Goal: Task Accomplishment & Management: Manage account settings

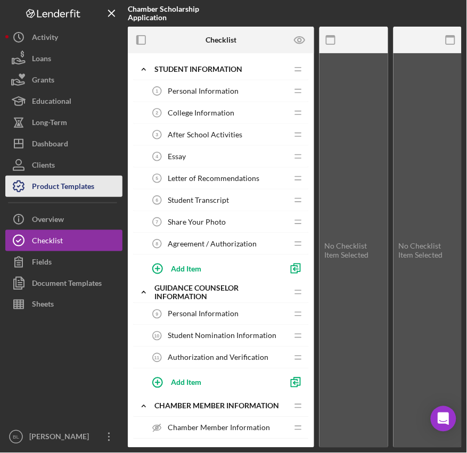
click at [48, 186] on div "Product Templates" at bounding box center [63, 188] width 62 height 24
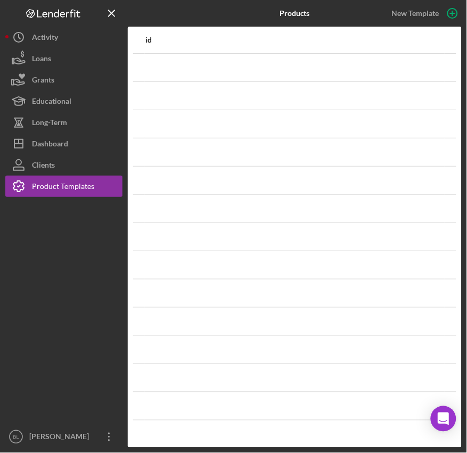
click at [179, 36] on div "id" at bounding box center [294, 40] width 298 height 9
click at [432, 41] on icon "Icon/Table Sort Arrow" at bounding box center [432, 39] width 21 height 21
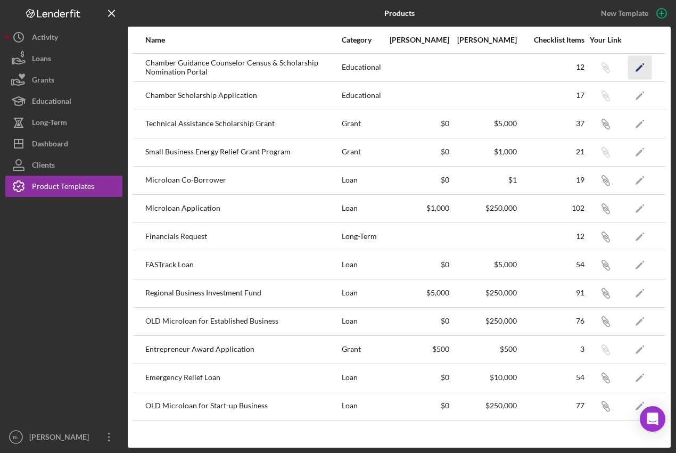
click at [643, 70] on icon "Icon/Edit" at bounding box center [640, 67] width 24 height 24
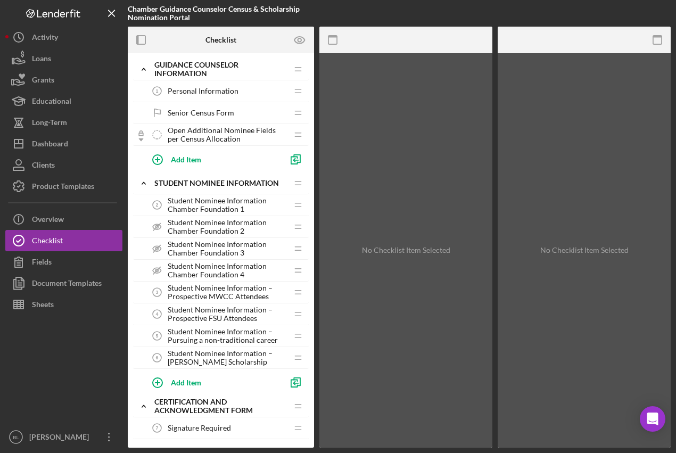
click at [220, 338] on span "Student Nominee Information – Pursuing a non-traditional career" at bounding box center [228, 335] width 120 height 17
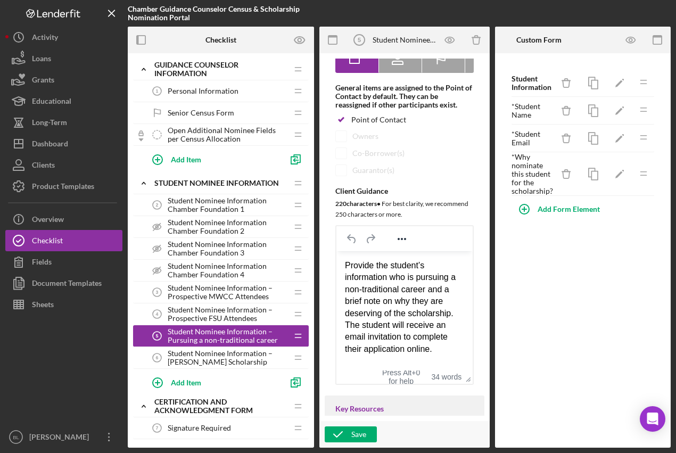
scroll to position [177, 0]
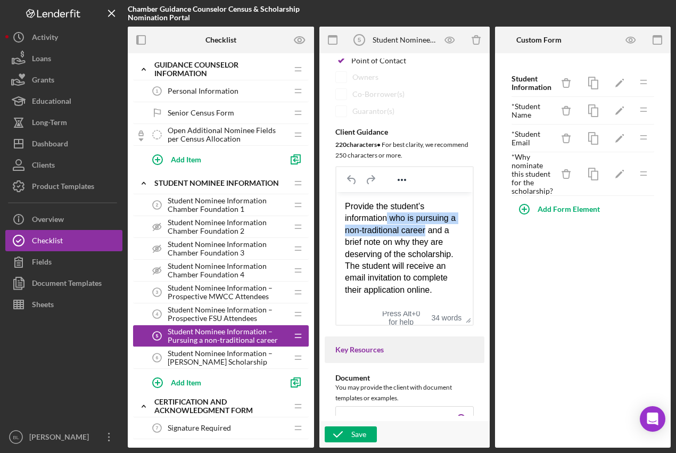
drag, startPoint x: 388, startPoint y: 220, endPoint x: 427, endPoint y: 230, distance: 39.6
click at [427, 230] on div "Provide the student’s information who is pursuing a non-traditional career and …" at bounding box center [404, 247] width 119 height 95
copy div "who is pursuing a non-traditional career"
click at [224, 363] on span "Student Nominee Information – [PERSON_NAME] Scholarship" at bounding box center [228, 357] width 120 height 17
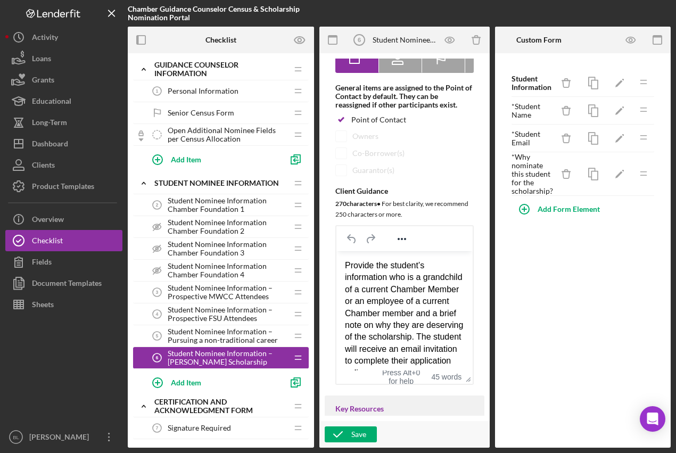
scroll to position [236, 0]
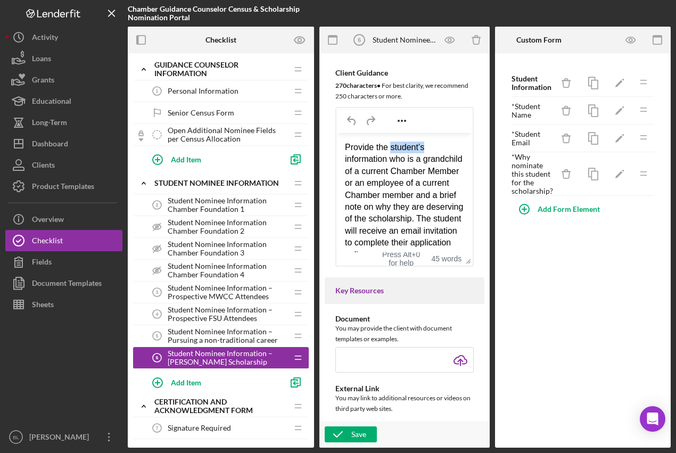
drag, startPoint x: 389, startPoint y: 149, endPoint x: 423, endPoint y: 149, distance: 33.5
click at [423, 149] on div "Provide the student’s information who is a grandchild of a current Chamber Memb…" at bounding box center [404, 200] width 119 height 119
click at [439, 171] on div "Provide the student’s information who is a grandchild of a current Chamber Memb…" at bounding box center [404, 200] width 119 height 119
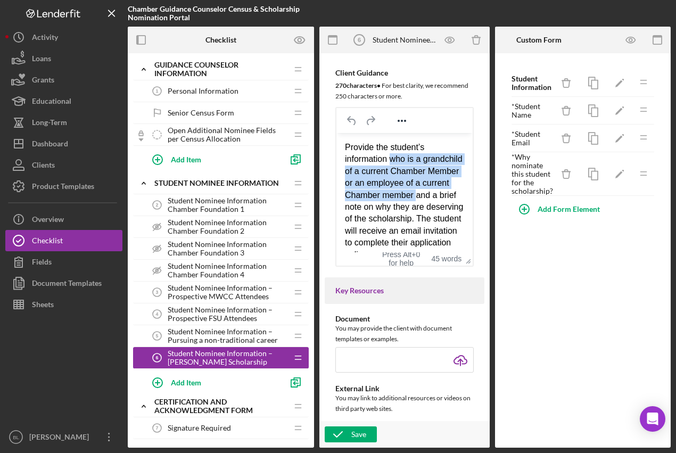
drag, startPoint x: 390, startPoint y: 161, endPoint x: 414, endPoint y: 203, distance: 48.8
click at [414, 203] on div "Provide the student’s information who is a grandchild of a current Chamber Memb…" at bounding box center [404, 200] width 119 height 119
copy div "who is a grandchild of a current Chamber Member or an employee of a current Cha…"
click at [412, 171] on div "Provide the student’s information who is a grandchild of a current Chamber Memb…" at bounding box center [404, 200] width 119 height 119
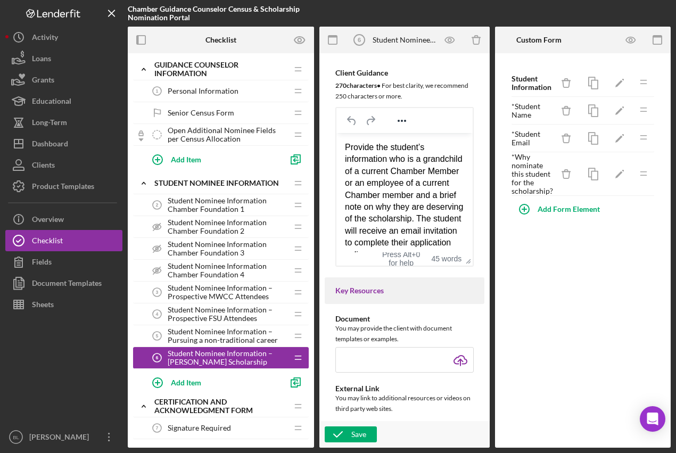
click at [347, 171] on div "Provide the student’s information who is a grandchild of a current Chamber Memb…" at bounding box center [404, 200] width 119 height 119
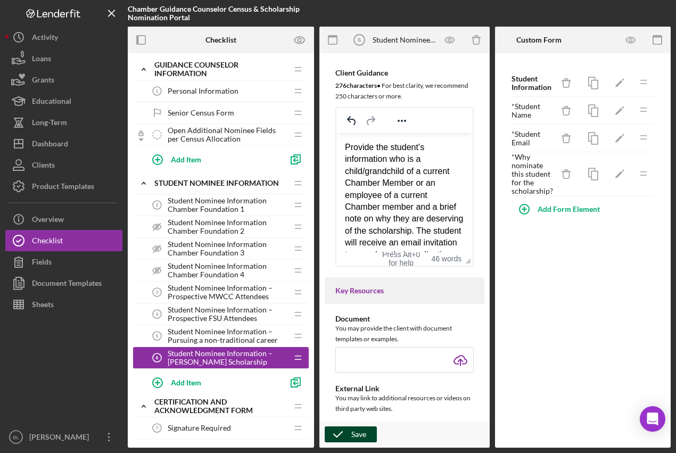
click at [341, 429] on icon "button" at bounding box center [337, 434] width 27 height 27
click at [146, 67] on icon "Icon/Expander" at bounding box center [143, 69] width 21 height 21
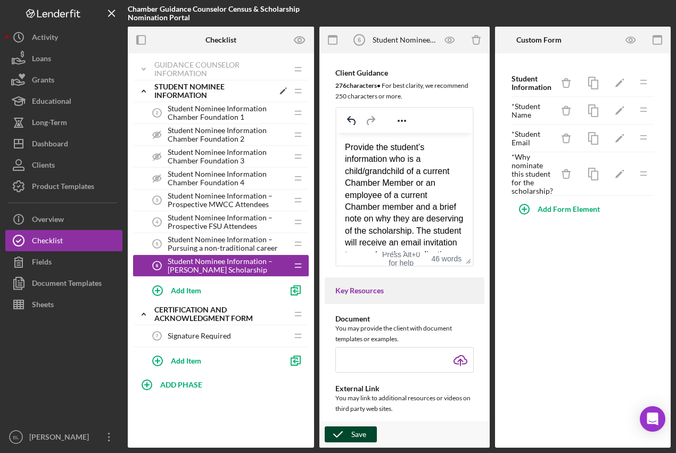
click at [149, 89] on icon "Icon/Expander" at bounding box center [143, 90] width 21 height 21
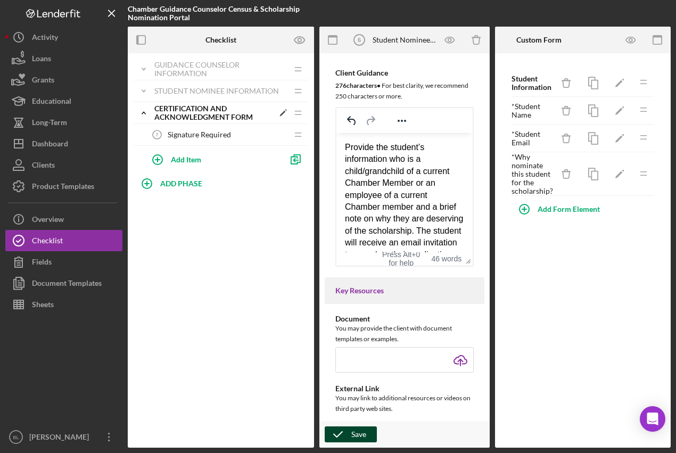
click at [142, 115] on icon "Icon/Expander" at bounding box center [143, 112] width 21 height 21
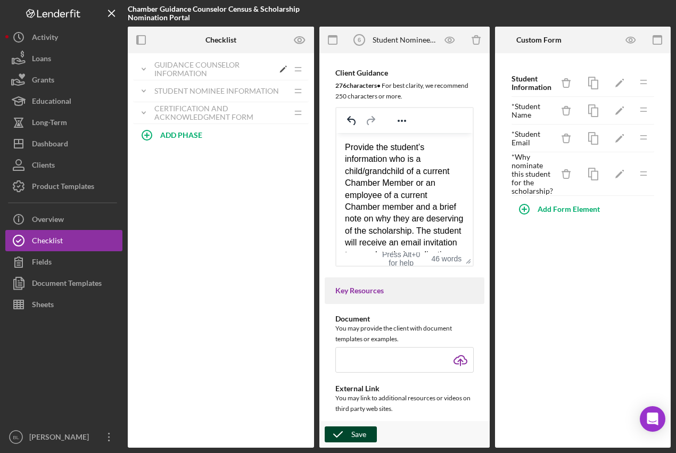
click at [163, 73] on div "Guidance Counselor Information" at bounding box center [213, 69] width 119 height 17
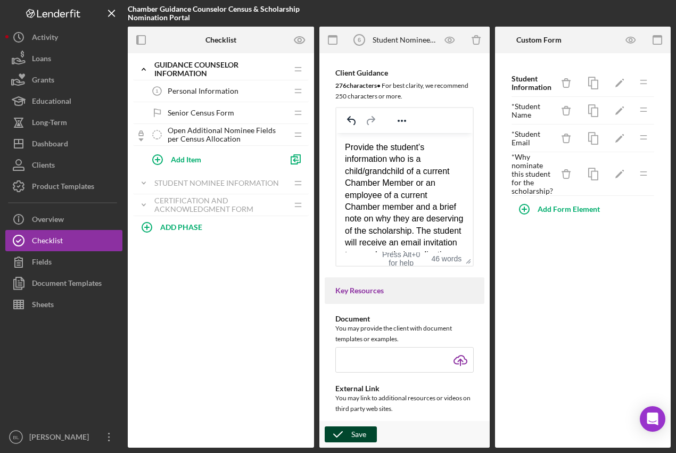
click at [186, 113] on span "Senior Census Form" at bounding box center [201, 113] width 66 height 9
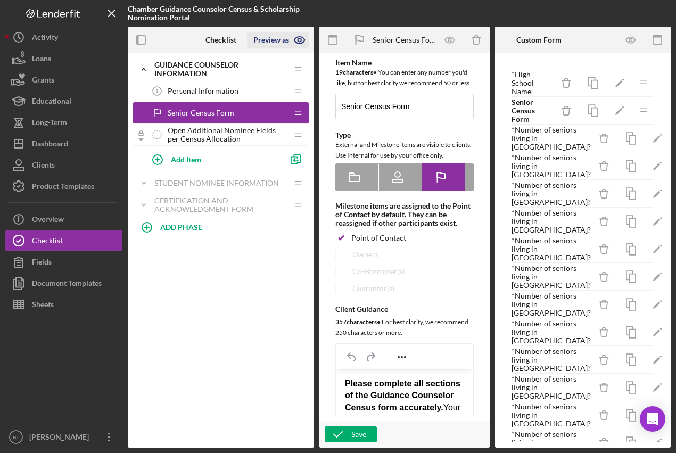
click at [299, 43] on icon "button" at bounding box center [299, 40] width 10 height 7
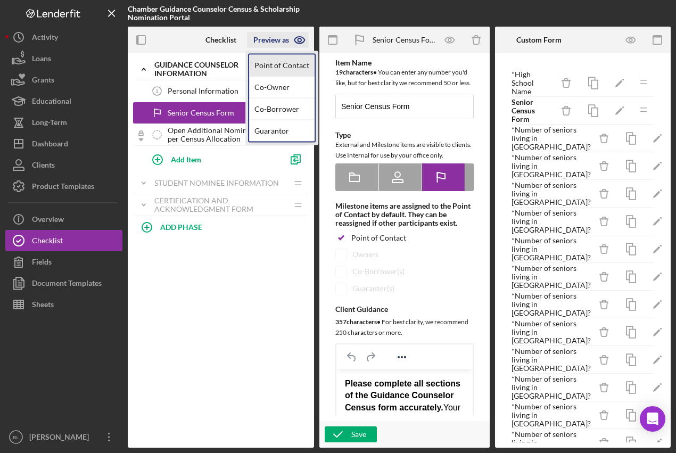
click at [296, 65] on link "Point of Contact" at bounding box center [281, 66] width 65 height 22
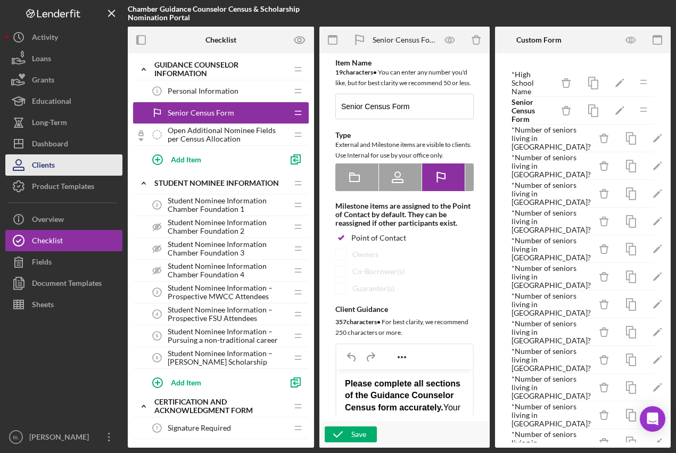
click at [55, 161] on div "Clients" at bounding box center [43, 166] width 23 height 24
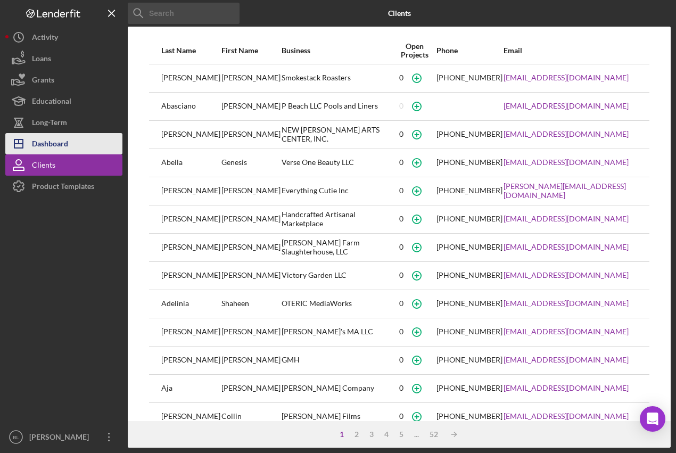
click at [37, 150] on div "Dashboard" at bounding box center [50, 145] width 36 height 24
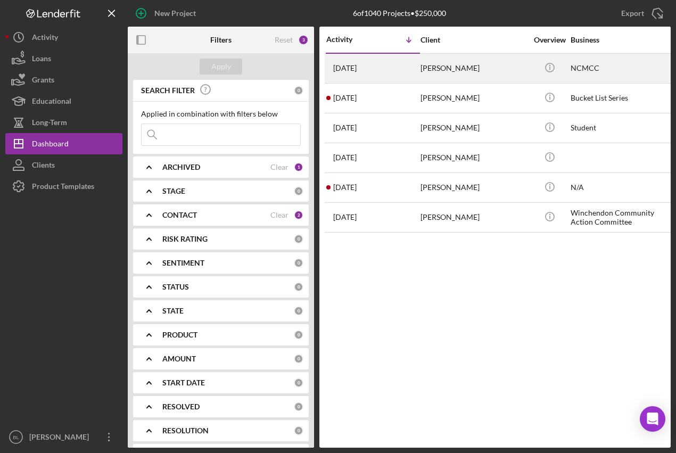
click at [456, 64] on div "[PERSON_NAME]" at bounding box center [473, 68] width 106 height 28
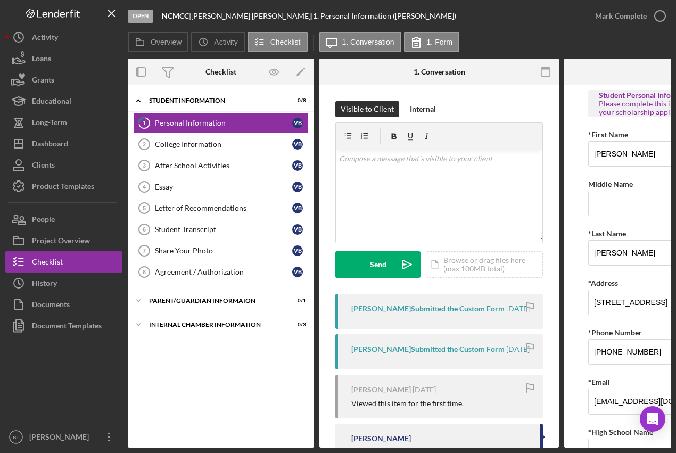
scroll to position [89, 0]
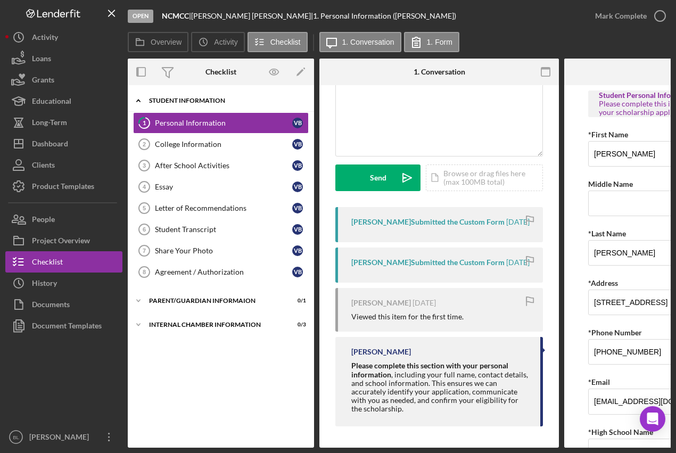
click at [160, 103] on div "Student Information" at bounding box center [225, 100] width 152 height 6
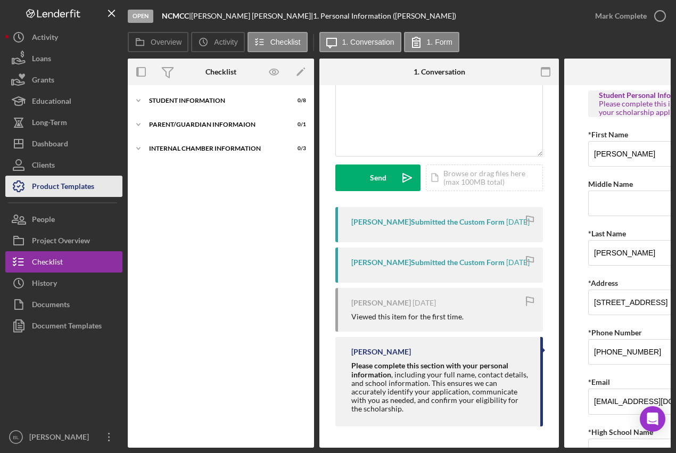
click at [57, 184] on div "Product Templates" at bounding box center [63, 188] width 62 height 24
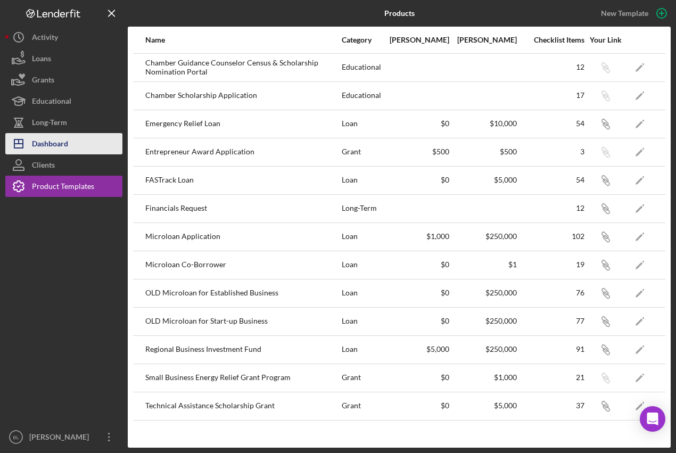
click at [36, 148] on div "Dashboard" at bounding box center [50, 145] width 36 height 24
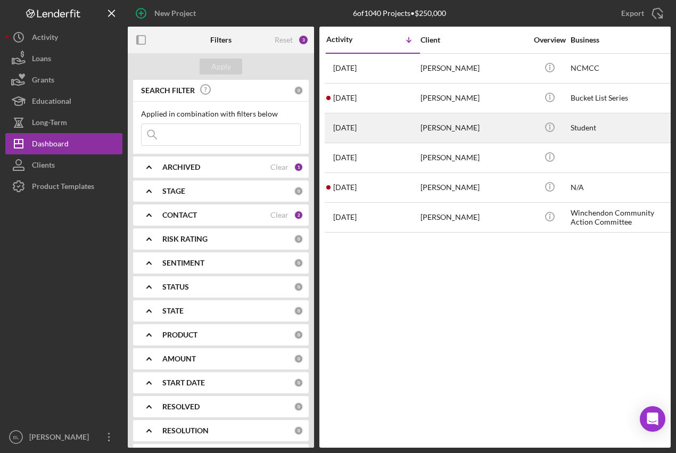
click at [453, 128] on div "[PERSON_NAME]" at bounding box center [473, 128] width 106 height 28
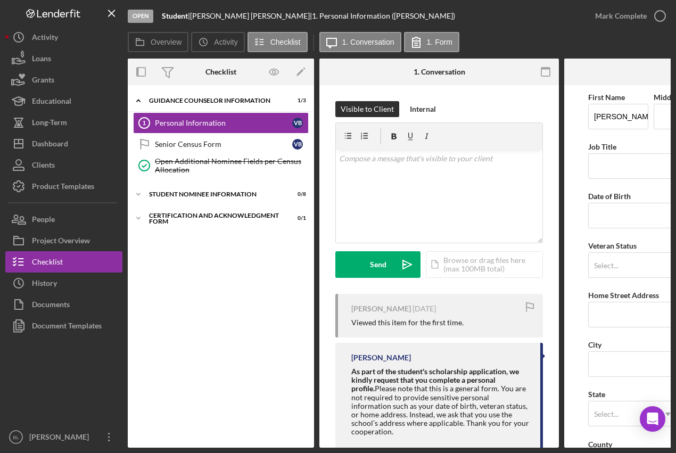
scroll to position [26, 0]
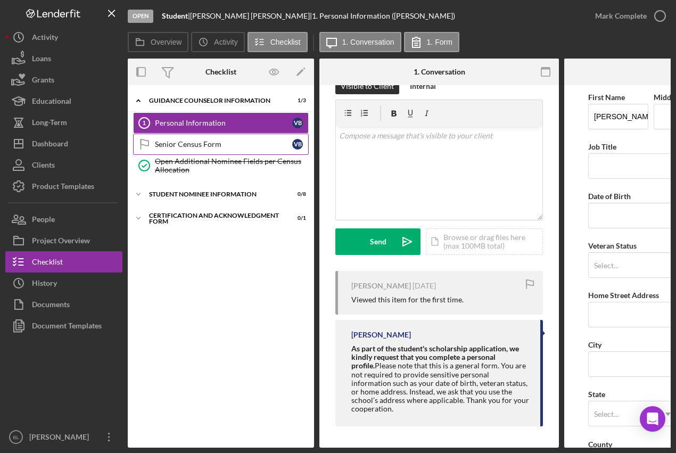
click at [163, 145] on div "Senior Census Form" at bounding box center [223, 144] width 137 height 9
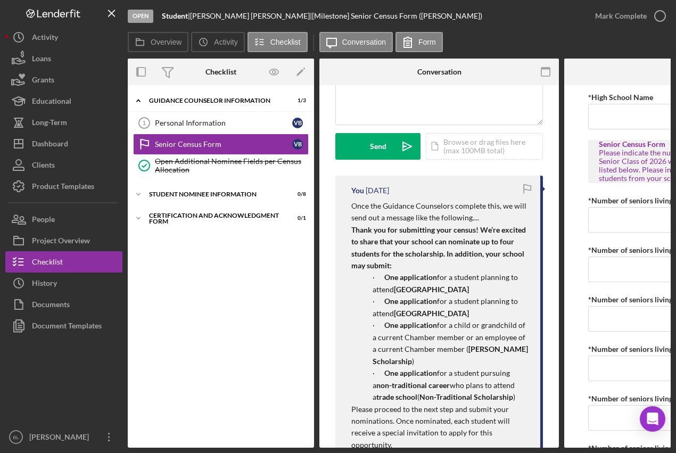
scroll to position [236, 0]
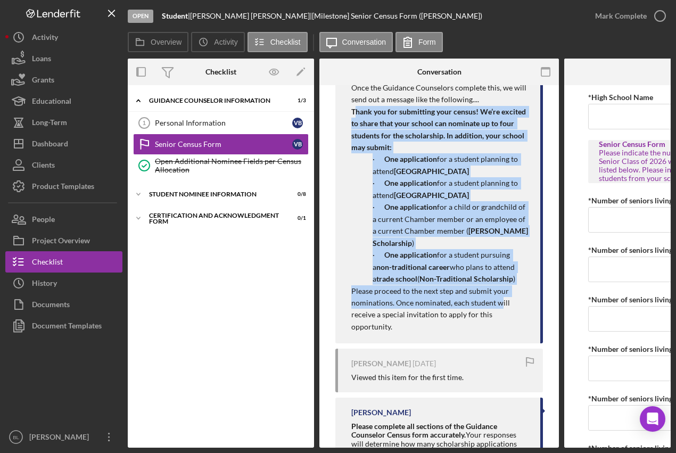
drag, startPoint x: 353, startPoint y: 230, endPoint x: 501, endPoint y: 296, distance: 161.9
click at [501, 296] on div "Once the Guidance Counselors complete this, we will send out a message like the…" at bounding box center [440, 207] width 178 height 251
click at [361, 162] on div "Once the Guidance Counselors complete this, we will send out a message like the…" at bounding box center [440, 207] width 178 height 251
drag, startPoint x: 349, startPoint y: 111, endPoint x: 487, endPoint y: 321, distance: 251.4
click at [487, 321] on div "You 1 day ago Once the Guidance Counselors complete this, we will send out a me…" at bounding box center [438, 200] width 207 height 286
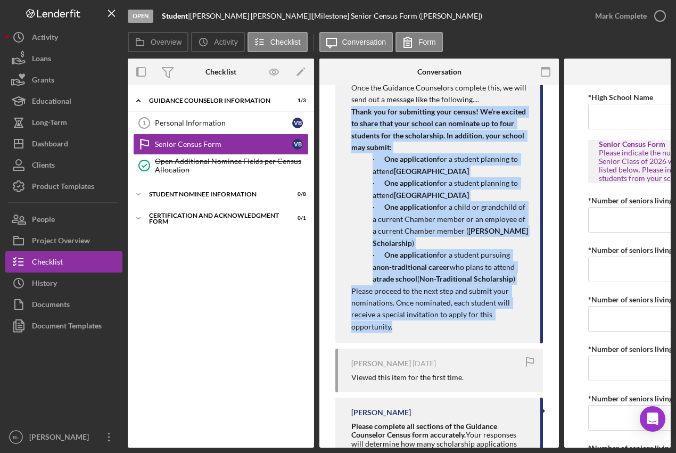
copy div "Thank you for submitting your census! We’re excited to share that your school c…"
click at [240, 194] on div "Student Nominee Information" at bounding box center [225, 194] width 152 height 6
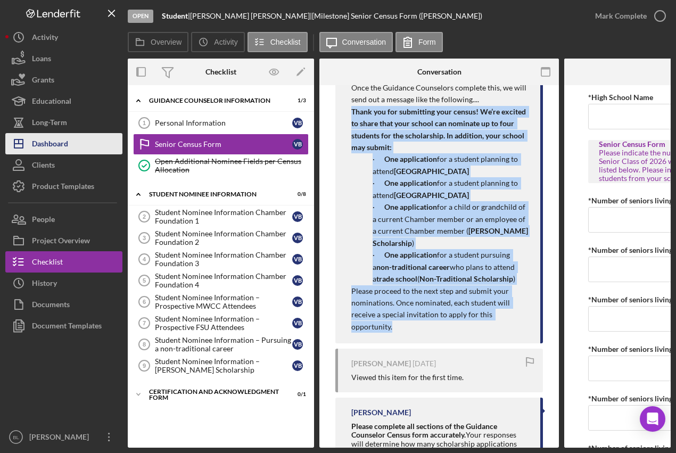
click at [66, 143] on div "Dashboard" at bounding box center [50, 145] width 36 height 24
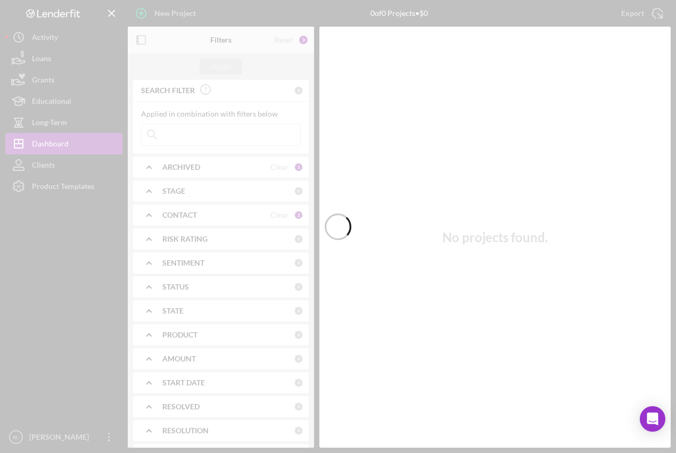
click at [36, 190] on div at bounding box center [338, 226] width 676 height 453
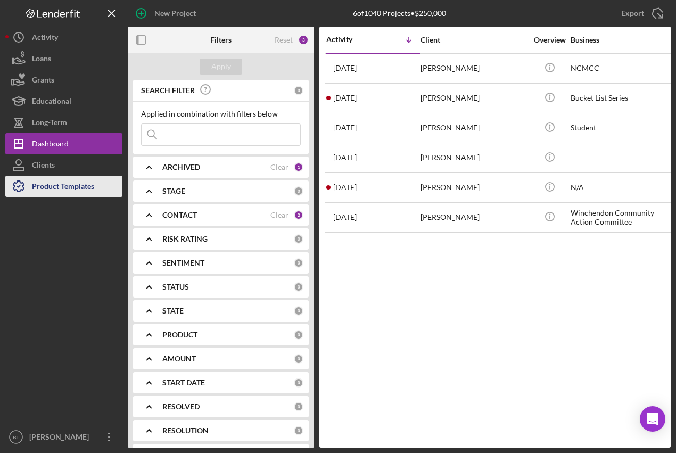
click at [92, 183] on div "Product Templates" at bounding box center [63, 188] width 62 height 24
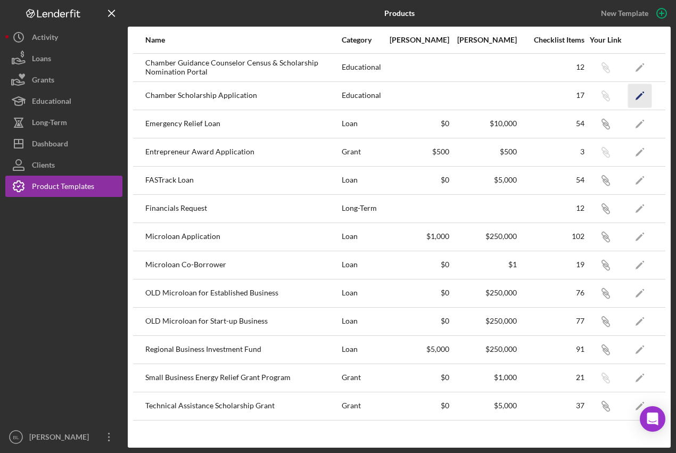
click at [639, 94] on polygon "button" at bounding box center [638, 96] width 7 height 7
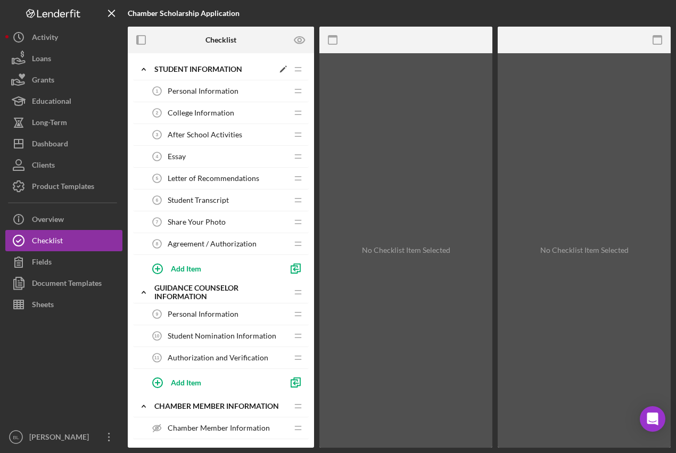
click at [150, 70] on icon "Icon/Expander" at bounding box center [143, 69] width 21 height 21
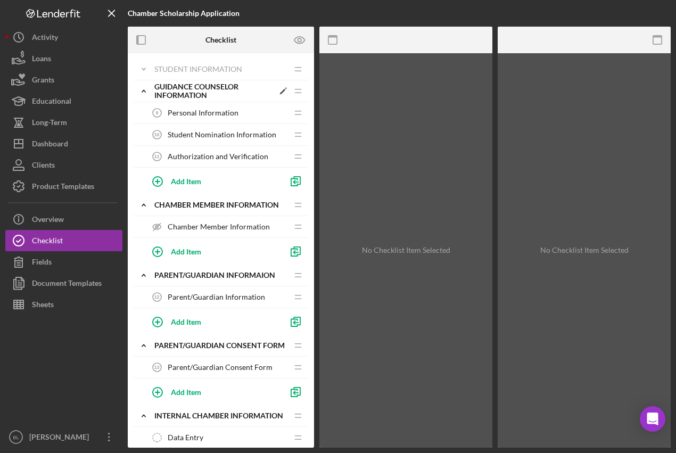
click at [141, 93] on icon "Icon/Expander" at bounding box center [143, 90] width 21 height 21
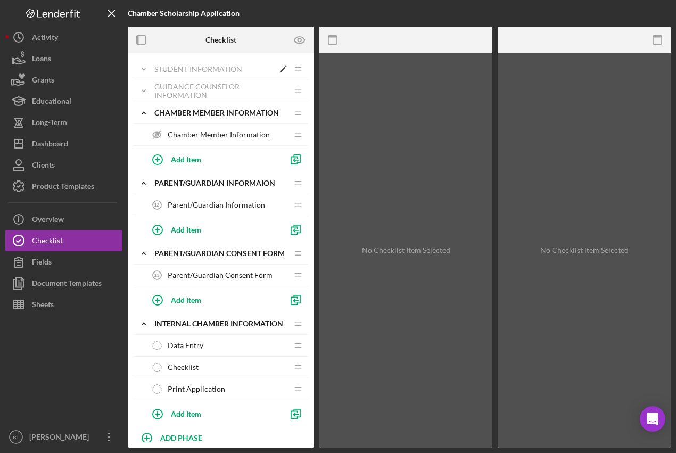
click at [143, 73] on icon "Icon/Expander" at bounding box center [143, 69] width 21 height 21
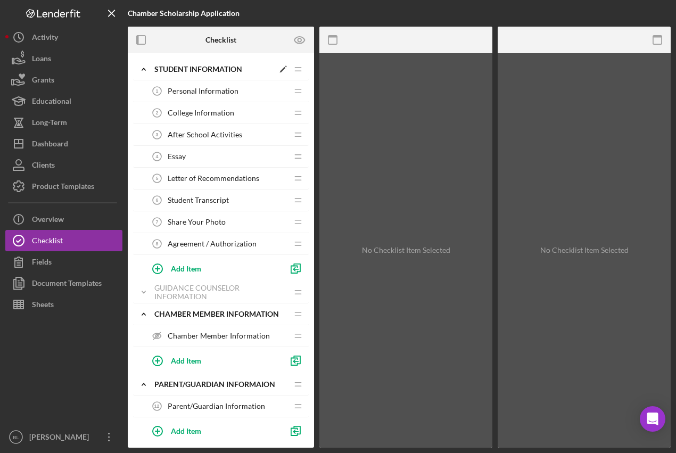
click at [144, 71] on icon "Icon/Expander" at bounding box center [143, 69] width 21 height 21
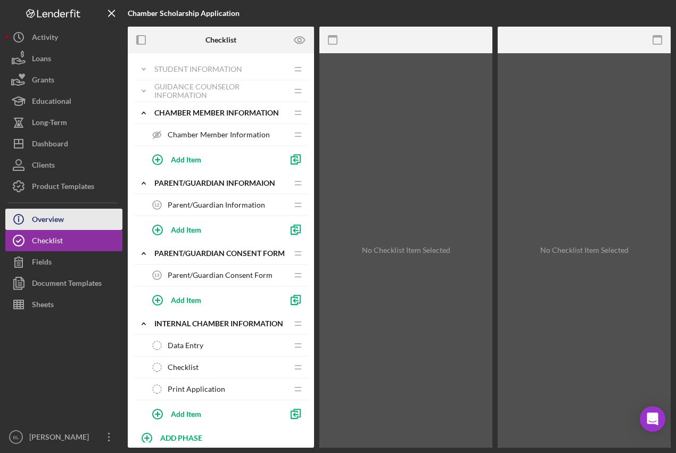
click at [66, 222] on button "Icon/Info Overview" at bounding box center [63, 219] width 117 height 21
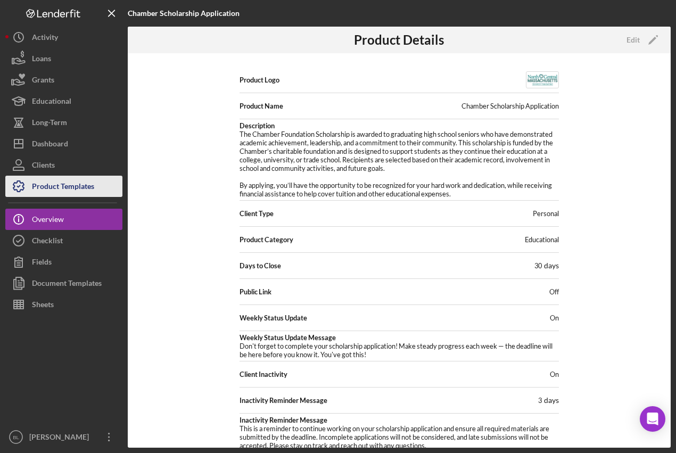
click at [56, 193] on div "Product Templates" at bounding box center [63, 188] width 62 height 24
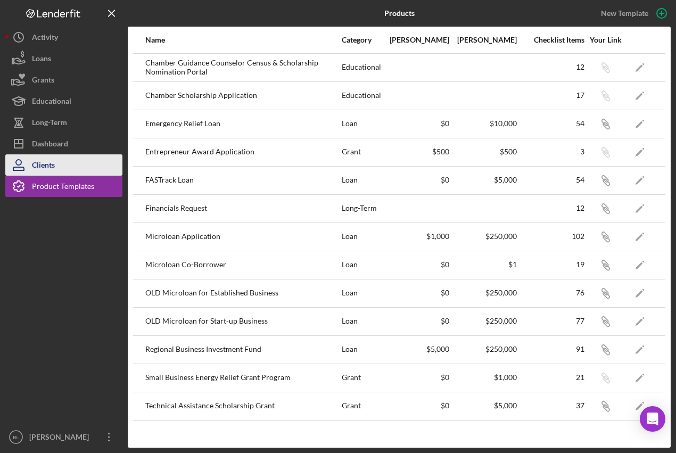
click at [54, 162] on div "Clients" at bounding box center [43, 166] width 23 height 24
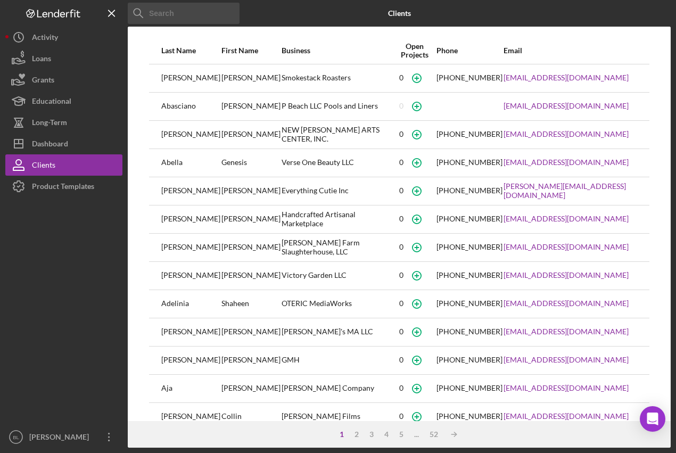
click at [186, 14] on input at bounding box center [184, 13] width 112 height 21
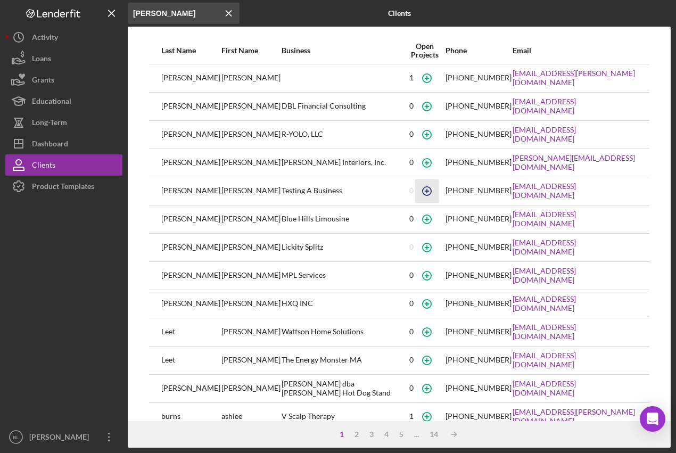
type input "lee"
click at [414, 194] on icon "button" at bounding box center [426, 191] width 24 height 24
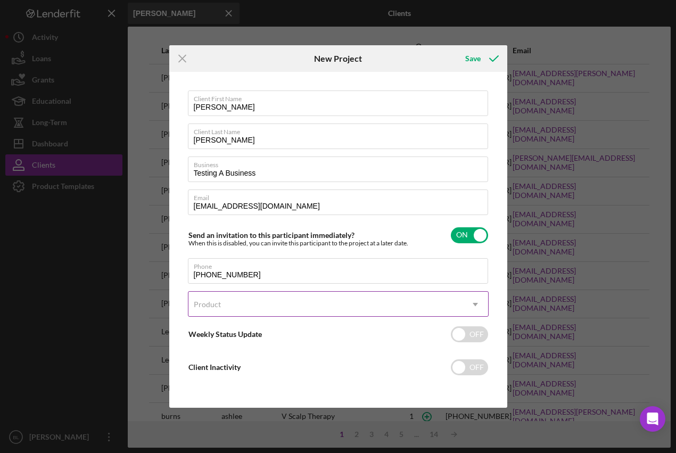
click at [302, 305] on div "Product" at bounding box center [325, 304] width 274 height 24
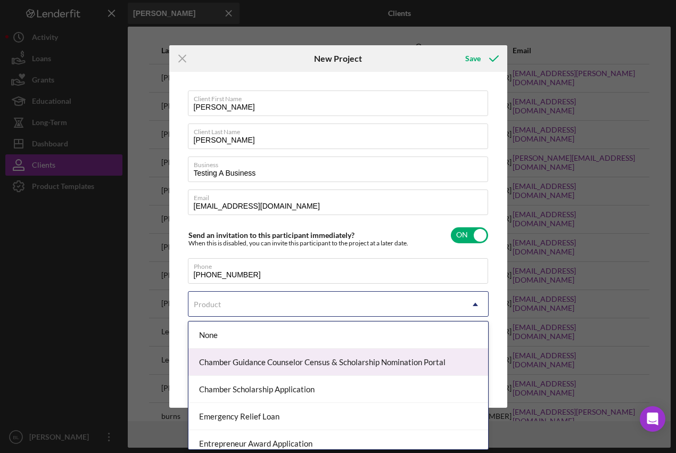
click at [312, 365] on div "Chamber Guidance Counselor Census & Scholarship Nomination Portal" at bounding box center [337, 361] width 299 height 27
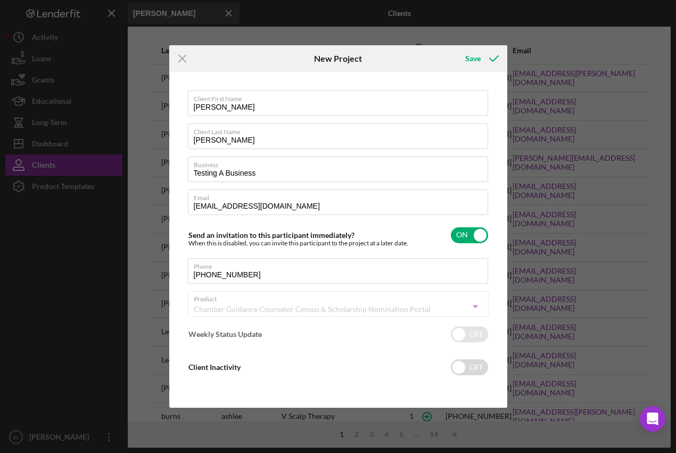
checkbox input "true"
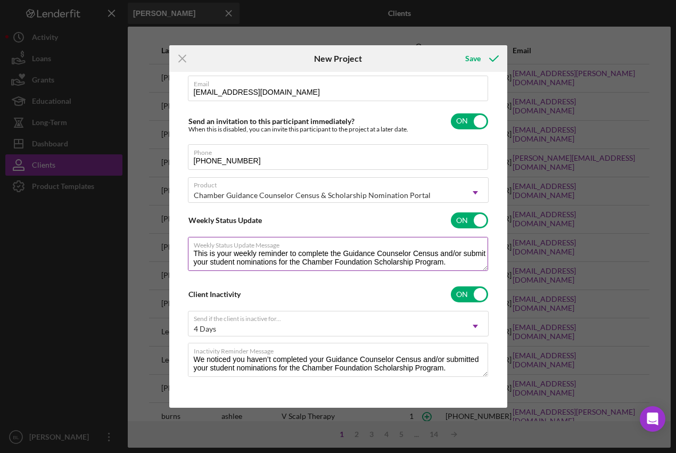
scroll to position [34, 0]
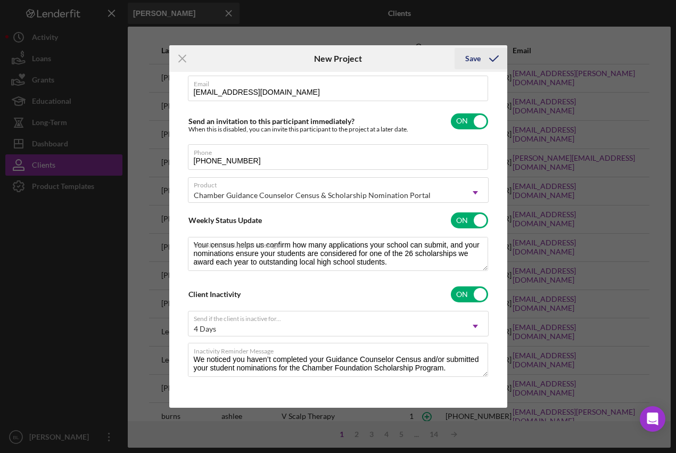
click at [472, 57] on div "Save" at bounding box center [472, 58] width 15 height 21
checkbox input "false"
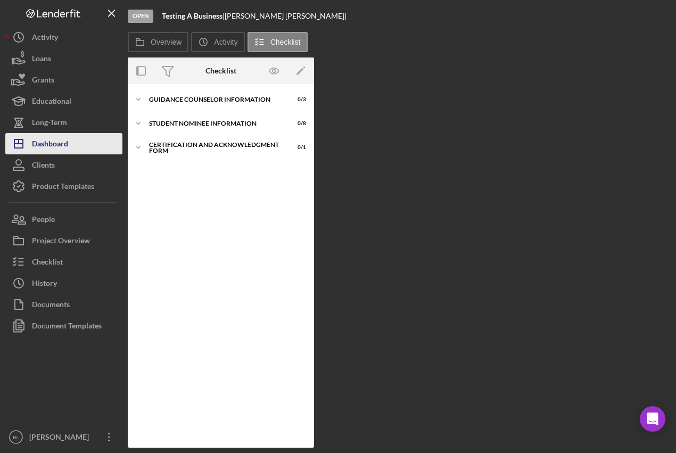
click at [60, 144] on div "Dashboard" at bounding box center [50, 145] width 36 height 24
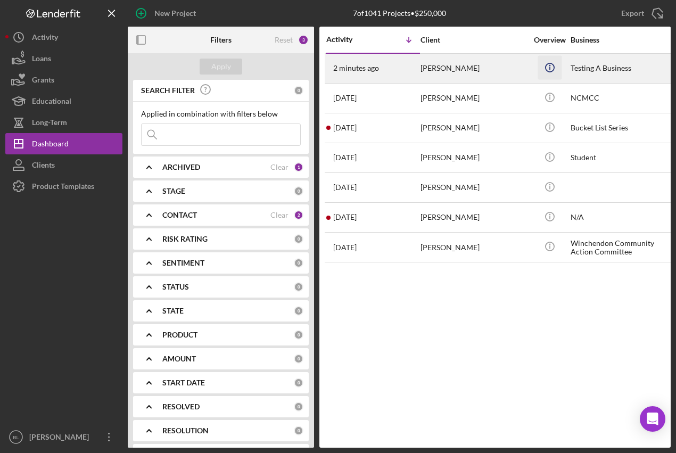
click at [551, 71] on circle "button" at bounding box center [549, 67] width 9 height 9
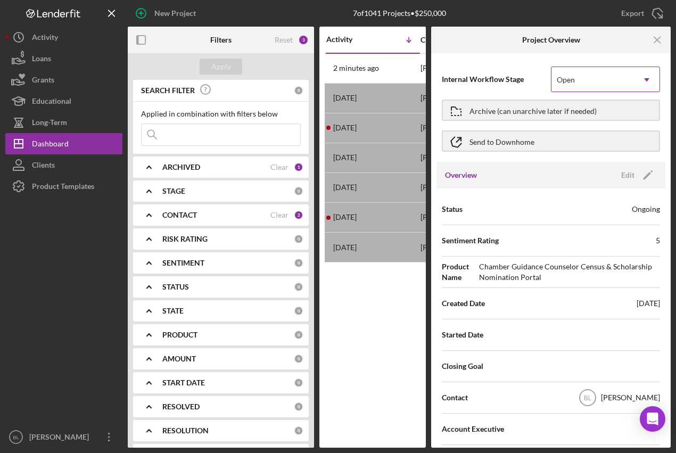
click at [625, 78] on div "Open" at bounding box center [592, 80] width 82 height 24
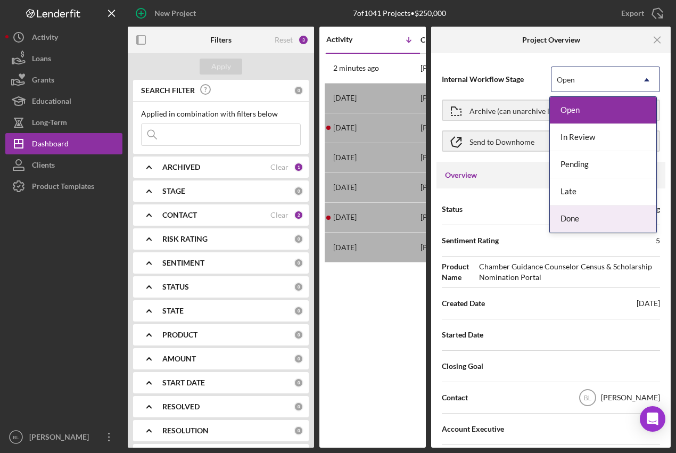
click at [599, 215] on div "Done" at bounding box center [603, 218] width 106 height 27
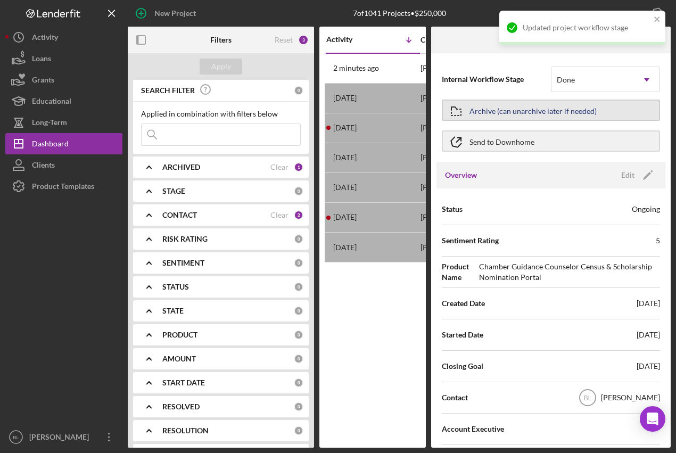
click at [565, 106] on div "Archive (can unarchive later if needed)" at bounding box center [532, 110] width 127 height 19
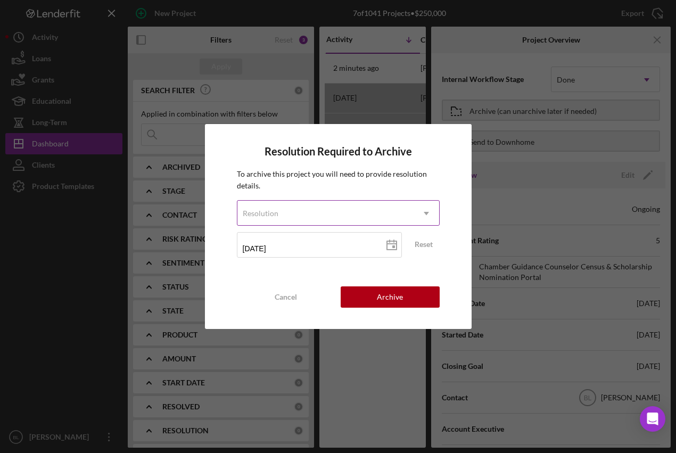
click at [337, 216] on div "Resolution" at bounding box center [325, 213] width 176 height 24
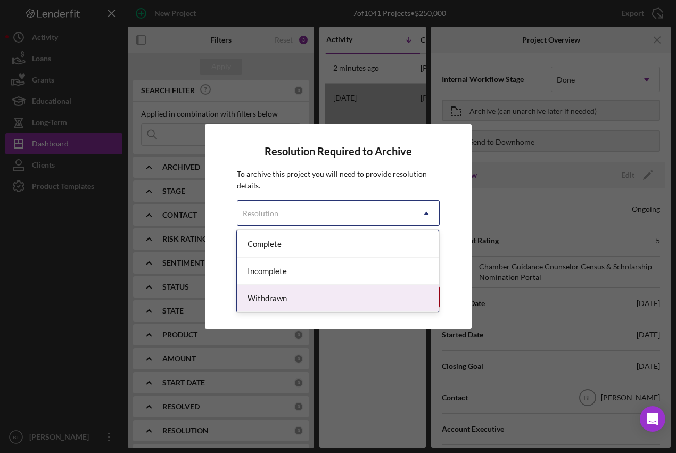
click at [294, 295] on div "Withdrawn" at bounding box center [338, 298] width 202 height 27
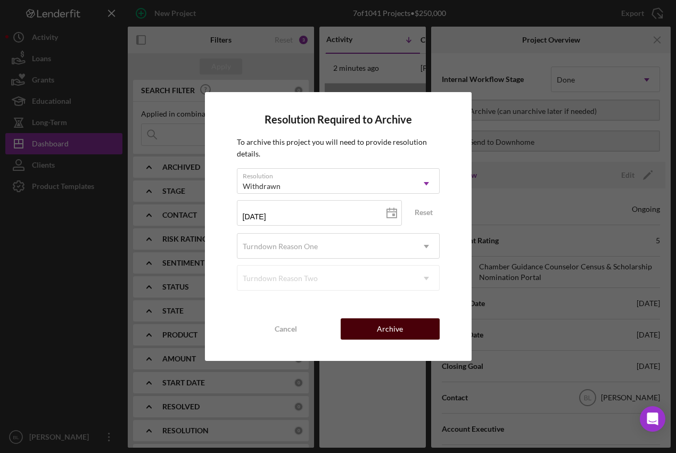
click at [370, 326] on button "Archive" at bounding box center [389, 328] width 99 height 21
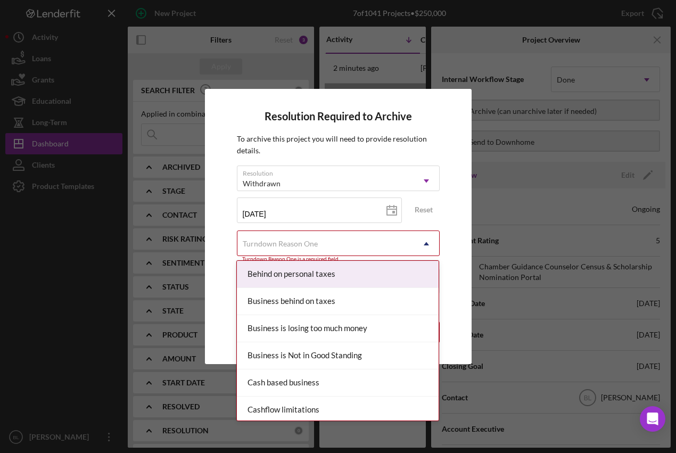
click at [358, 237] on div "Turndown Reason One" at bounding box center [325, 243] width 176 height 24
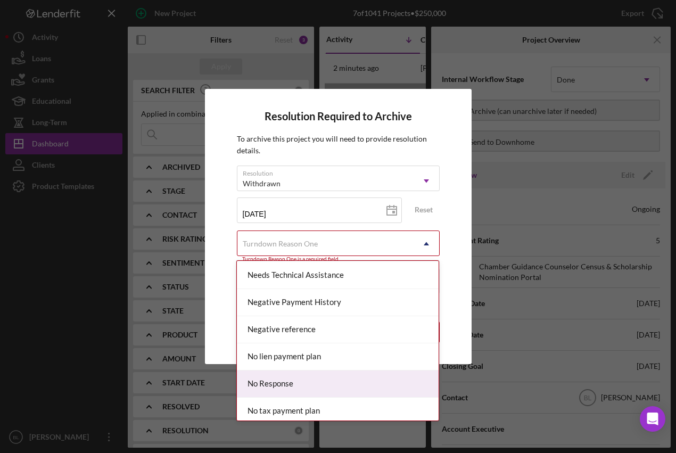
scroll to position [709, 0]
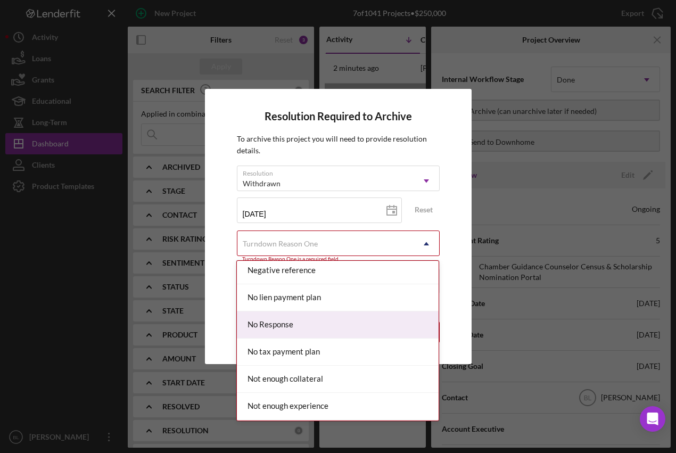
click at [281, 327] on div "No Response" at bounding box center [338, 324] width 202 height 27
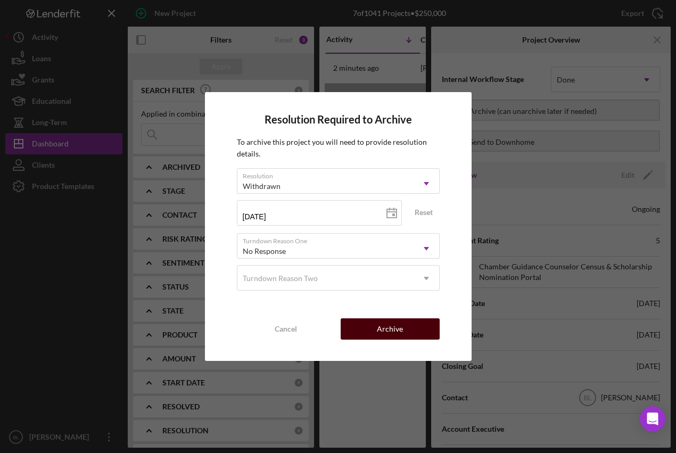
click at [409, 334] on button "Archive" at bounding box center [389, 328] width 99 height 21
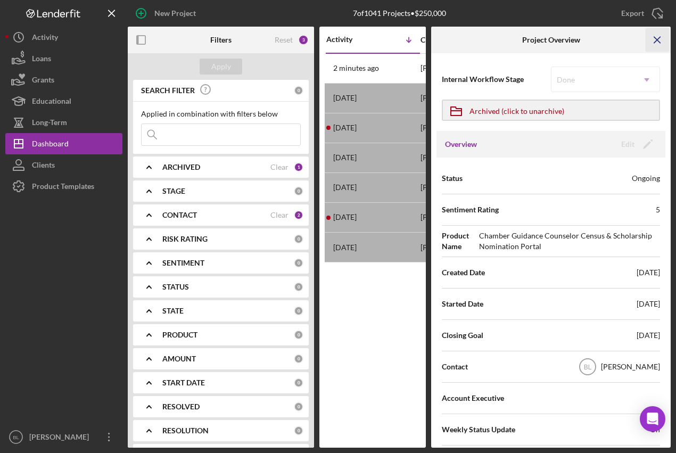
click at [657, 39] on icon "Icon/Menu Close" at bounding box center [657, 40] width 24 height 24
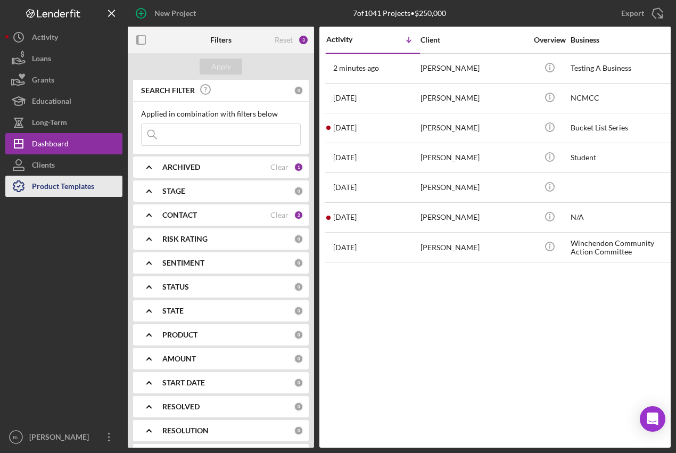
click at [60, 186] on div "Product Templates" at bounding box center [63, 188] width 62 height 24
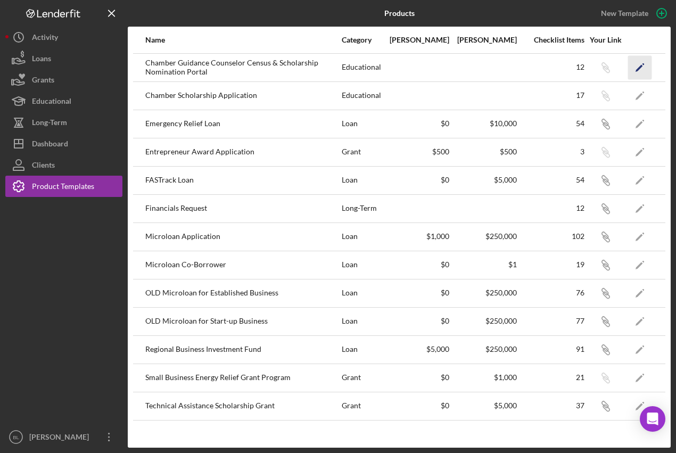
click at [640, 65] on polygon "button" at bounding box center [638, 67] width 7 height 7
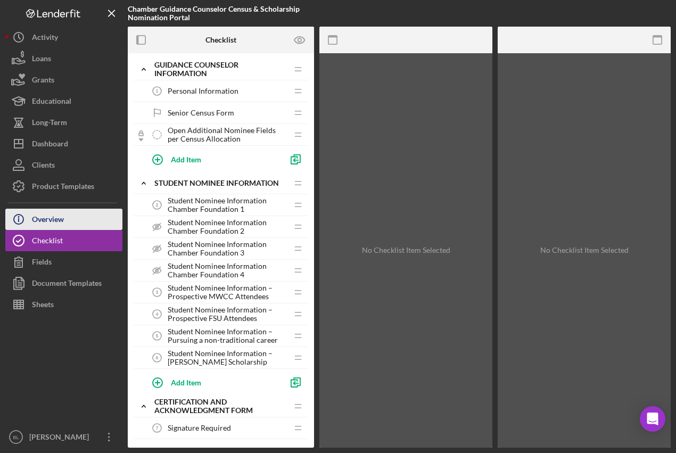
click at [76, 217] on button "Icon/Info Overview" at bounding box center [63, 219] width 117 height 21
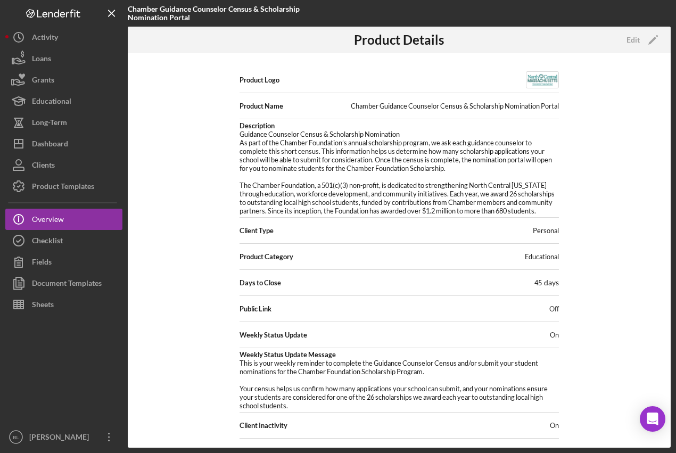
click at [552, 313] on span "Off" at bounding box center [554, 308] width 10 height 9
click at [630, 38] on div "Edit" at bounding box center [632, 40] width 13 height 16
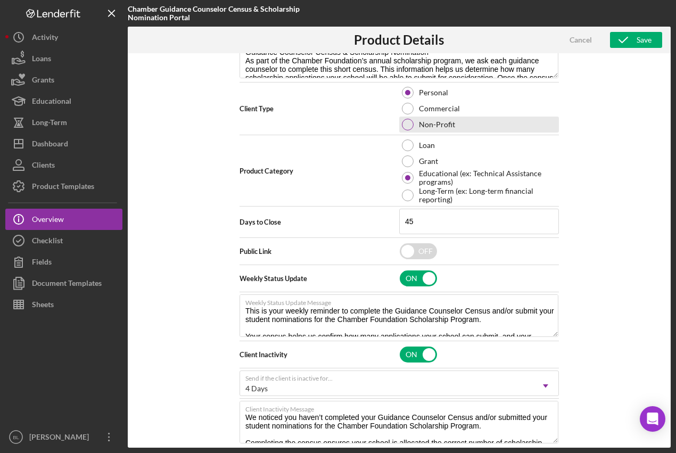
scroll to position [193, 0]
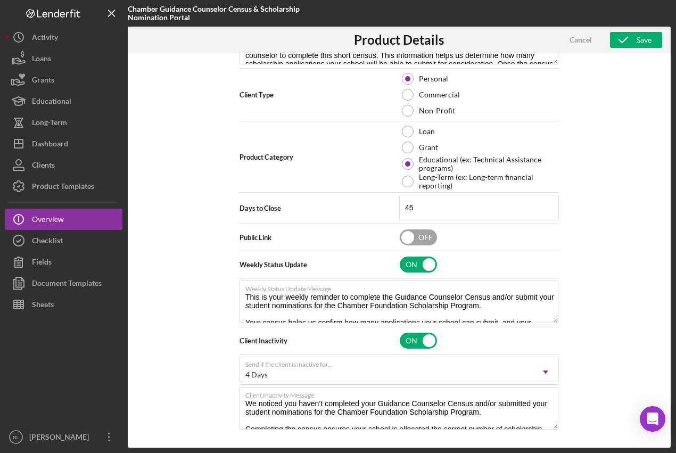
click at [426, 238] on input "checkbox" at bounding box center [417, 237] width 37 height 16
checkbox input "true"
click at [640, 44] on div "Save" at bounding box center [643, 40] width 15 height 16
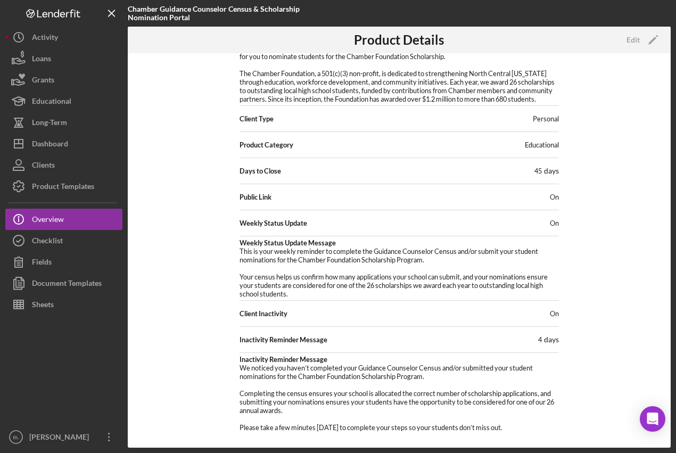
scroll to position [120, 0]
click at [72, 185] on div "Product Templates" at bounding box center [63, 188] width 62 height 24
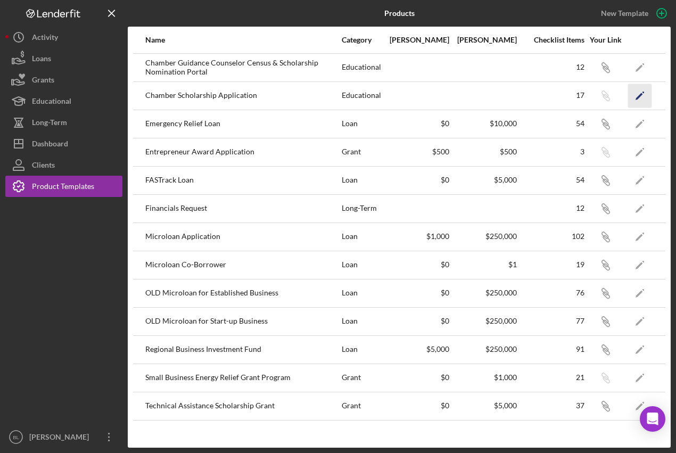
click at [634, 94] on icon "Icon/Edit" at bounding box center [640, 96] width 24 height 24
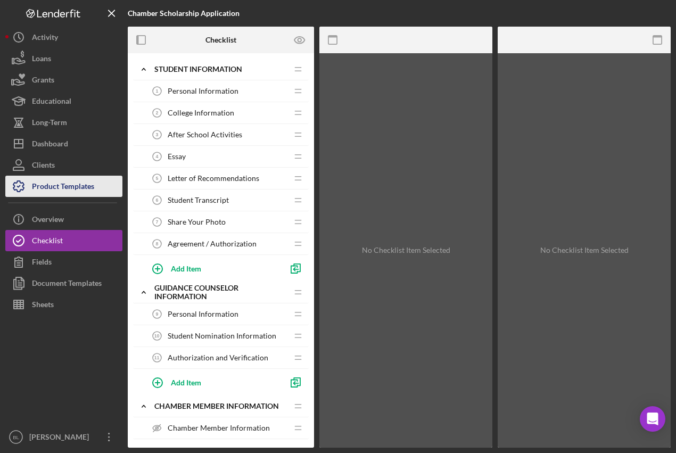
click at [72, 188] on div "Product Templates" at bounding box center [63, 188] width 62 height 24
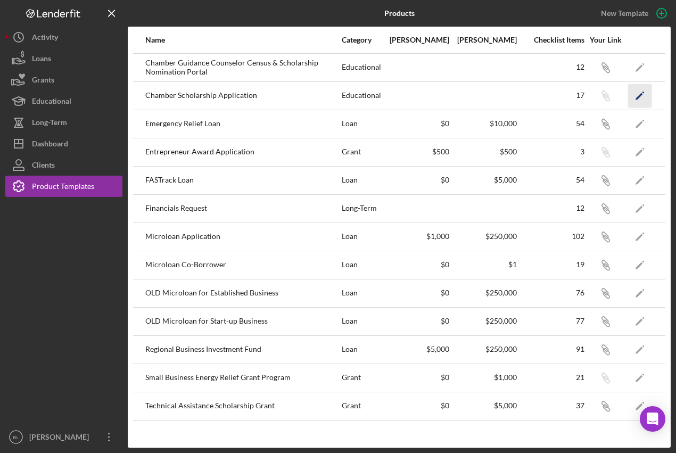
click at [642, 93] on icon "Icon/Edit" at bounding box center [640, 96] width 24 height 24
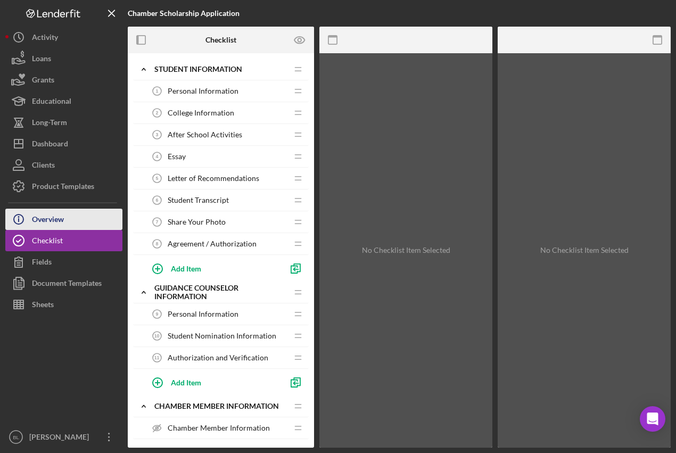
click at [68, 217] on button "Icon/Info Overview" at bounding box center [63, 219] width 117 height 21
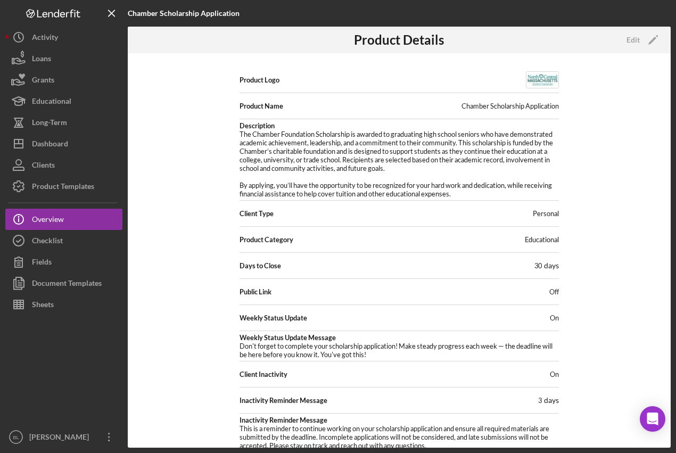
click at [540, 290] on div "Public Link Off" at bounding box center [398, 291] width 319 height 21
click at [546, 289] on div "Public Link Off" at bounding box center [398, 291] width 319 height 21
click at [650, 38] on icon "Icon/Edit" at bounding box center [652, 40] width 27 height 27
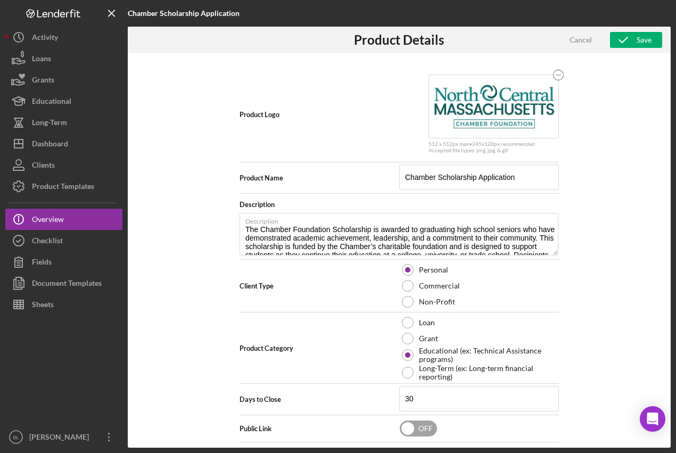
scroll to position [118, 0]
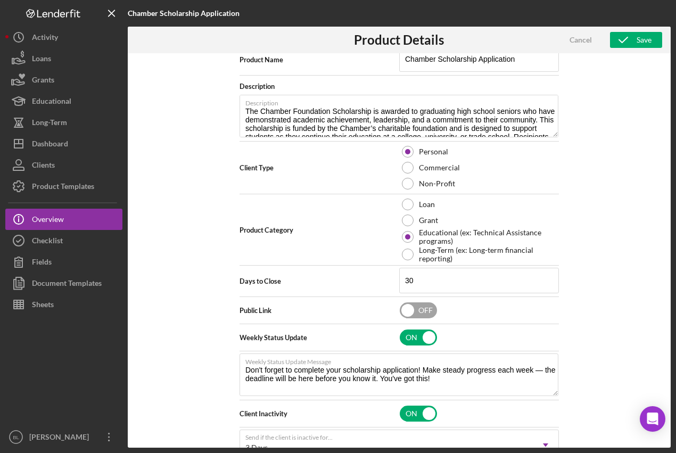
click at [421, 314] on input "checkbox" at bounding box center [417, 310] width 37 height 16
checkbox input "true"
click at [645, 44] on div "Save" at bounding box center [643, 40] width 15 height 16
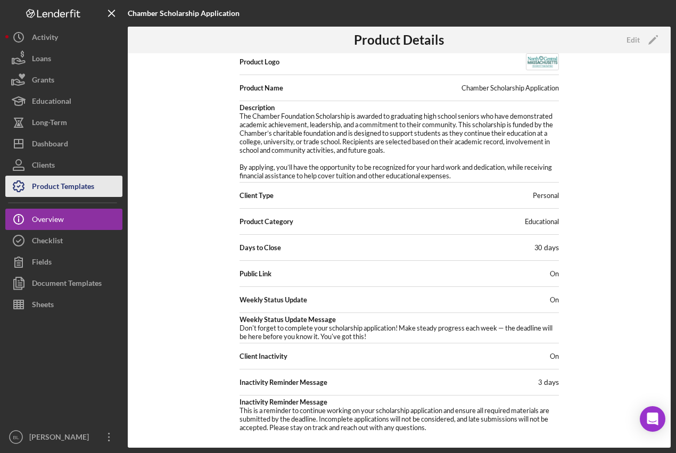
click at [77, 181] on div "Product Templates" at bounding box center [63, 188] width 62 height 24
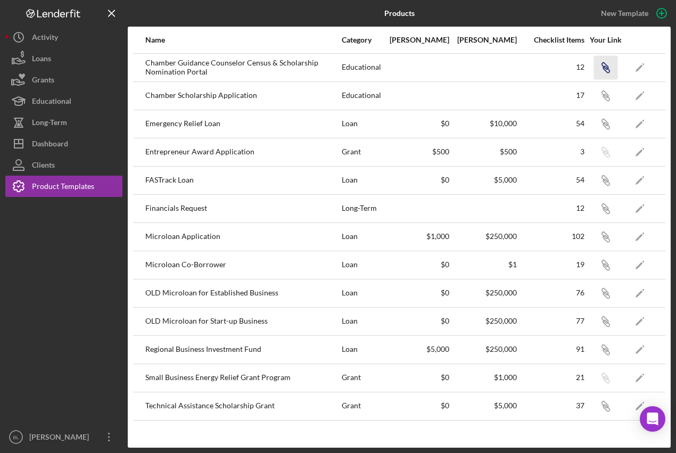
click at [605, 69] on icon "Icon/Link" at bounding box center [605, 67] width 24 height 24
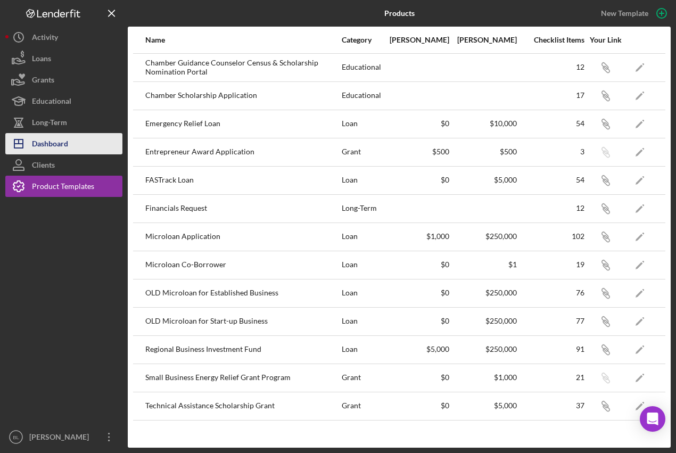
click at [43, 149] on div "Dashboard" at bounding box center [50, 145] width 36 height 24
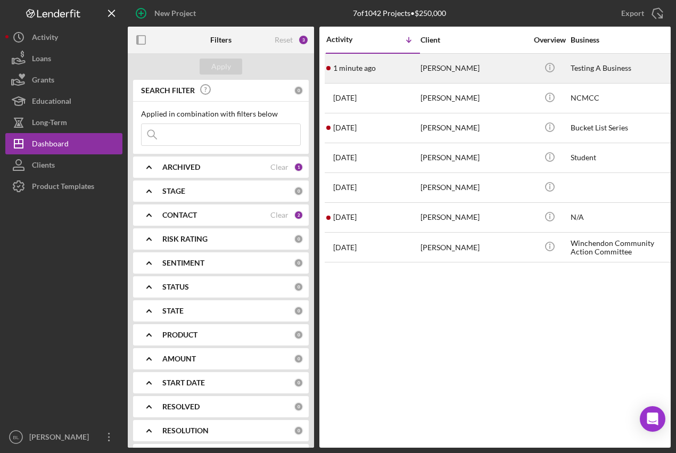
click at [483, 65] on div "[PERSON_NAME]" at bounding box center [473, 68] width 106 height 28
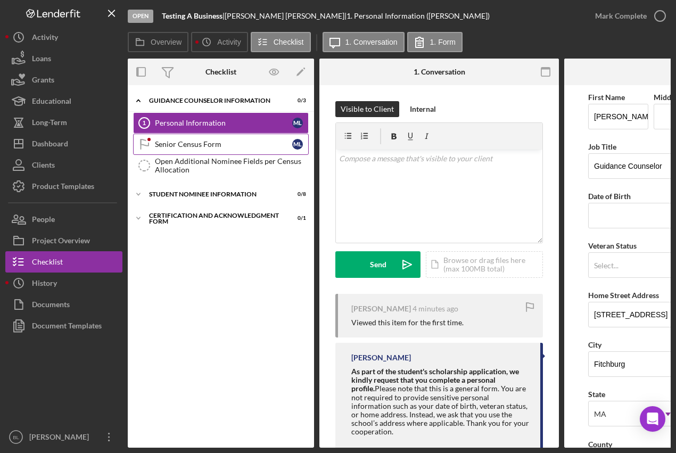
click at [203, 145] on div "Senior Census Form" at bounding box center [223, 144] width 137 height 9
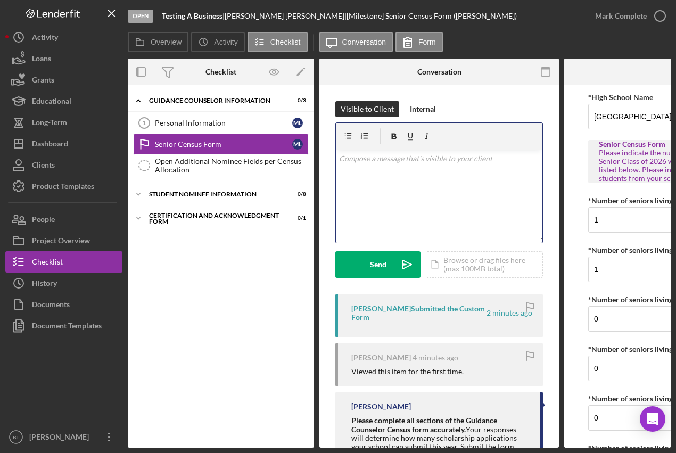
click at [434, 177] on div "v Color teal Color pink Remove color Add row above Add row below Add column bef…" at bounding box center [439, 195] width 206 height 93
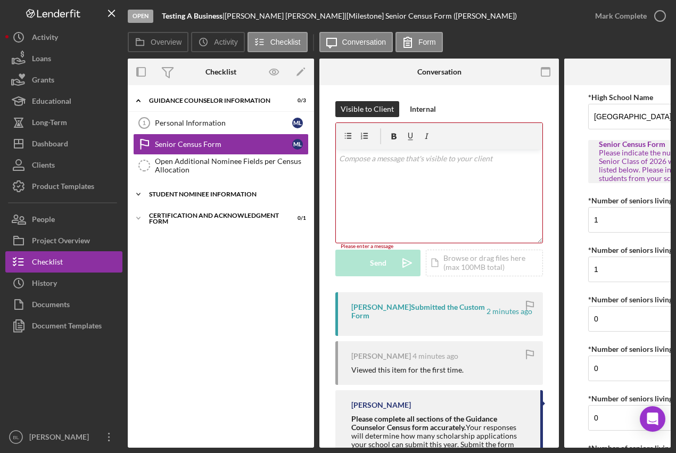
click at [230, 195] on div "Student Nominee Information" at bounding box center [225, 194] width 152 height 6
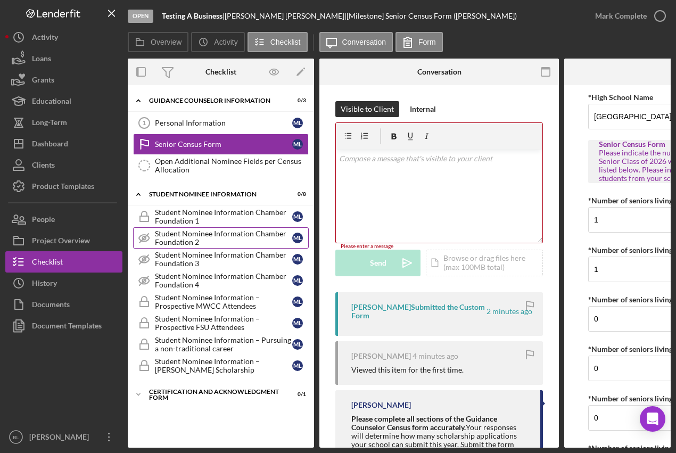
click at [274, 235] on div "Student Nominee Information Chamber Foundation 2" at bounding box center [223, 237] width 137 height 17
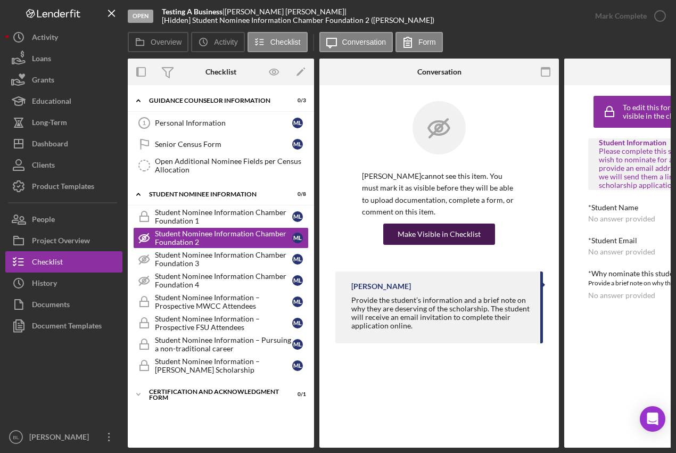
click at [449, 230] on div "Make Visible in Checklist" at bounding box center [438, 233] width 83 height 21
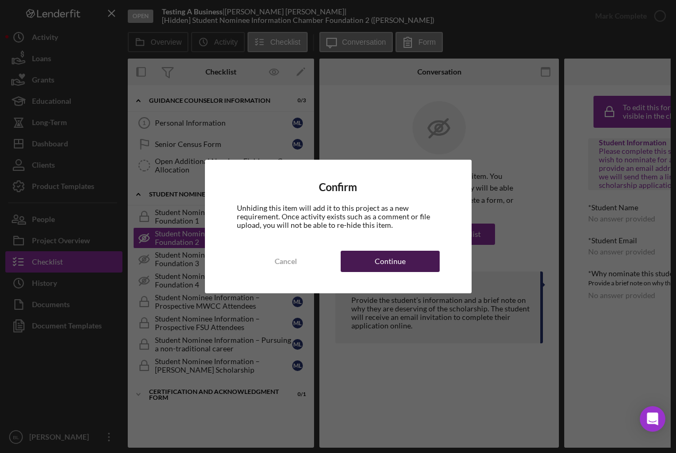
click at [424, 257] on button "Continue" at bounding box center [389, 261] width 99 height 21
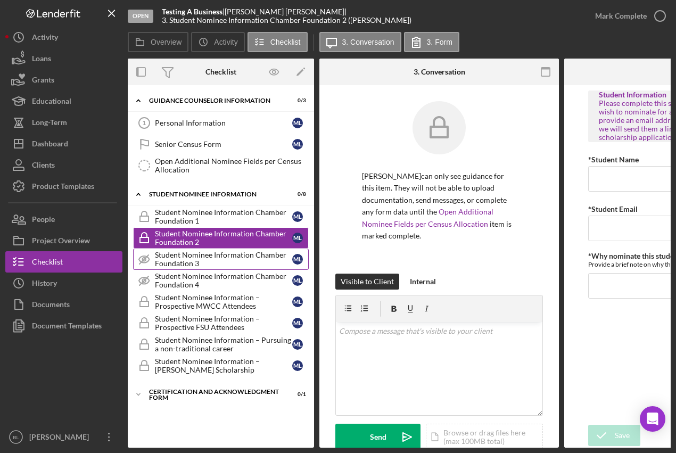
click at [197, 258] on div "Student Nominee Information Chamber Foundation 3" at bounding box center [223, 259] width 137 height 17
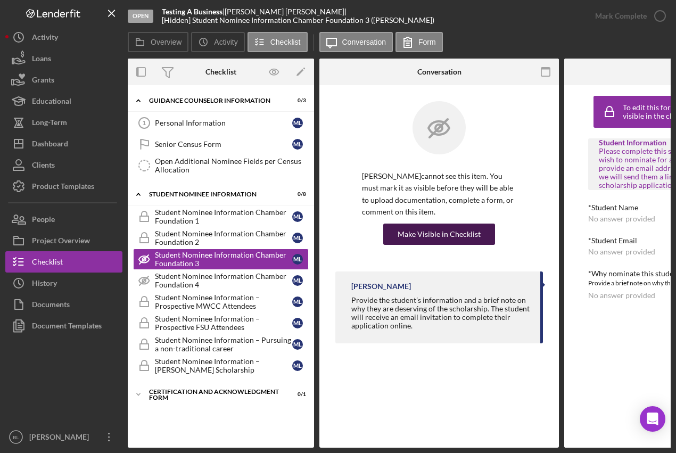
click at [423, 237] on div "Make Visible in Checklist" at bounding box center [438, 233] width 83 height 21
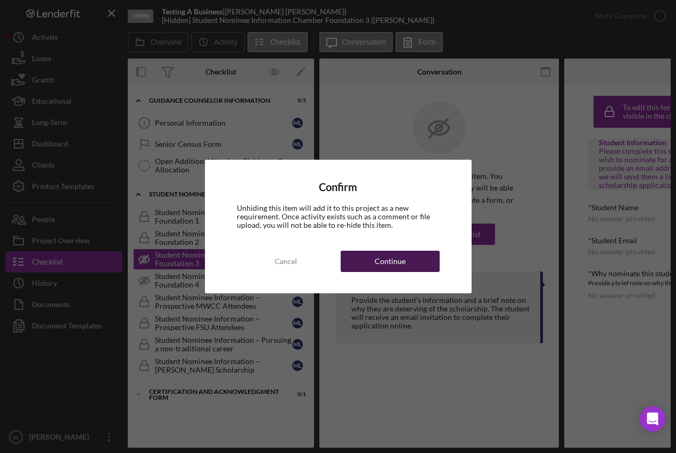
click at [421, 262] on button "Continue" at bounding box center [389, 261] width 99 height 21
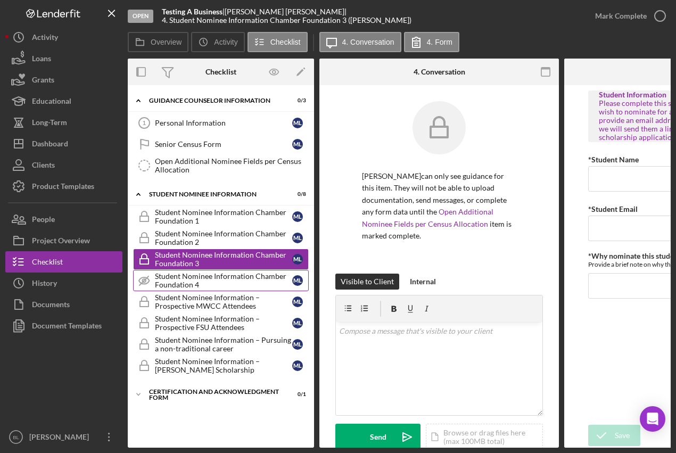
click at [204, 285] on div "Student Nominee Information Chamber Foundation 4" at bounding box center [223, 280] width 137 height 17
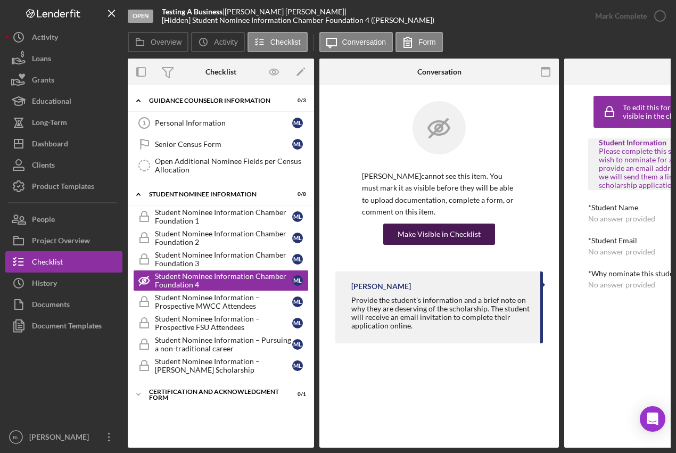
click at [450, 237] on div "Make Visible in Checklist" at bounding box center [438, 233] width 83 height 21
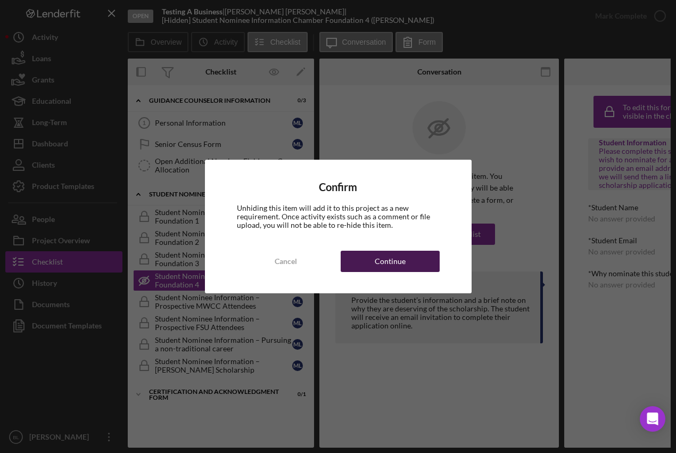
click at [357, 262] on button "Continue" at bounding box center [389, 261] width 99 height 21
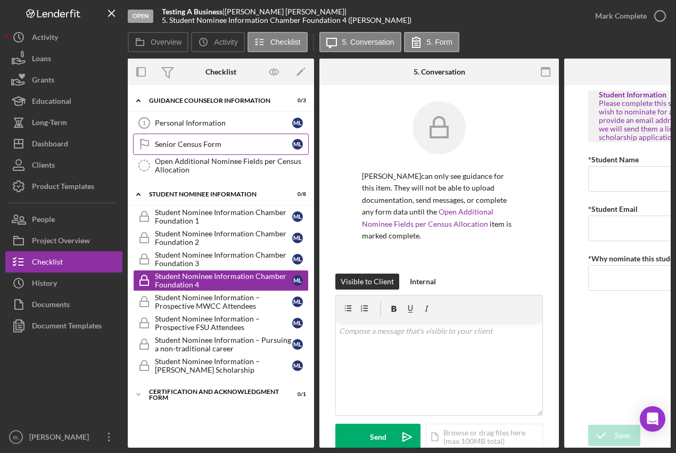
click at [210, 140] on div "Senior Census Form" at bounding box center [223, 144] width 137 height 9
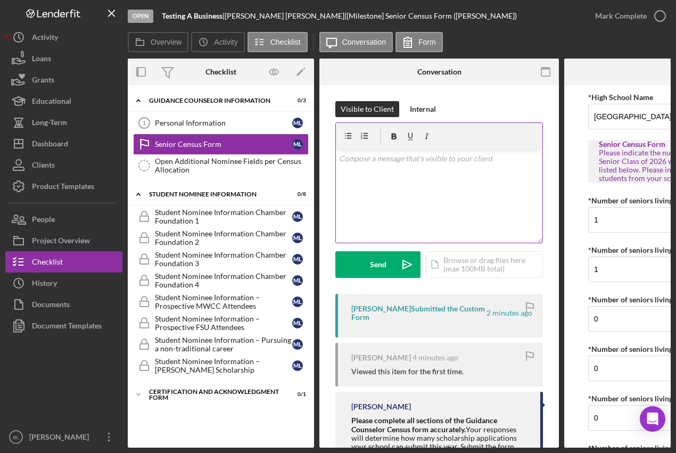
click at [432, 173] on div "v Color teal Color pink Remove color Add row above Add row below Add column bef…" at bounding box center [439, 195] width 206 height 93
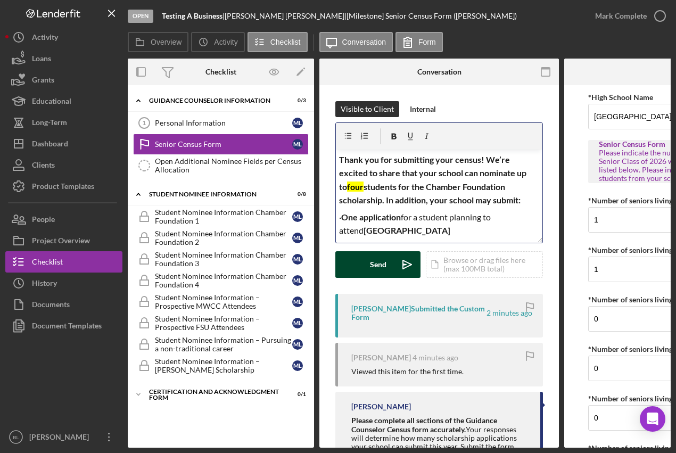
click at [359, 264] on button "Send Icon/icon-invite-send" at bounding box center [377, 264] width 85 height 27
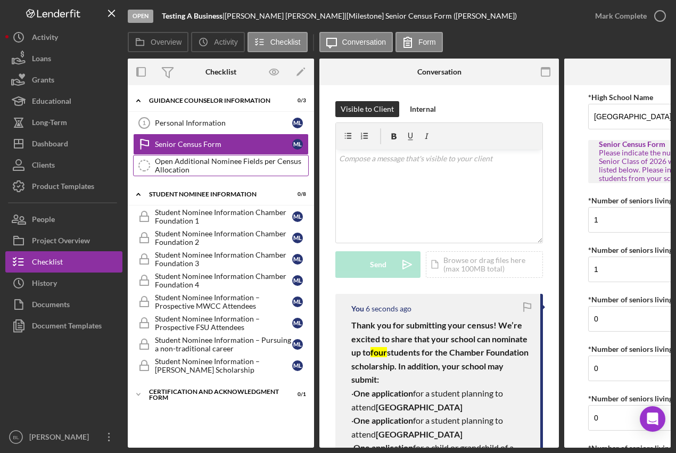
click at [237, 163] on div "Open Additional Nominee Fields per Census Allocation" at bounding box center [231, 165] width 153 height 17
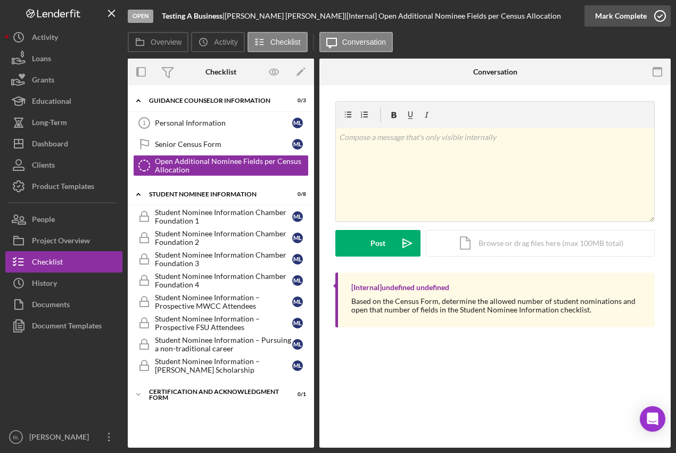
click at [656, 19] on icon "button" at bounding box center [659, 16] width 27 height 27
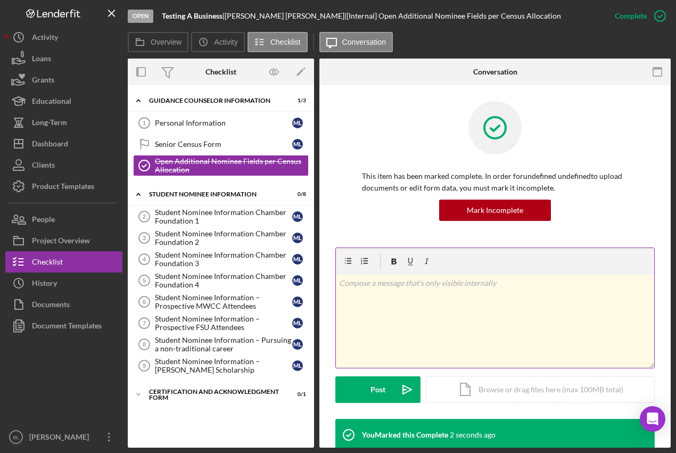
scroll to position [84, 0]
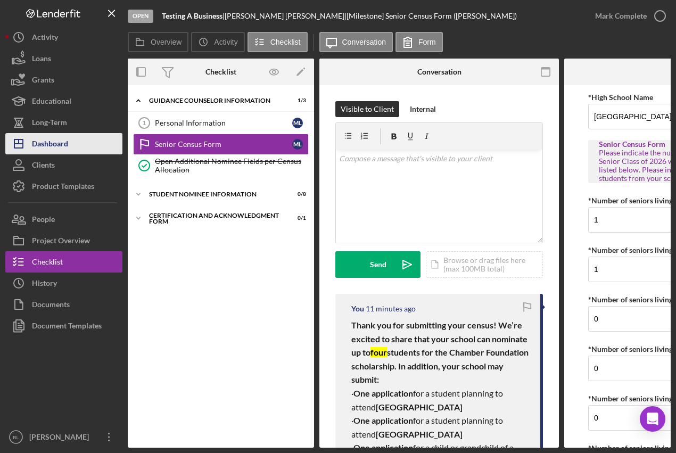
click at [50, 142] on div "Dashboard" at bounding box center [50, 145] width 36 height 24
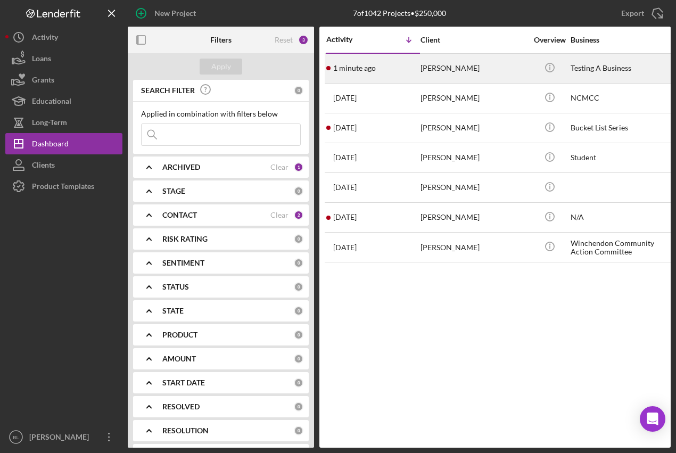
click at [622, 71] on div "Testing A Business" at bounding box center [623, 68] width 106 height 28
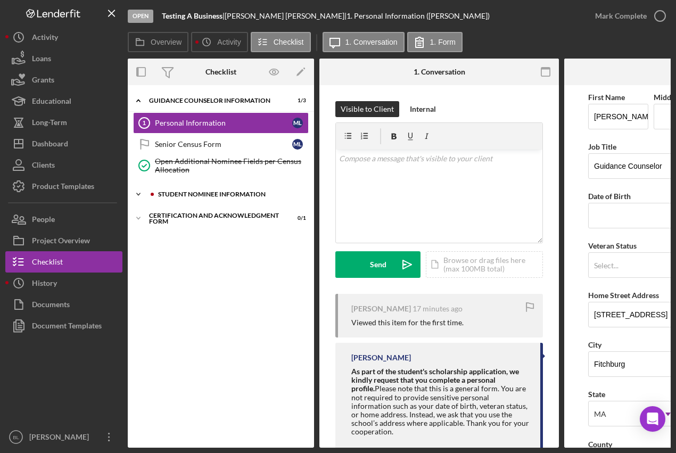
click at [231, 190] on div "Icon/Expander Student Nominee Information 0 / 8" at bounding box center [221, 194] width 186 height 21
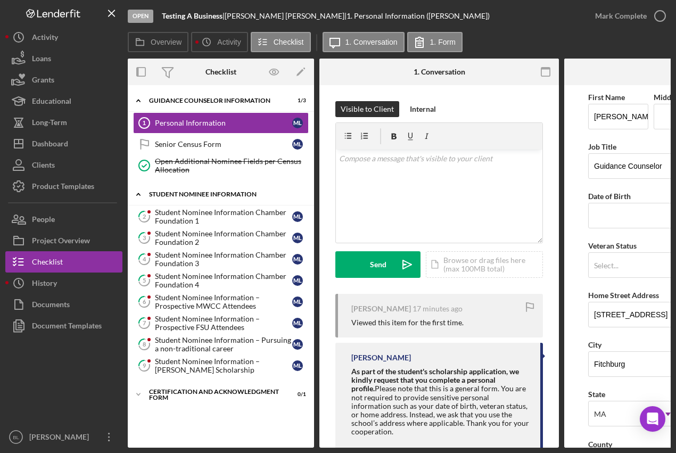
click at [173, 189] on div "Icon/Expander Student Nominee Information 0 / 8" at bounding box center [221, 195] width 186 height 22
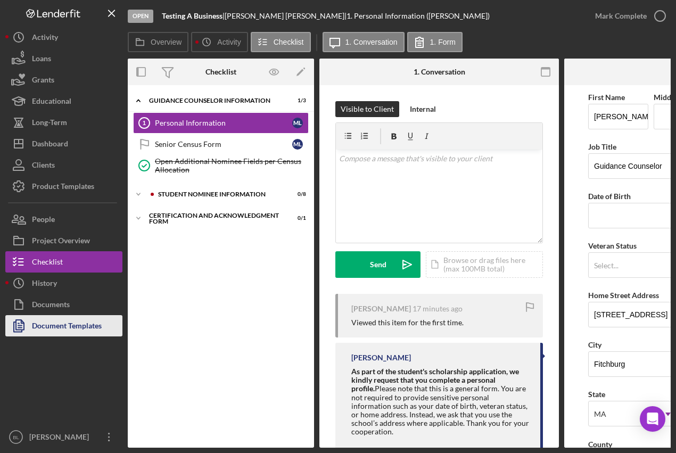
click at [56, 323] on div "Document Templates" at bounding box center [67, 327] width 70 height 24
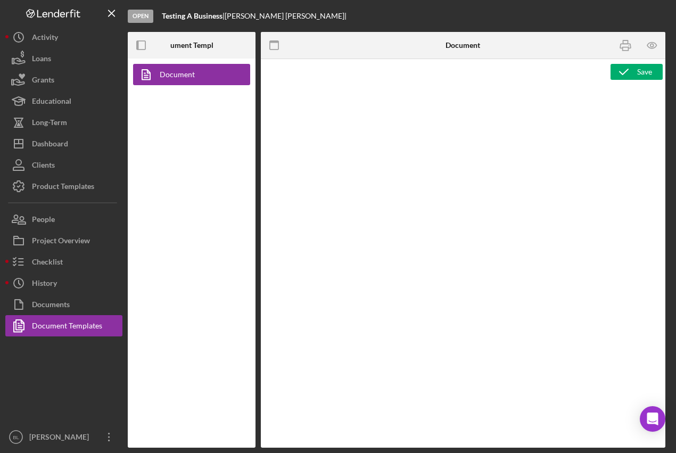
type textarea "<h1 style="text-align: center;"><span style="color: rgb(0, 0, 0);">2026 Senor C…"
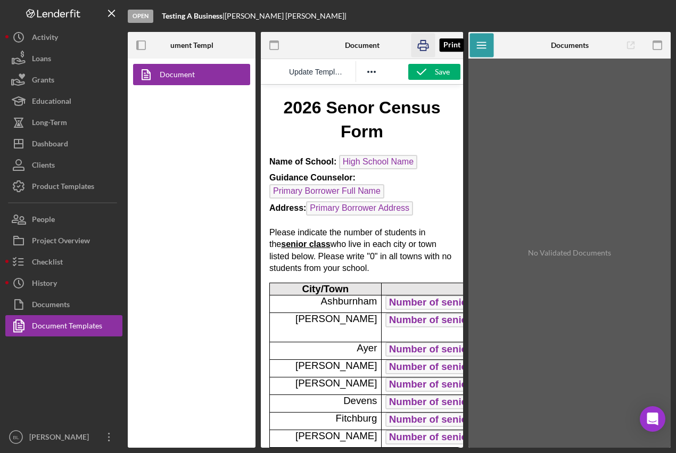
click at [423, 48] on icon "button" at bounding box center [423, 46] width 24 height 24
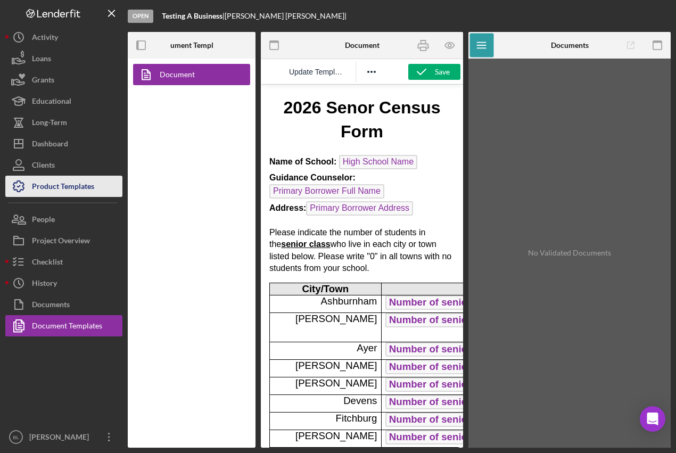
click at [89, 181] on div "Product Templates" at bounding box center [63, 188] width 62 height 24
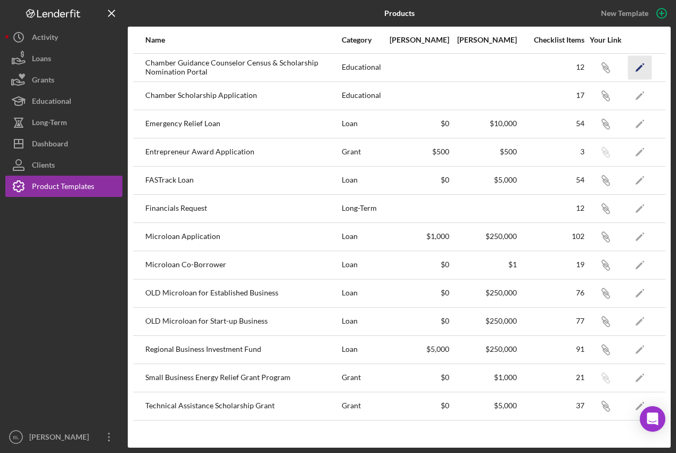
click at [647, 63] on icon "Icon/Edit" at bounding box center [640, 67] width 24 height 24
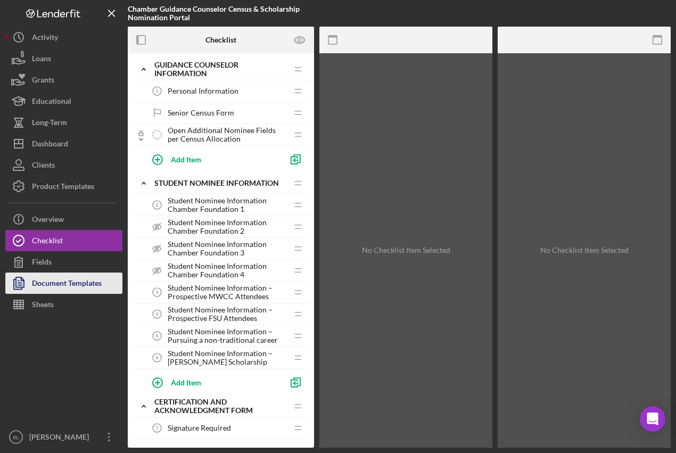
click at [74, 289] on div "Document Templates" at bounding box center [67, 284] width 70 height 24
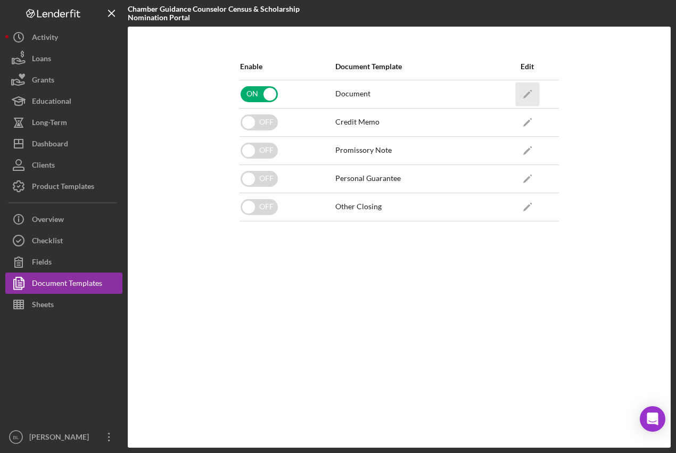
click at [529, 91] on icon "Icon/Edit" at bounding box center [527, 94] width 24 height 24
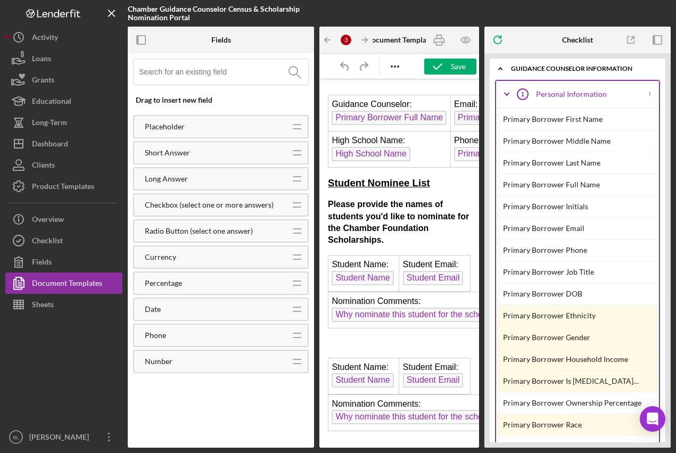
scroll to position [650, 0]
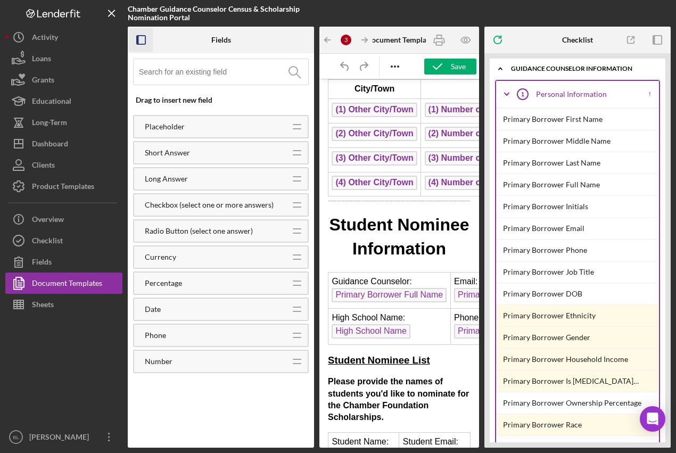
click at [142, 41] on icon "button" at bounding box center [141, 40] width 24 height 24
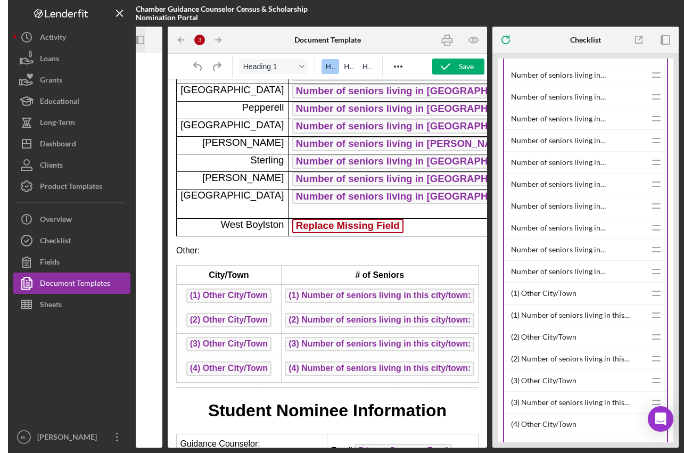
scroll to position [779, 0]
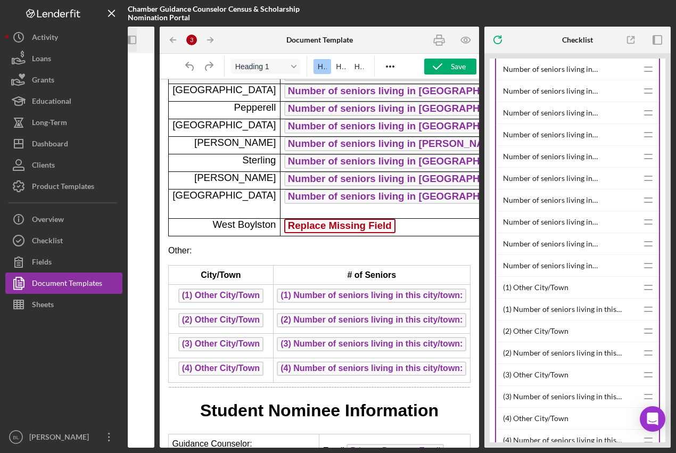
click at [561, 272] on div "Number of seniors living in [GEOGRAPHIC_DATA]?" at bounding box center [570, 265] width 135 height 21
click at [647, 268] on line at bounding box center [647, 268] width 7 height 0
click at [639, 270] on icon "Icon/Drag" at bounding box center [648, 265] width 27 height 27
drag, startPoint x: 675, startPoint y: 148, endPoint x: 748, endPoint y: 149, distance: 73.9
click at [675, 149] on html "Chamber Guidance Counselor Census & Scholarship Nomination Portal Icon/Panel Si…" at bounding box center [338, 226] width 676 height 453
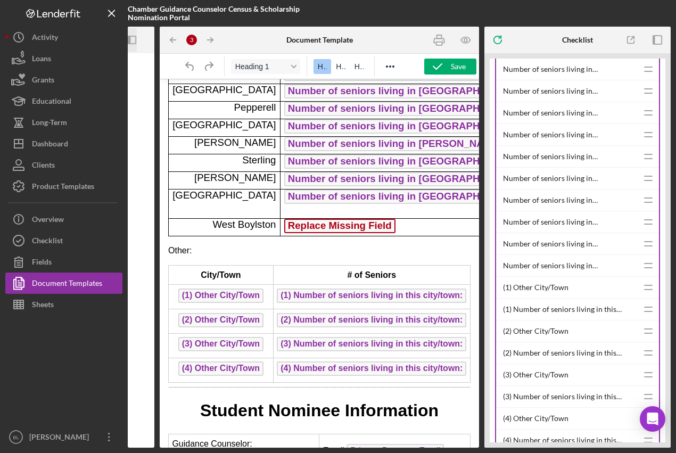
drag, startPoint x: 675, startPoint y: 312, endPoint x: 736, endPoint y: 312, distance: 61.2
click at [675, 312] on html "Chamber Guidance Counselor Census & Scholarship Nomination Portal Icon/Panel Si…" at bounding box center [338, 226] width 676 height 453
drag, startPoint x: 668, startPoint y: 315, endPoint x: 702, endPoint y: 315, distance: 34.0
click at [675, 315] on html "Chamber Guidance Counselor Census & Scholarship Nomination Portal Icon/Panel Si…" at bounding box center [338, 226] width 676 height 453
drag, startPoint x: 675, startPoint y: 154, endPoint x: 786, endPoint y: 158, distance: 111.2
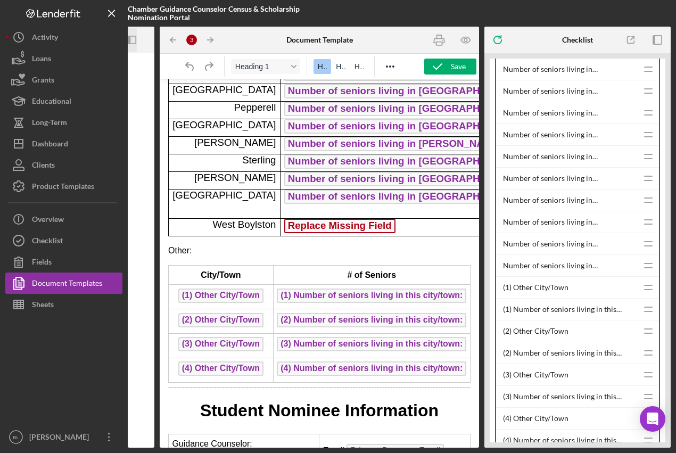
click at [675, 158] on html "Chamber Guidance Counselor Census & Scholarship Nomination Portal Icon/Panel Si…" at bounding box center [338, 226] width 676 height 453
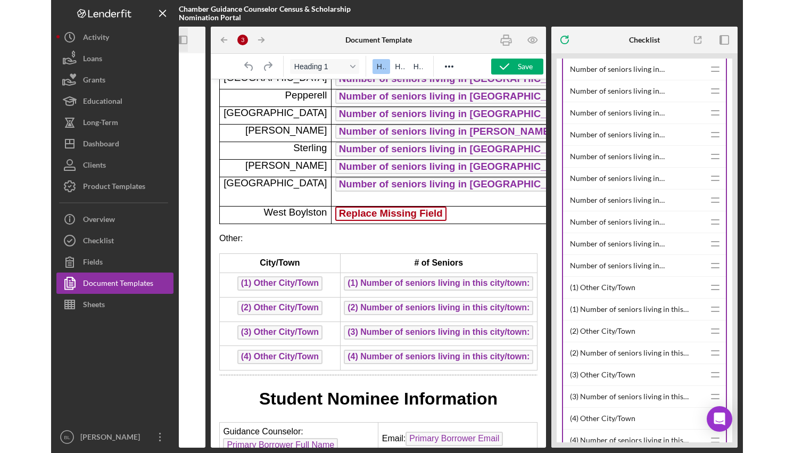
scroll to position [353, 0]
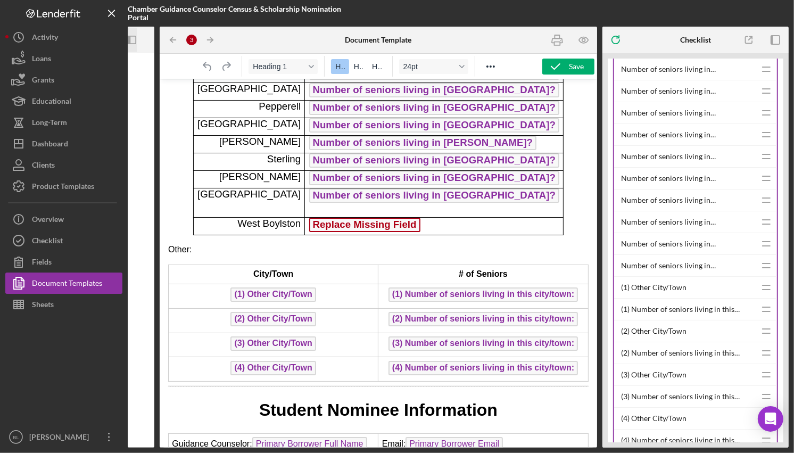
click at [675, 268] on div "Number of seniors living in [GEOGRAPHIC_DATA]?" at bounding box center [688, 265] width 135 height 21
click at [81, 238] on button "Checklist" at bounding box center [63, 240] width 117 height 21
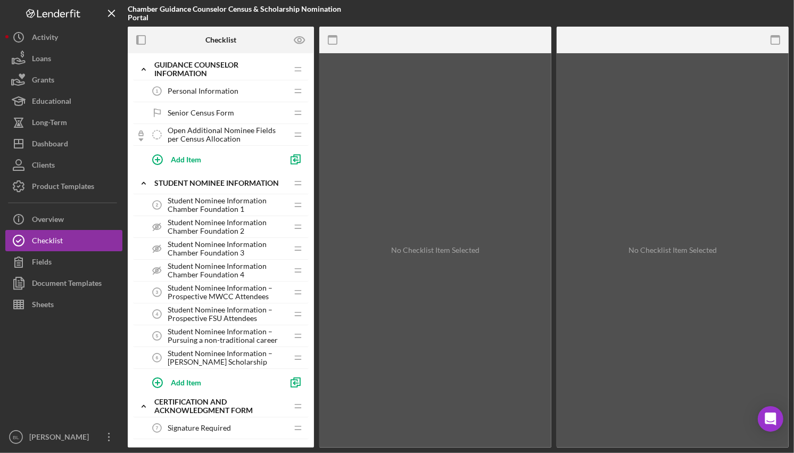
click at [200, 112] on span "Senior Census Form" at bounding box center [201, 113] width 66 height 9
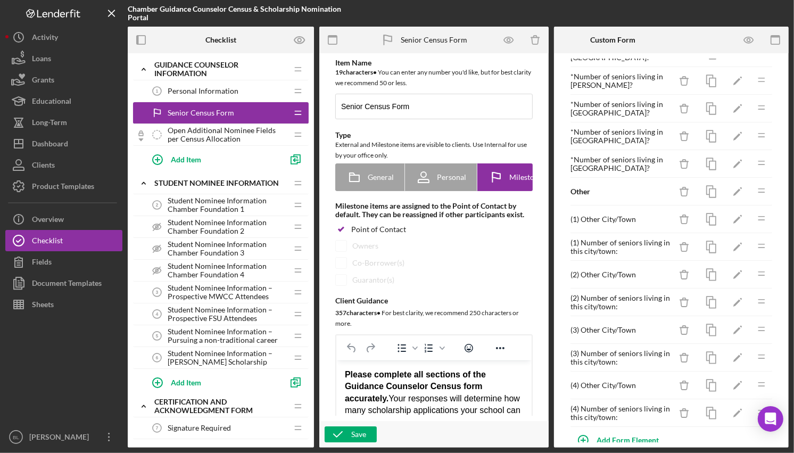
scroll to position [495, 0]
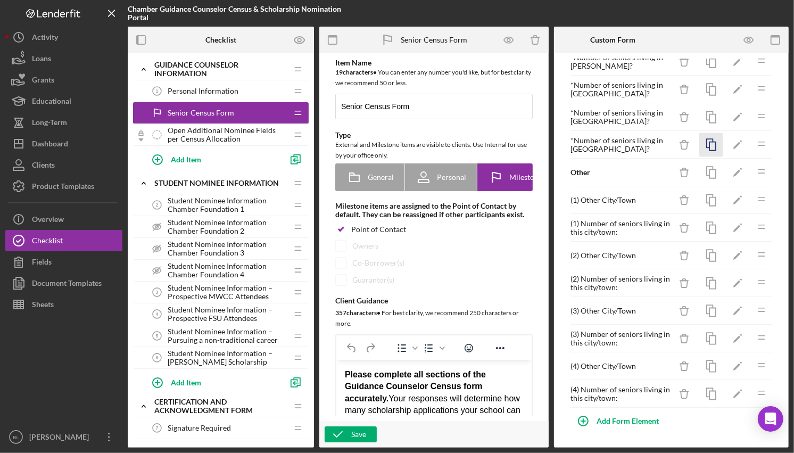
click at [675, 145] on icon "button" at bounding box center [711, 145] width 24 height 24
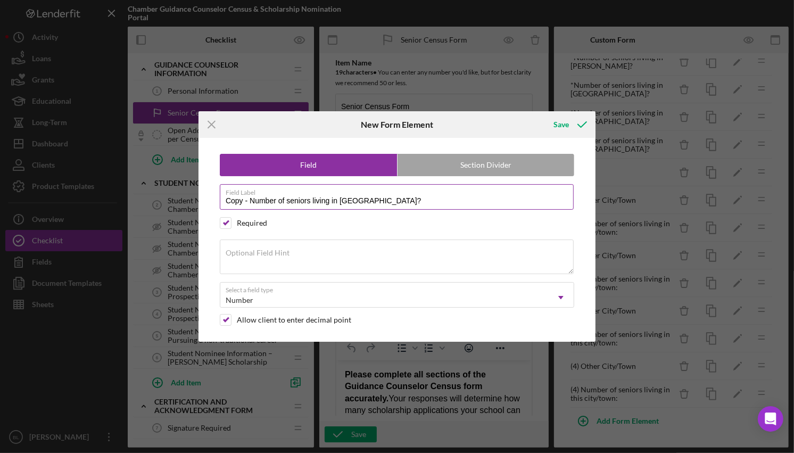
drag, startPoint x: 251, startPoint y: 203, endPoint x: 220, endPoint y: 202, distance: 30.9
click at [220, 202] on input "Copy - Number of seniors living in [GEOGRAPHIC_DATA]?" at bounding box center [397, 197] width 354 height 26
click at [333, 202] on input "Number of seniors living in [GEOGRAPHIC_DATA]?" at bounding box center [397, 197] width 354 height 26
click at [334, 202] on input "Number of seniors living in [GEOGRAPHIC_DATA]?" at bounding box center [397, 197] width 354 height 26
type input "Number of seniors living in [GEOGRAPHIC_DATA]?"
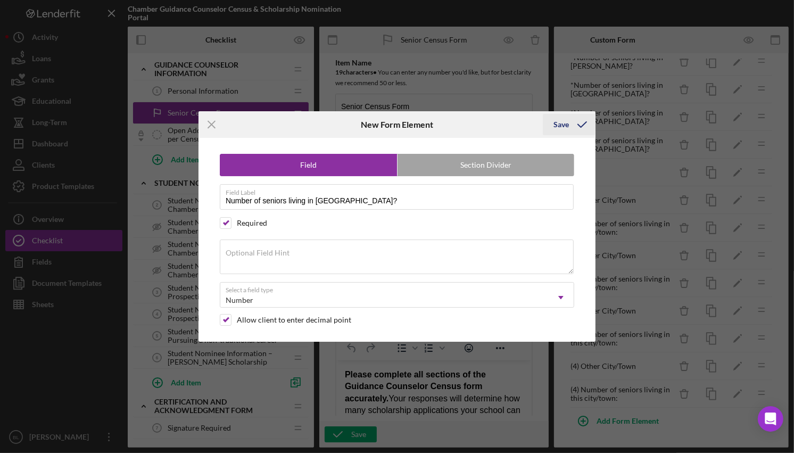
click at [567, 121] on div "Save" at bounding box center [560, 124] width 15 height 21
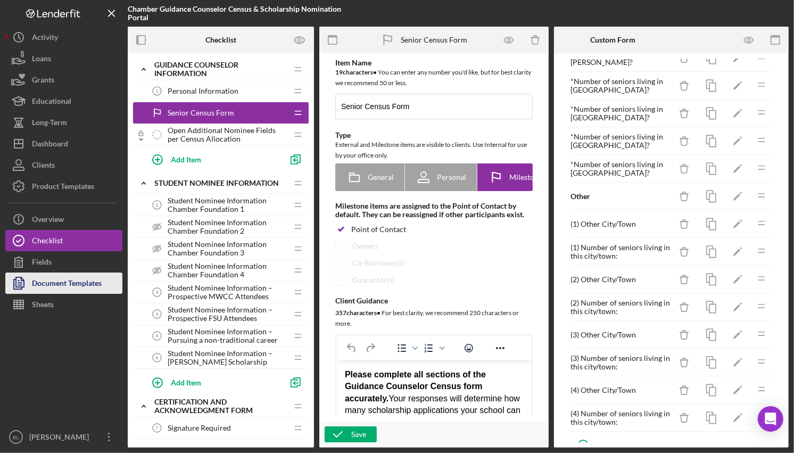
click at [73, 279] on div "Document Templates" at bounding box center [67, 284] width 70 height 24
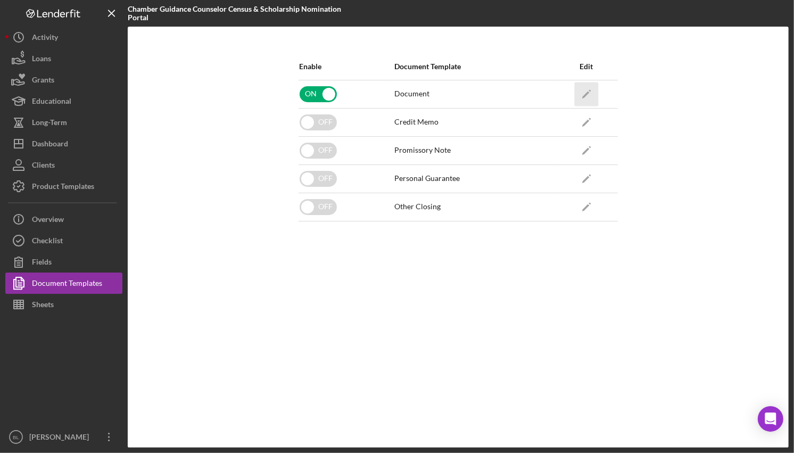
click at [588, 91] on icon "Icon/Edit" at bounding box center [586, 94] width 24 height 24
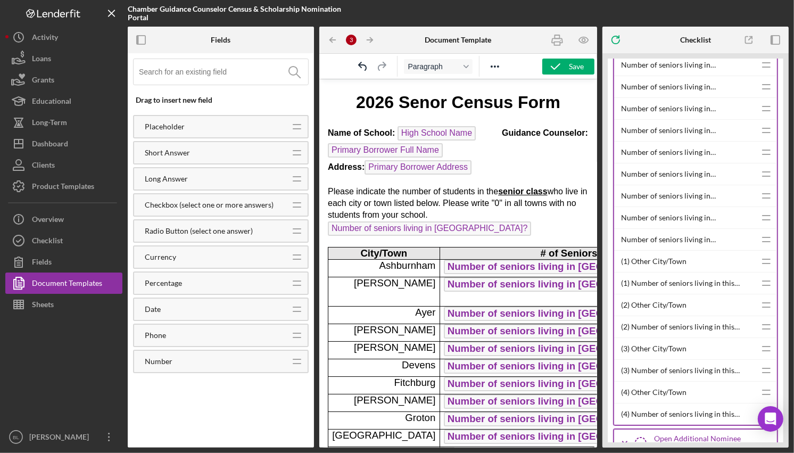
scroll to position [177, 0]
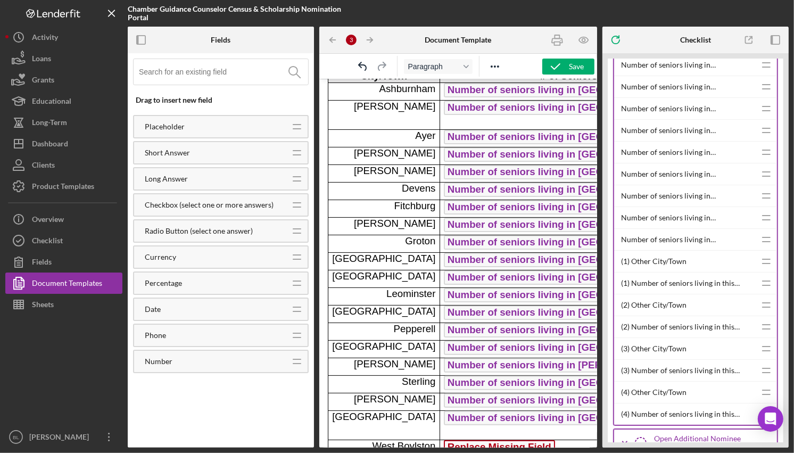
click at [496, 439] on p "Replace Missing Field" at bounding box center [568, 447] width 250 height 17
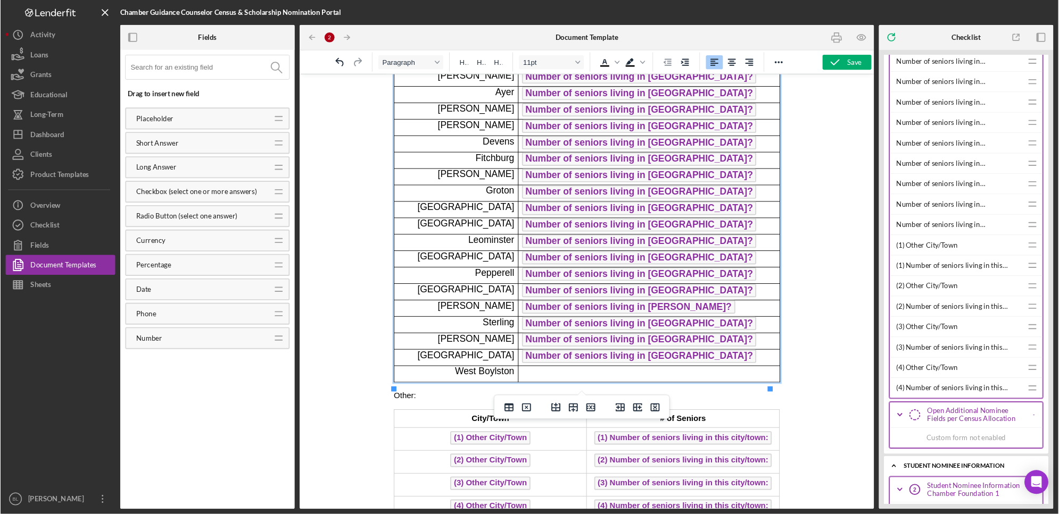
scroll to position [90, 0]
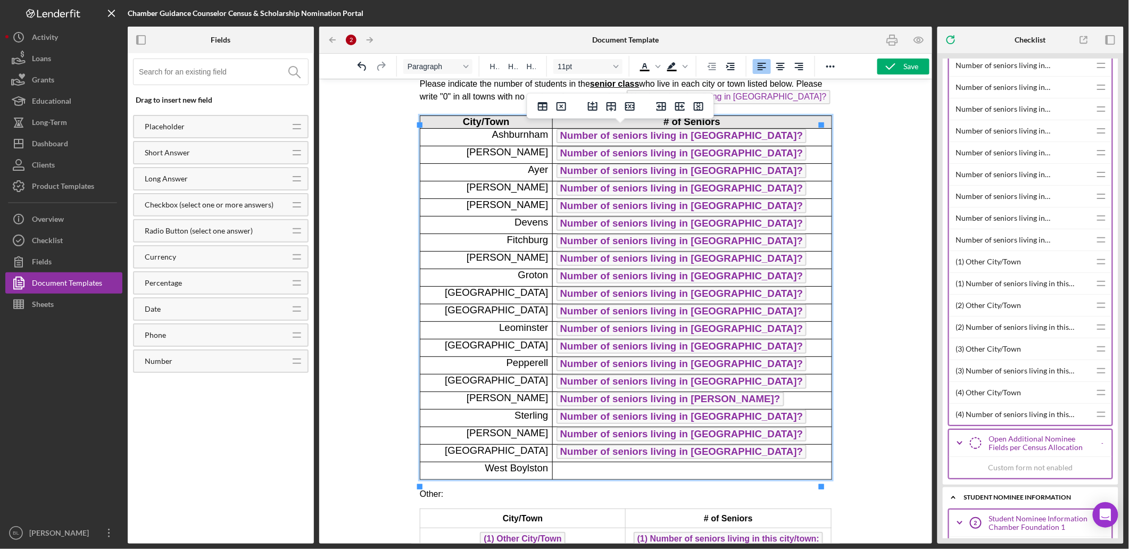
click at [675, 148] on div at bounding box center [625, 311] width 613 height 465
drag, startPoint x: 484, startPoint y: 108, endPoint x: 648, endPoint y: 473, distance: 400.9
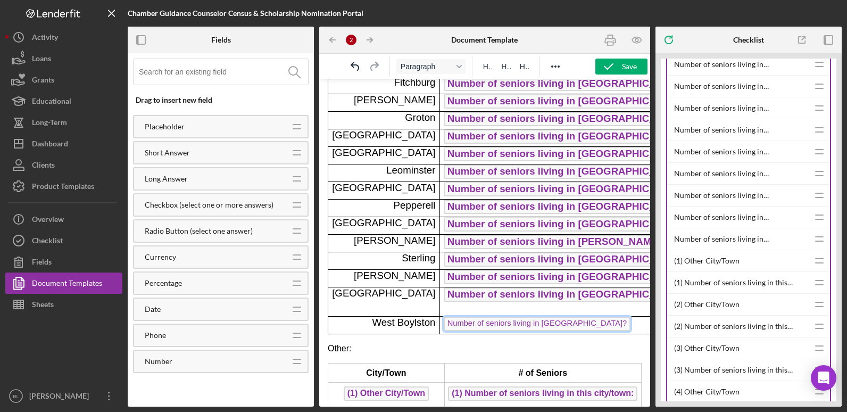
scroll to position [431, 0]
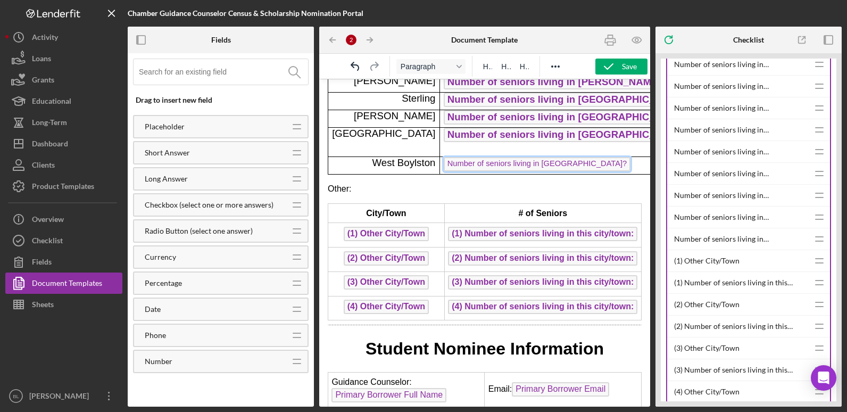
click at [459, 183] on p "Other:" at bounding box center [485, 189] width 314 height 12
click at [462, 157] on span "Number of seniors living in [GEOGRAPHIC_DATA]?" at bounding box center [537, 164] width 187 height 14
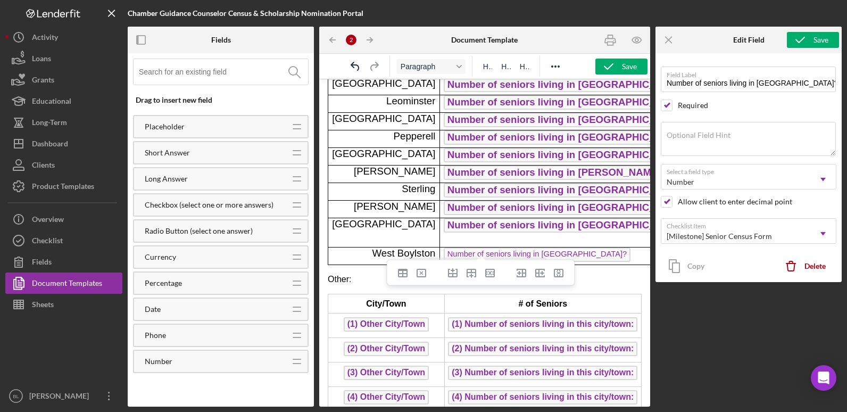
drag, startPoint x: 515, startPoint y: 246, endPoint x: 494, endPoint y: 255, distance: 22.6
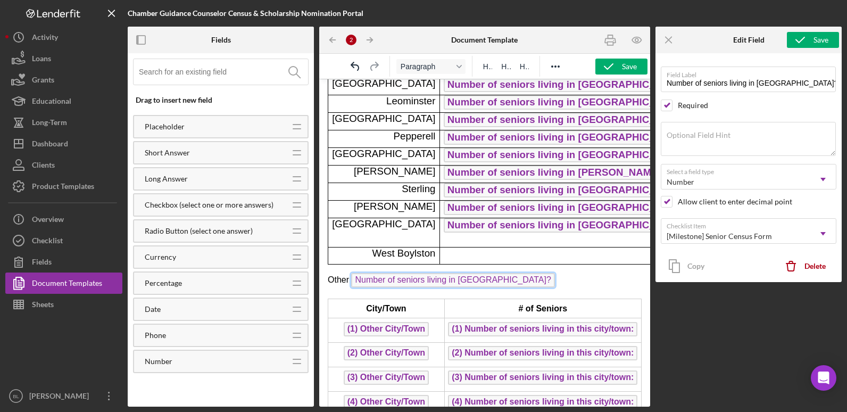
click at [577, 273] on p "Other: Number of seniors living in [GEOGRAPHIC_DATA]? ﻿" at bounding box center [485, 281] width 314 height 17
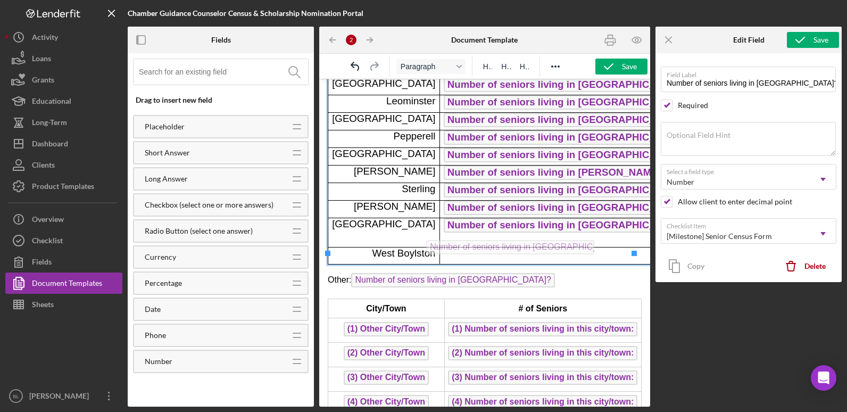
drag, startPoint x: 457, startPoint y: 265, endPoint x: 530, endPoint y: 237, distance: 78.0
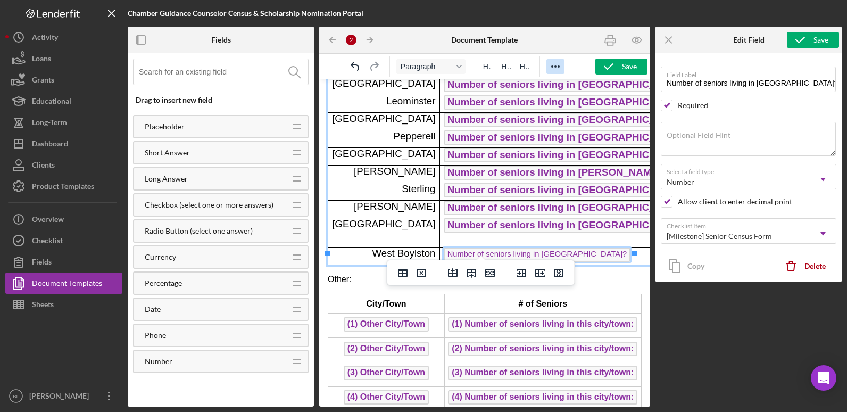
click at [554, 65] on icon "Reveal or hide additional toolbar items" at bounding box center [555, 66] width 13 height 13
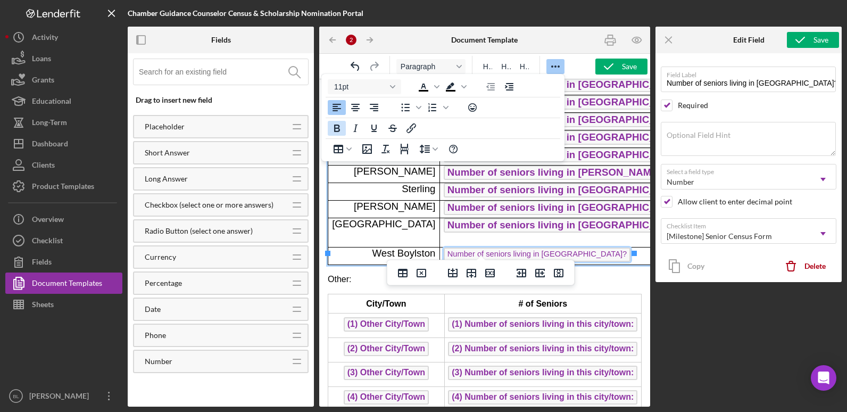
click at [334, 127] on icon "Bold" at bounding box center [336, 128] width 13 height 13
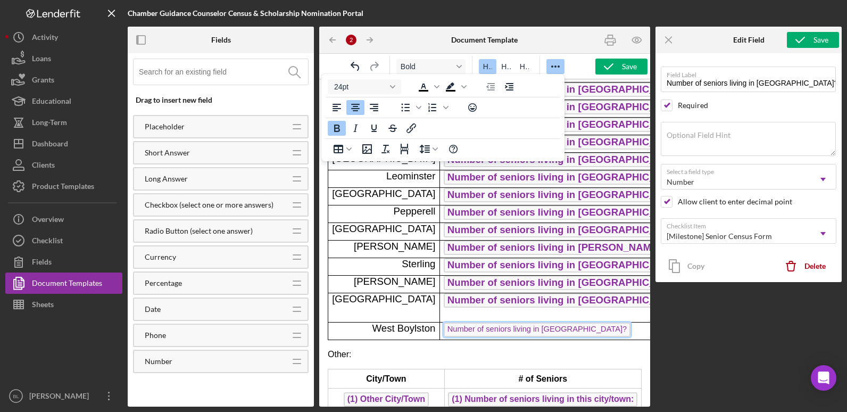
scroll to position [372, 0]
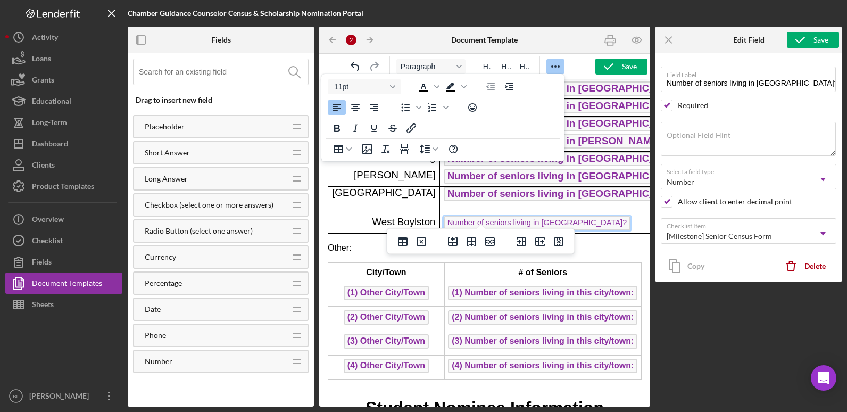
click at [546, 216] on span "Number of seniors living in [GEOGRAPHIC_DATA]?" at bounding box center [537, 223] width 187 height 14
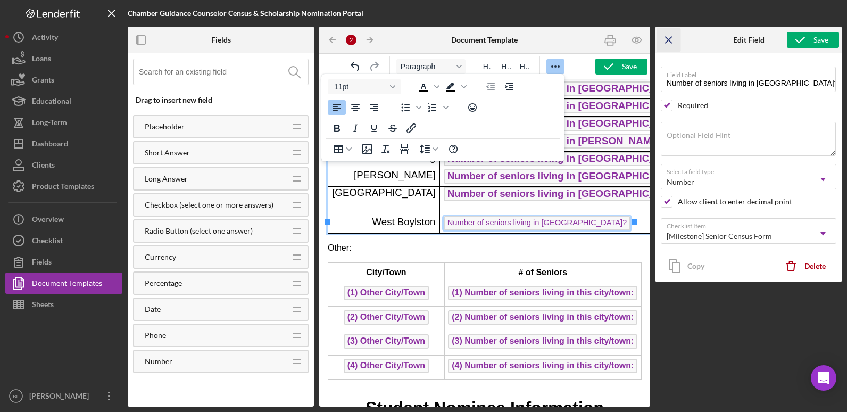
click at [670, 38] on icon "Icon/Menu Close" at bounding box center [669, 40] width 24 height 24
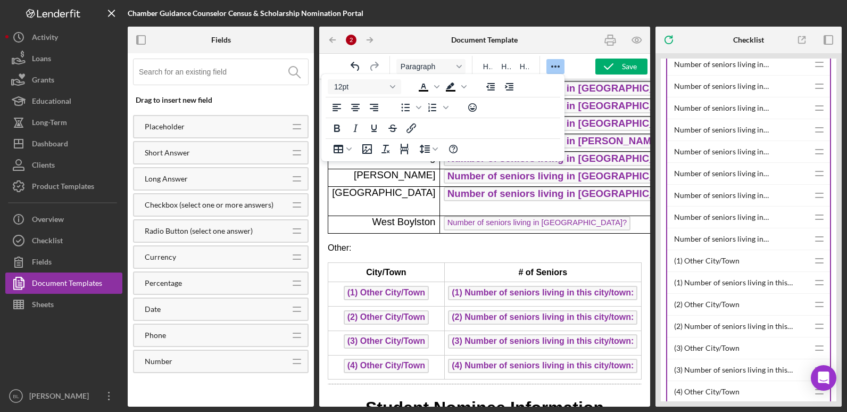
scroll to position [881, 0]
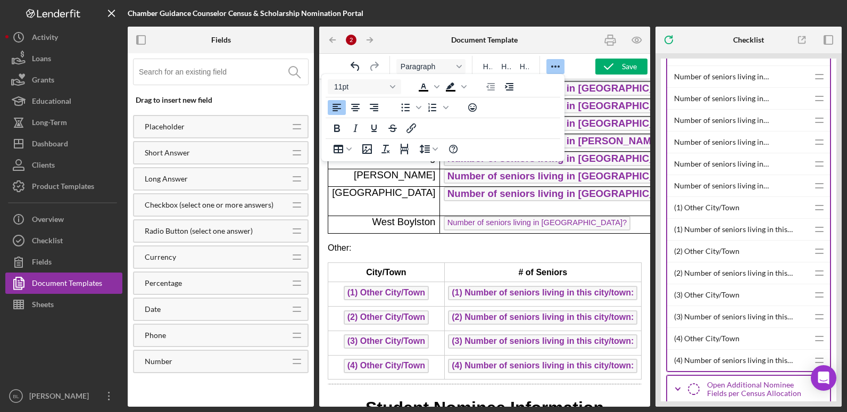
click at [532, 216] on span "Number of seniors living in [GEOGRAPHIC_DATA]?" at bounding box center [537, 223] width 187 height 14
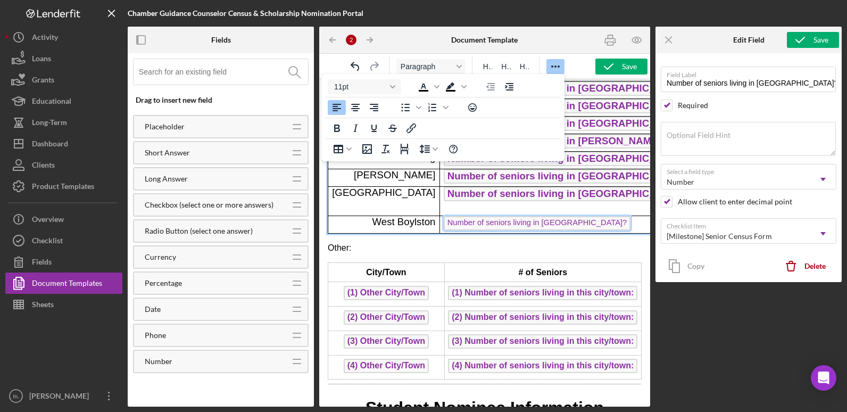
scroll to position [341, 0]
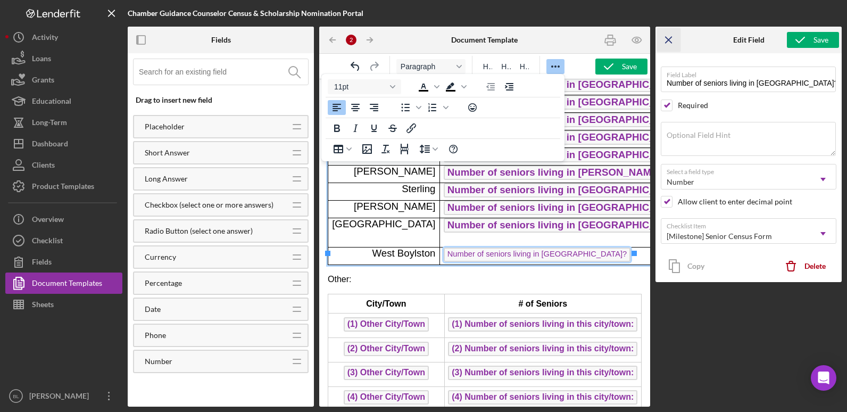
click at [669, 41] on line "button" at bounding box center [668, 40] width 6 height 6
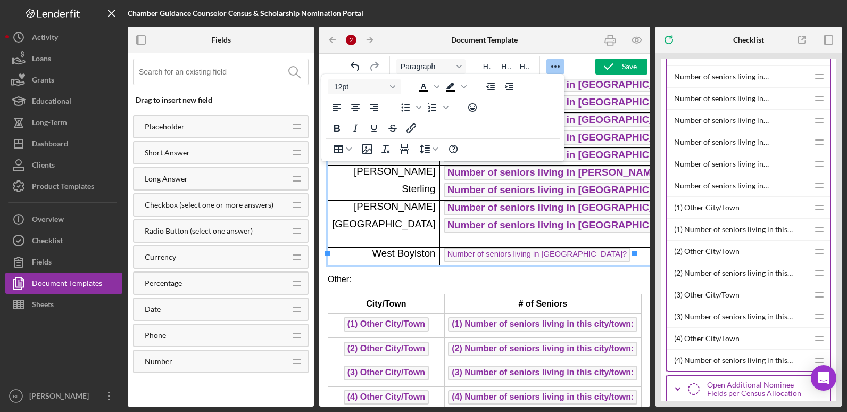
click at [585, 247] on p "Number of seniors living in [GEOGRAPHIC_DATA]? ﻿" at bounding box center [569, 255] width 250 height 17
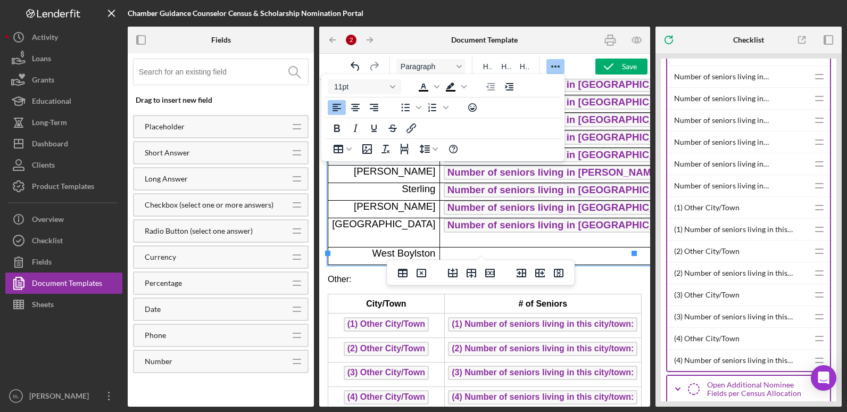
click at [548, 66] on button "Reveal or hide additional toolbar items" at bounding box center [555, 66] width 18 height 15
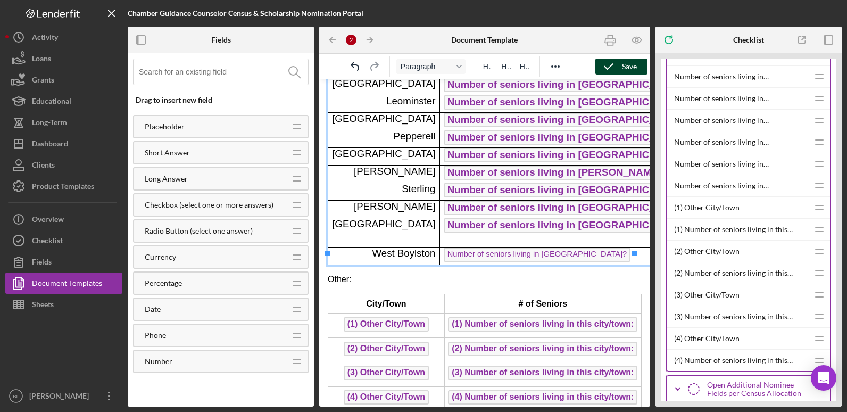
click at [631, 70] on div "Save" at bounding box center [629, 67] width 15 height 16
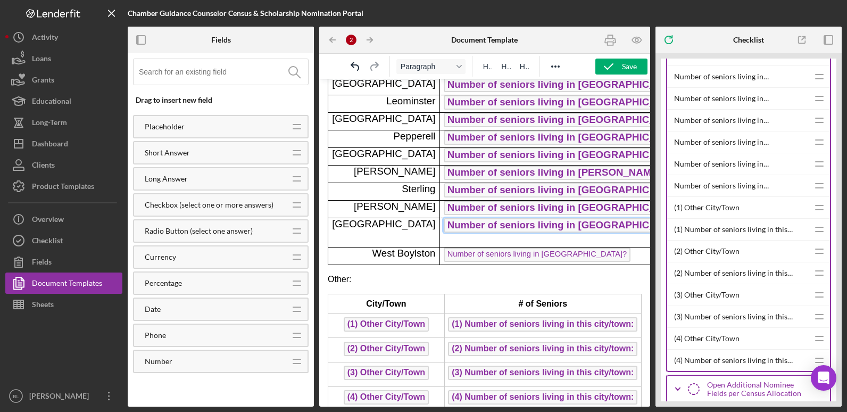
click at [517, 227] on span "Number of seniors living in [GEOGRAPHIC_DATA]?" at bounding box center [569, 225] width 250 height 14
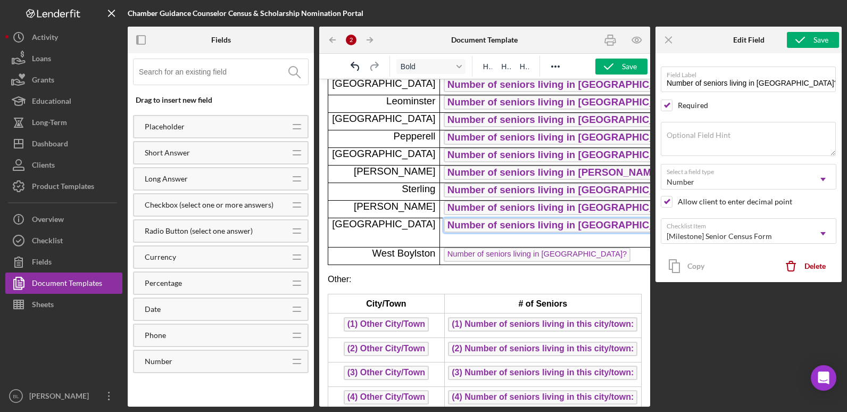
scroll to position [323, 0]
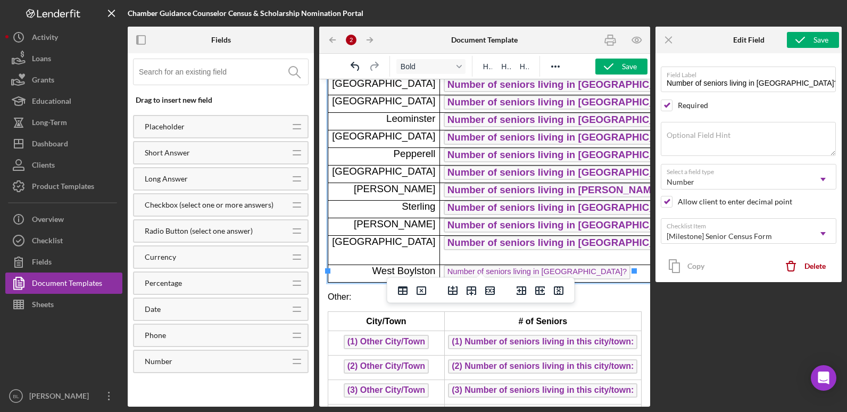
click at [507, 265] on span "Number of seniors living in [GEOGRAPHIC_DATA]?" at bounding box center [537, 272] width 187 height 14
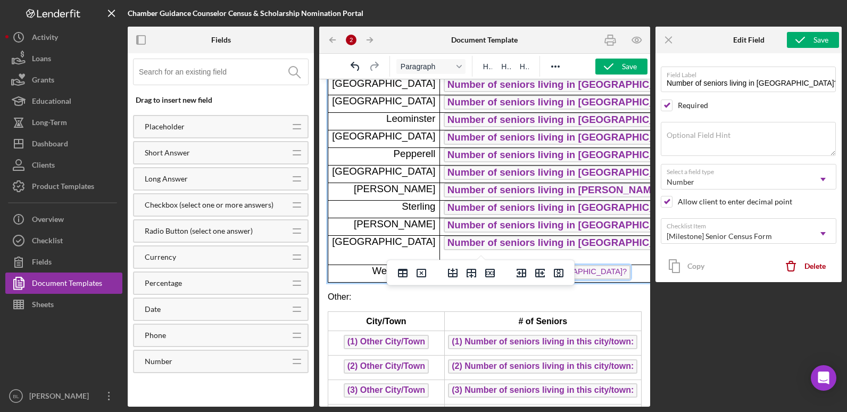
scroll to position [341, 0]
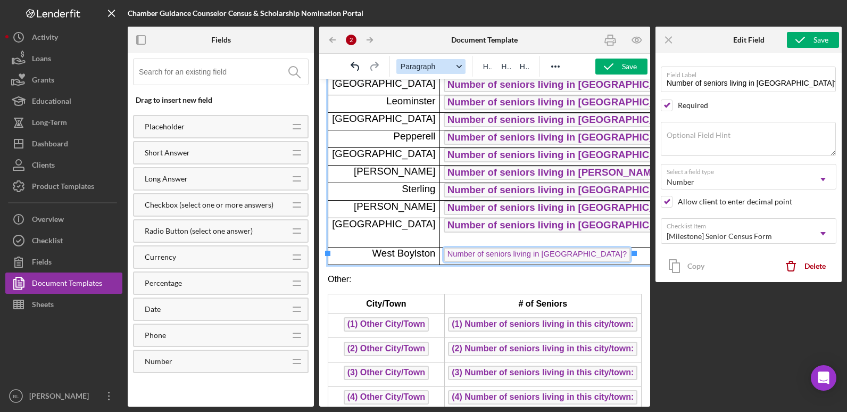
click at [460, 67] on icon "Format Paragraph" at bounding box center [458, 66] width 5 height 3
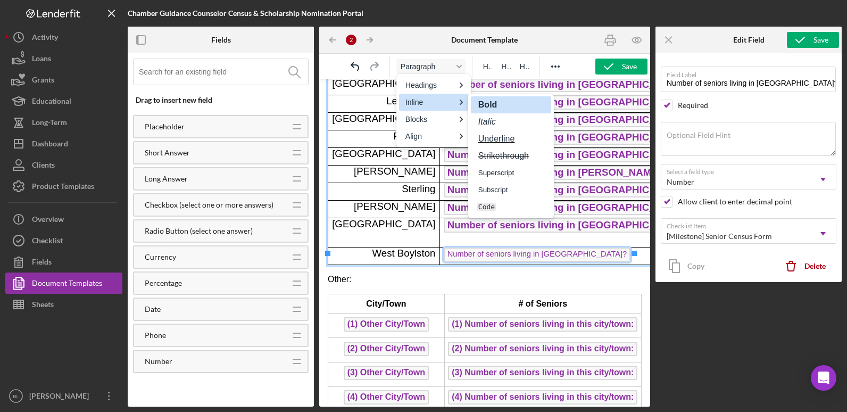
click at [507, 103] on div "Bold" at bounding box center [503, 104] width 53 height 13
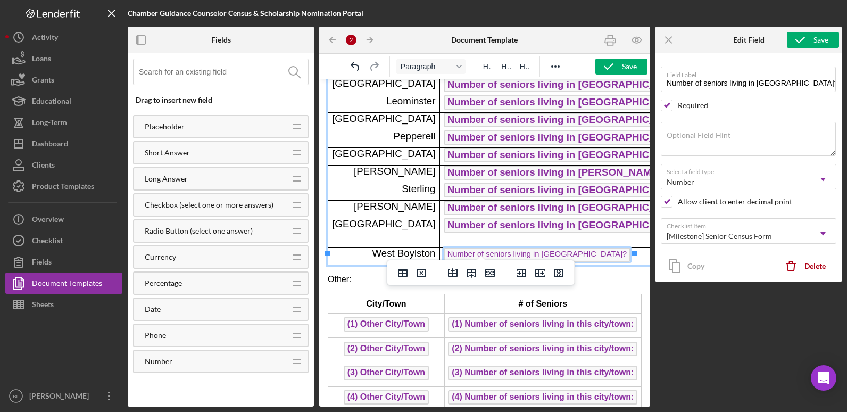
click at [578, 247] on p "Number of seniors living in [GEOGRAPHIC_DATA]?" at bounding box center [569, 255] width 250 height 17
click at [543, 228] on span "Number of seniors living in [GEOGRAPHIC_DATA]?" at bounding box center [569, 225] width 250 height 14
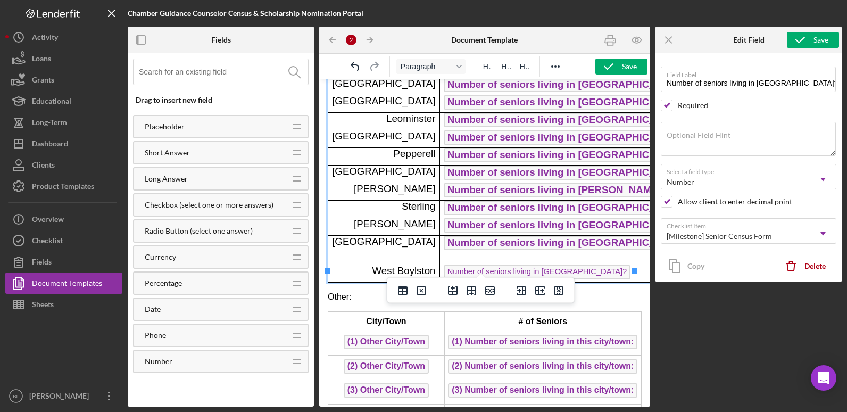
click at [524, 265] on span "Number of seniors living in [GEOGRAPHIC_DATA]?" at bounding box center [537, 272] width 187 height 14
type input "Number of seniors living in [GEOGRAPHIC_DATA]?"
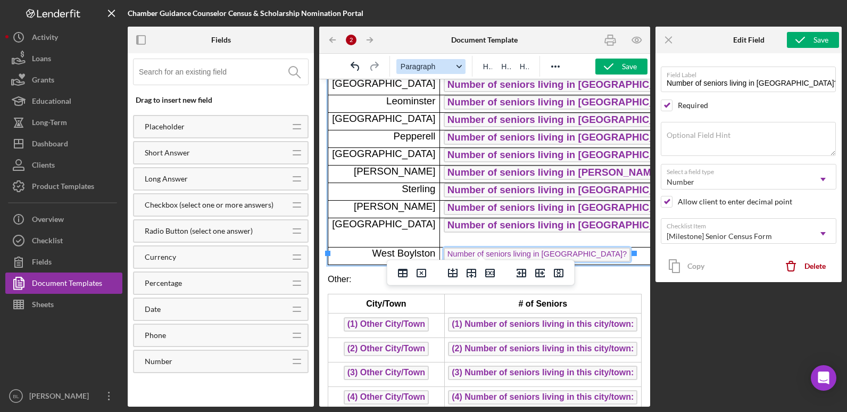
click at [460, 65] on icon "Format Paragraph" at bounding box center [458, 66] width 5 height 5
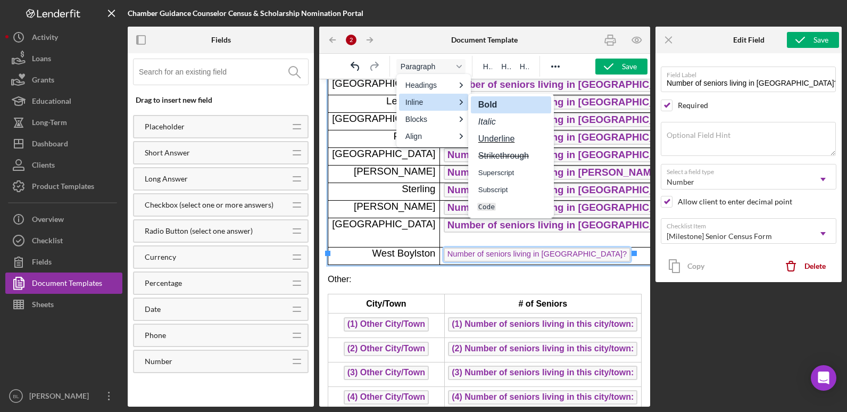
click at [494, 107] on strong "Bold" at bounding box center [487, 104] width 21 height 9
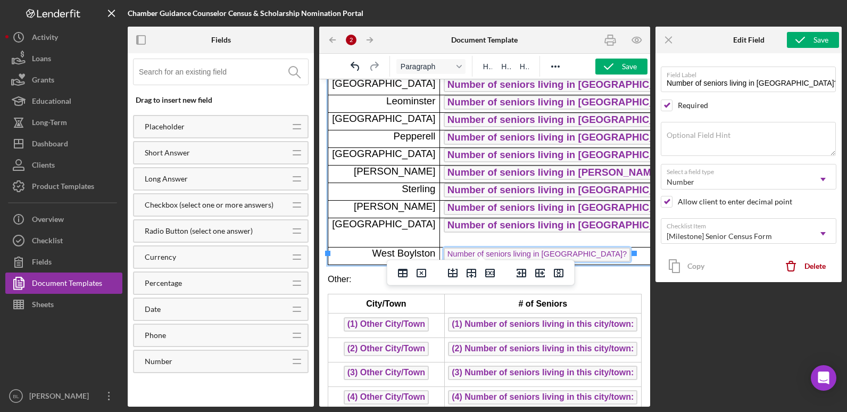
click at [580, 248] on p "Number of seniors living in [GEOGRAPHIC_DATA]?" at bounding box center [569, 255] width 250 height 17
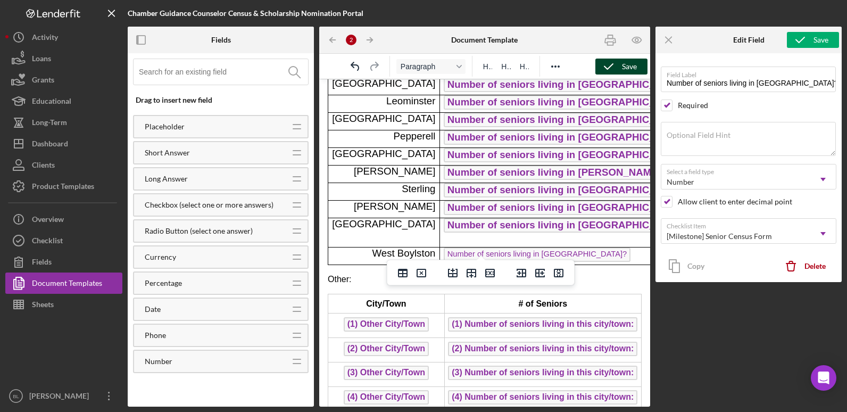
click at [627, 66] on div "Save" at bounding box center [629, 67] width 15 height 16
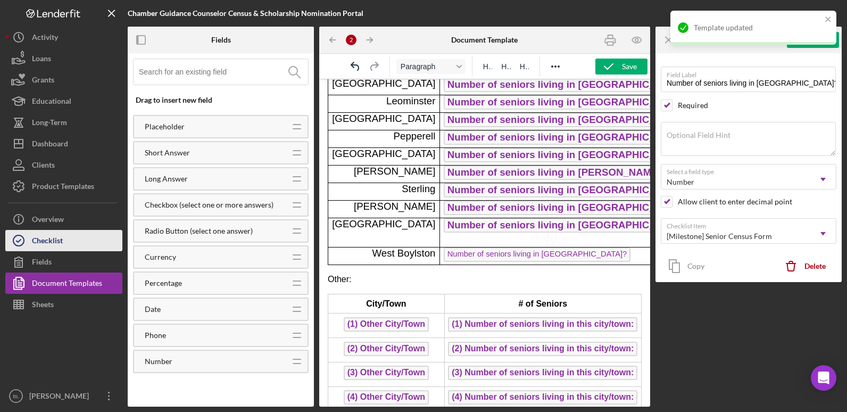
click at [73, 242] on button "Checklist" at bounding box center [63, 240] width 117 height 21
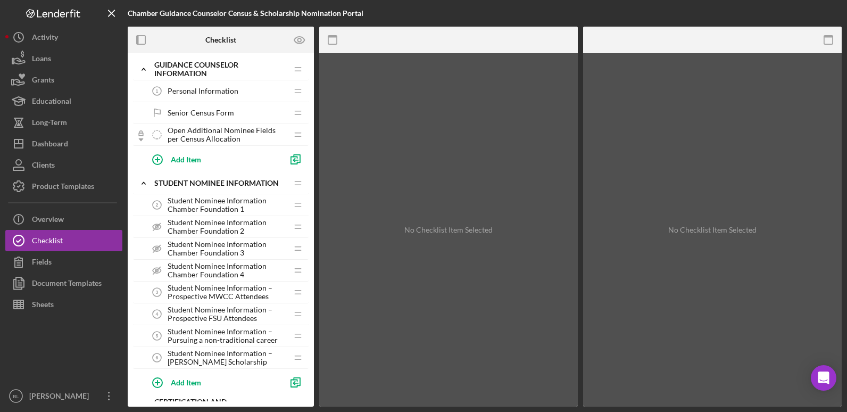
click at [206, 110] on span "Senior Census Form" at bounding box center [201, 113] width 66 height 9
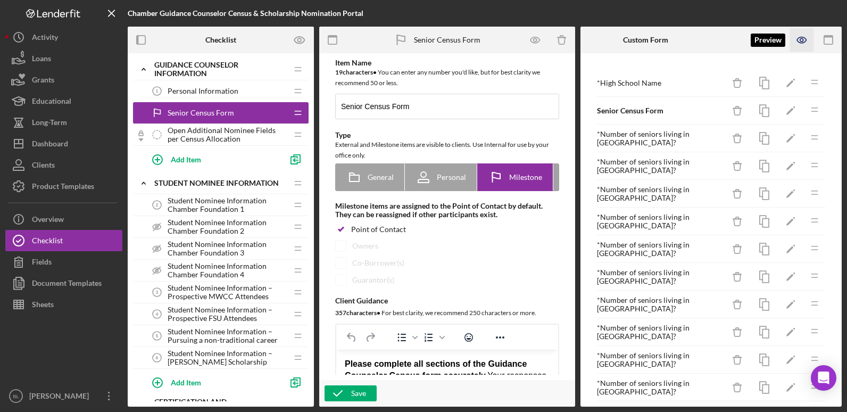
click at [675, 43] on icon "button" at bounding box center [802, 40] width 24 height 24
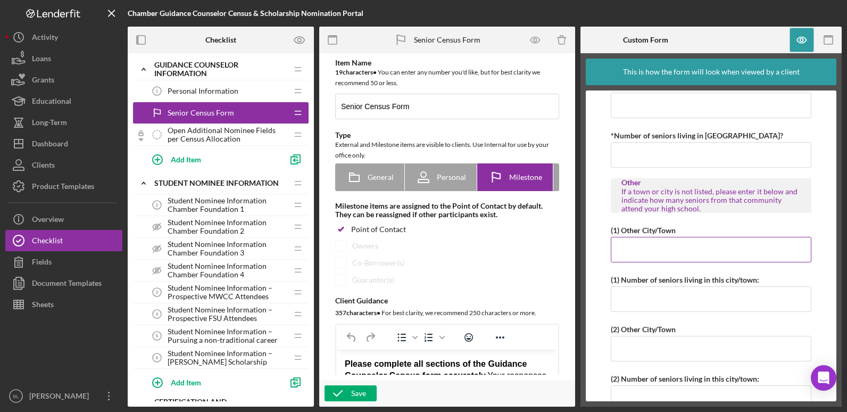
scroll to position [958, 0]
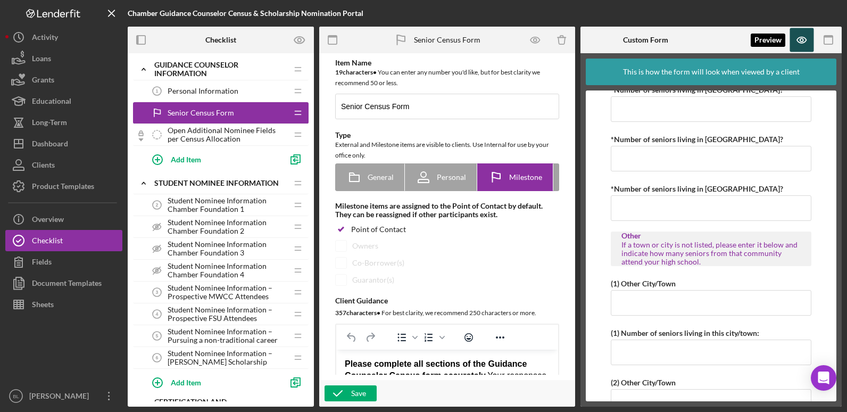
click at [675, 38] on icon "button" at bounding box center [802, 40] width 24 height 24
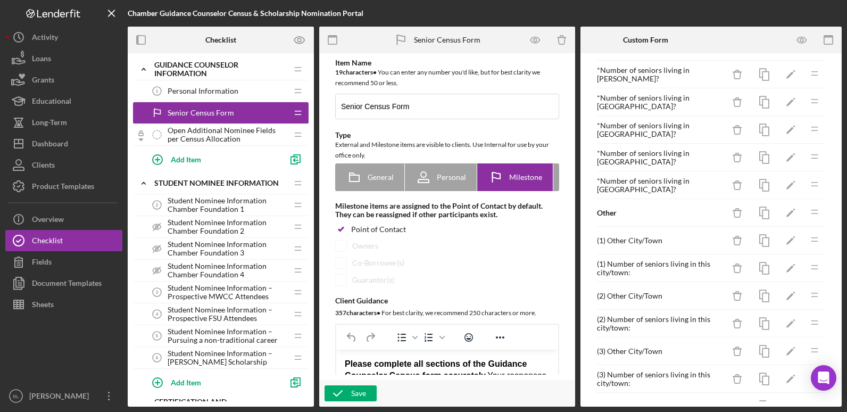
scroll to position [426, 0]
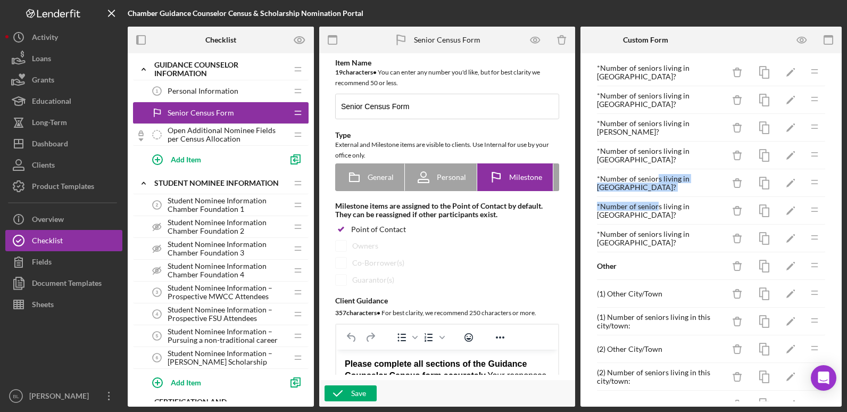
drag, startPoint x: 657, startPoint y: 204, endPoint x: 657, endPoint y: 170, distance: 34.6
click at [657, 170] on div "* High School Name Icon/Delete Icon/Edit Icon/Drag Senior Census Form Icon/Dele…" at bounding box center [710, 73] width 229 height 858
drag, startPoint x: 657, startPoint y: 170, endPoint x: 665, endPoint y: 220, distance: 51.1
click at [665, 220] on div "* Number of seniors living in [GEOGRAPHIC_DATA]? Icon/Delete Icon/Edit Icon/Drag" at bounding box center [710, 211] width 229 height 28
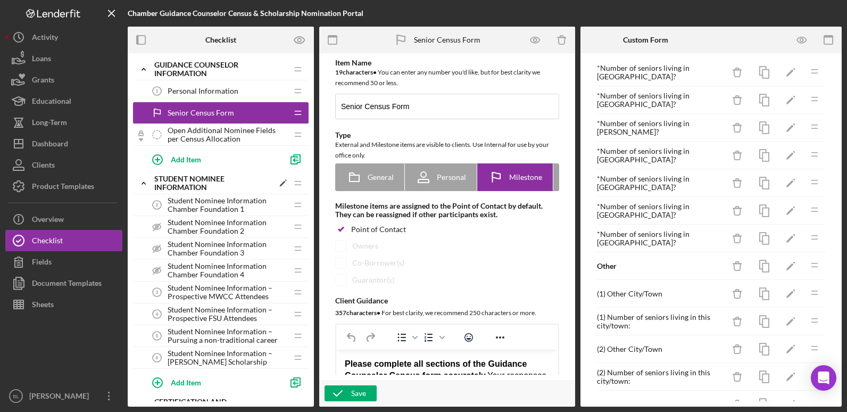
click at [143, 183] on polyline at bounding box center [143, 183] width 3 height 2
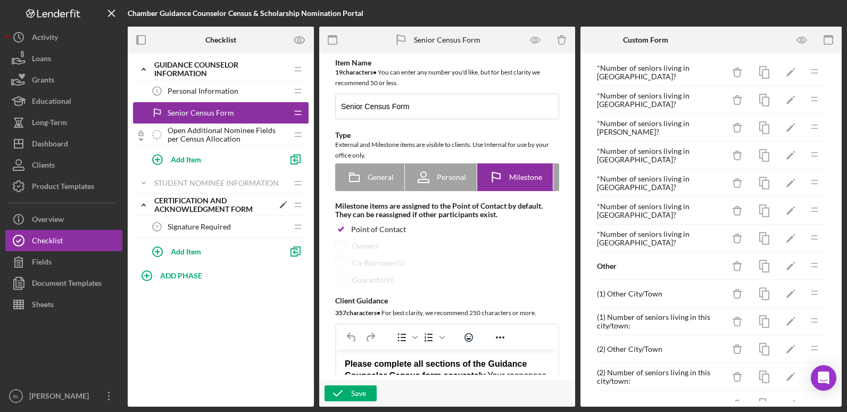
click at [147, 204] on icon "Icon/Expander" at bounding box center [143, 204] width 21 height 21
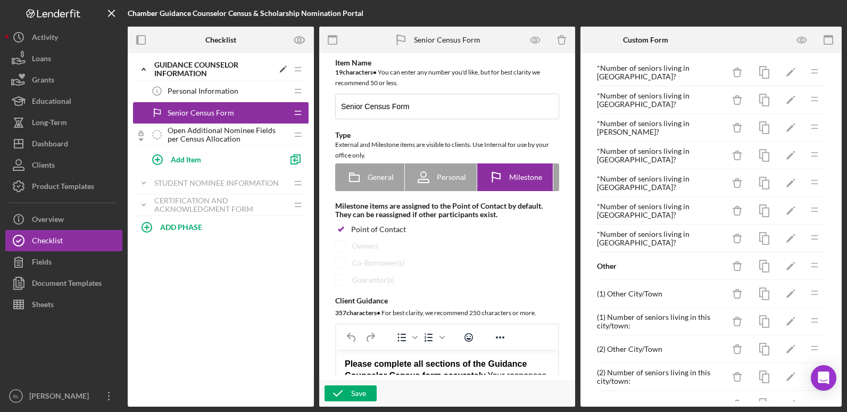
click at [141, 70] on icon "Icon/Expander" at bounding box center [143, 69] width 21 height 21
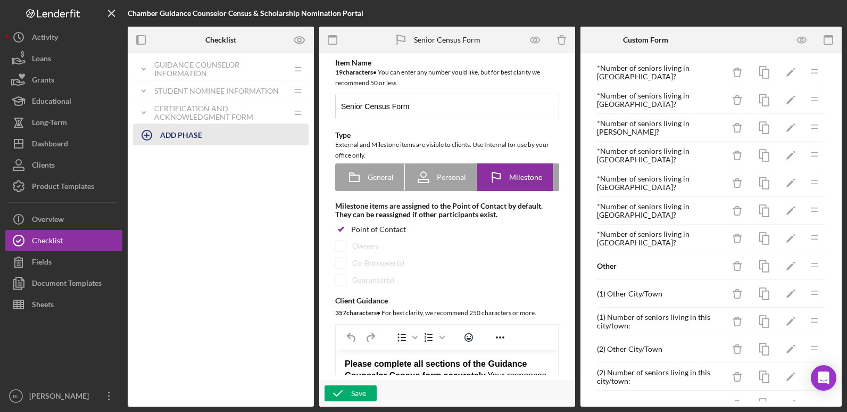
click at [183, 135] on b "ADD PHASE" at bounding box center [181, 134] width 42 height 9
type input "S"
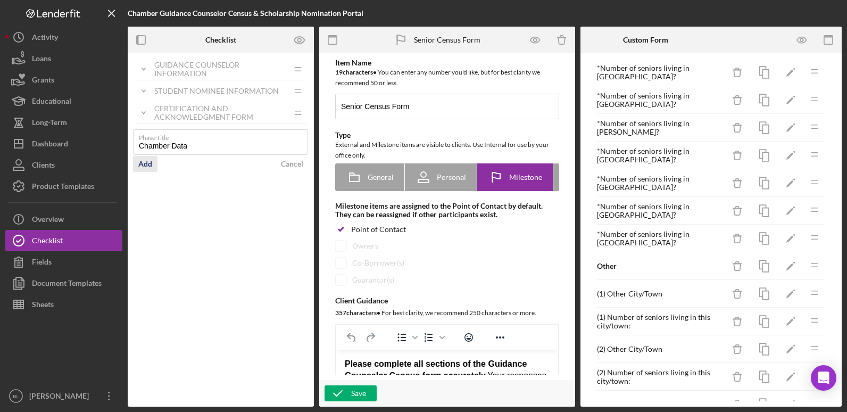
type input "Chamber Data"
click at [146, 165] on div "Add" at bounding box center [145, 164] width 14 height 16
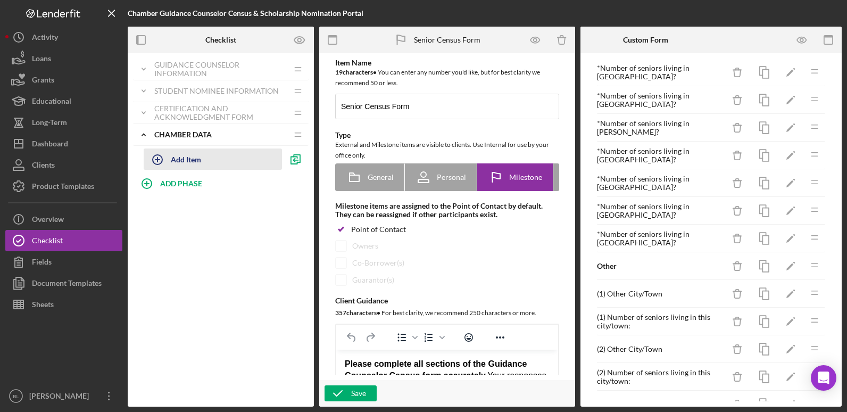
click at [195, 159] on div "Add Item" at bounding box center [186, 159] width 30 height 20
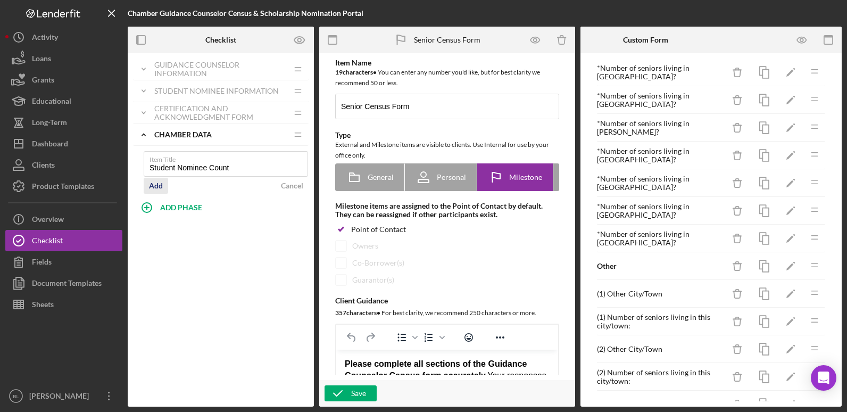
type input "Student Nominee Count"
click at [154, 184] on div "Add" at bounding box center [156, 186] width 14 height 16
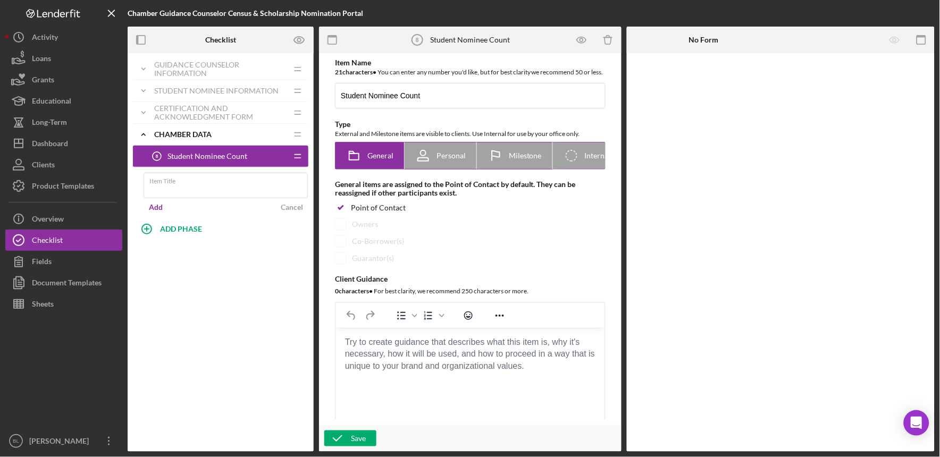
drag, startPoint x: 813, startPoint y: 0, endPoint x: 581, endPoint y: 167, distance: 285.9
click at [580, 166] on icon "Icon/Checklist Item Internal" at bounding box center [572, 156] width 27 height 27
radio input "false"
radio input "true"
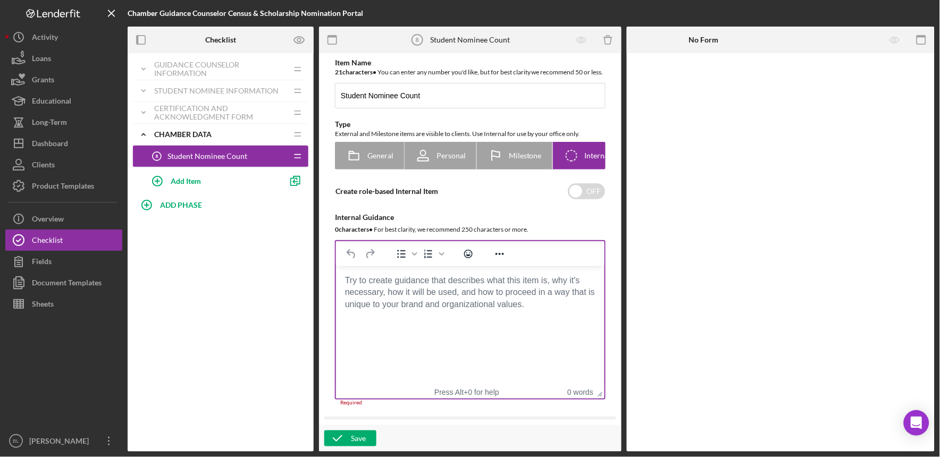
click at [485, 287] on body "Rich Text Area. Press ALT-0 for help." at bounding box center [470, 281] width 252 height 12
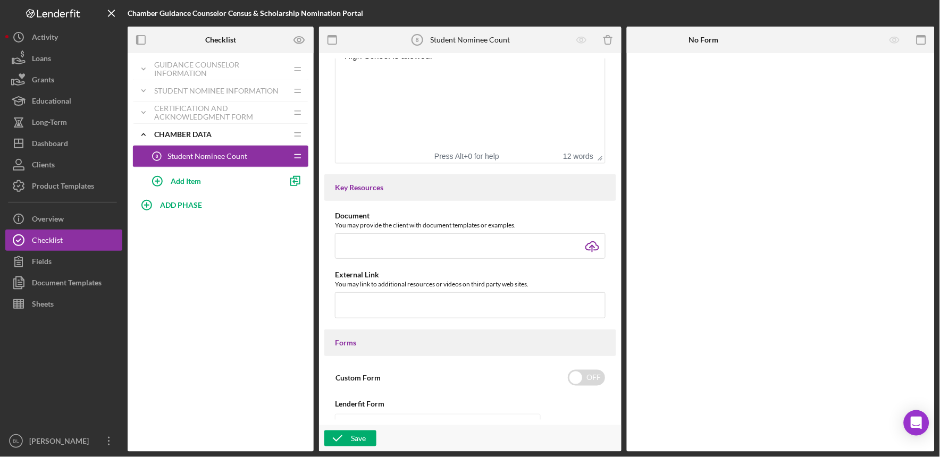
scroll to position [413, 0]
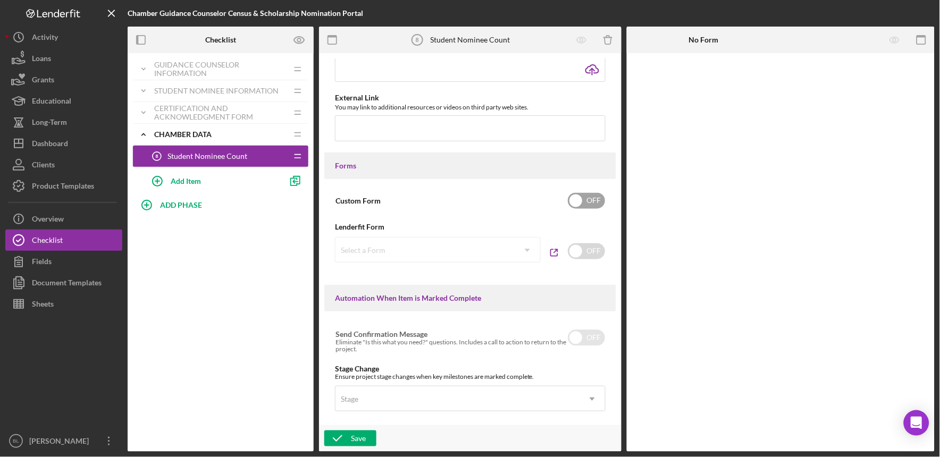
click at [594, 209] on input "checkbox" at bounding box center [586, 201] width 37 height 16
checkbox input "true"
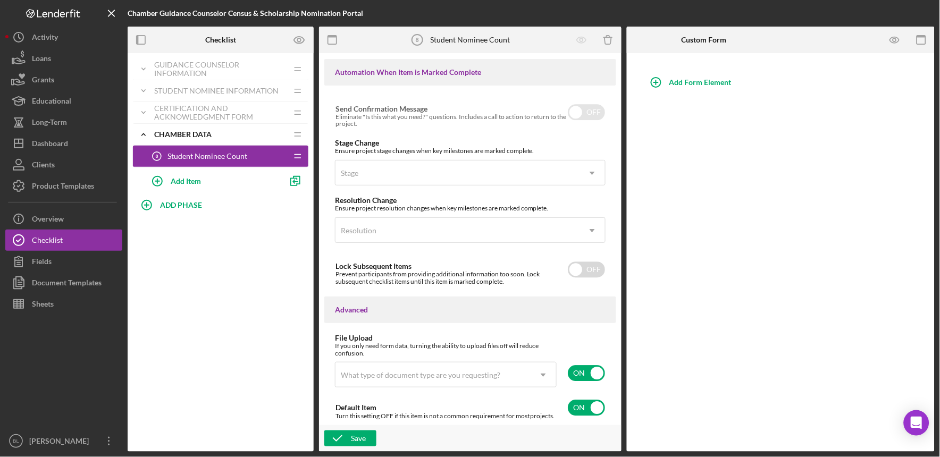
scroll to position [653, 0]
click at [584, 371] on input "checkbox" at bounding box center [586, 373] width 37 height 16
checkbox input "false"
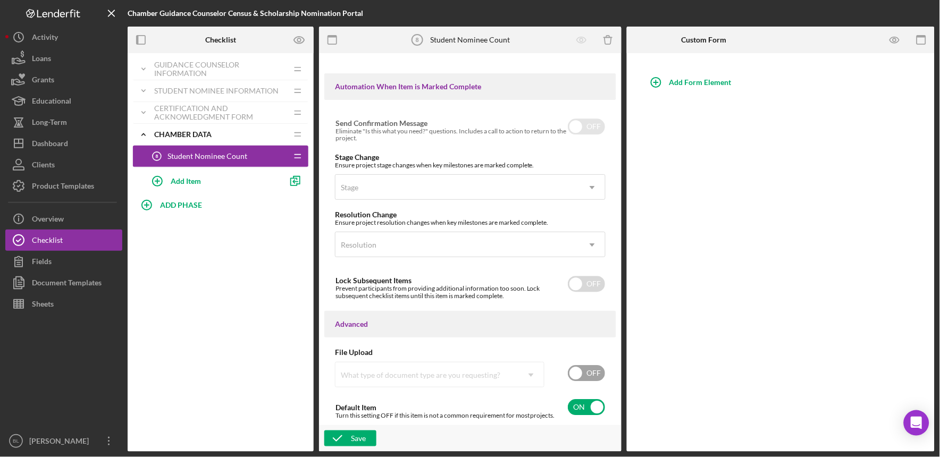
scroll to position [639, 0]
click at [356, 432] on div "Save" at bounding box center [358, 439] width 15 height 16
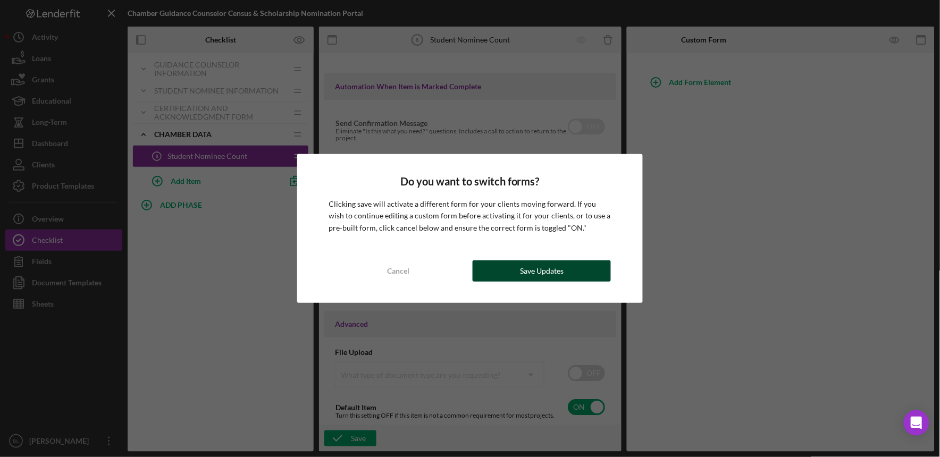
click at [533, 267] on div "Save Updates" at bounding box center [542, 271] width 44 height 21
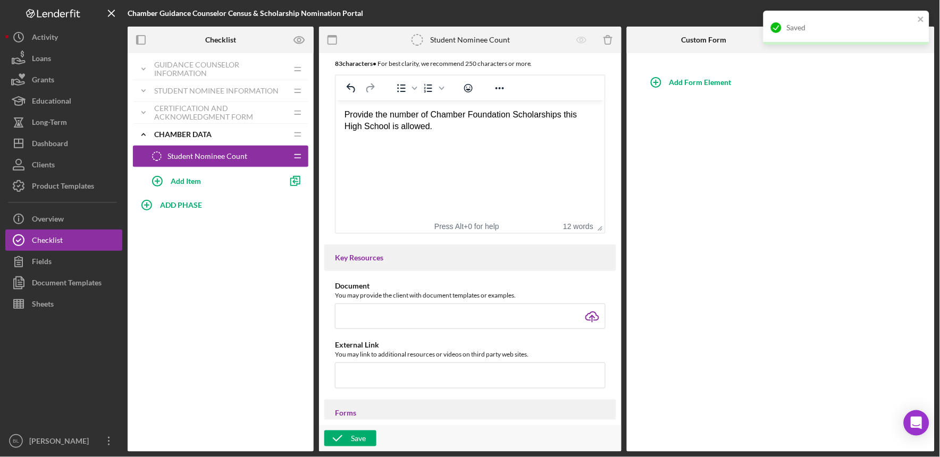
scroll to position [0, 0]
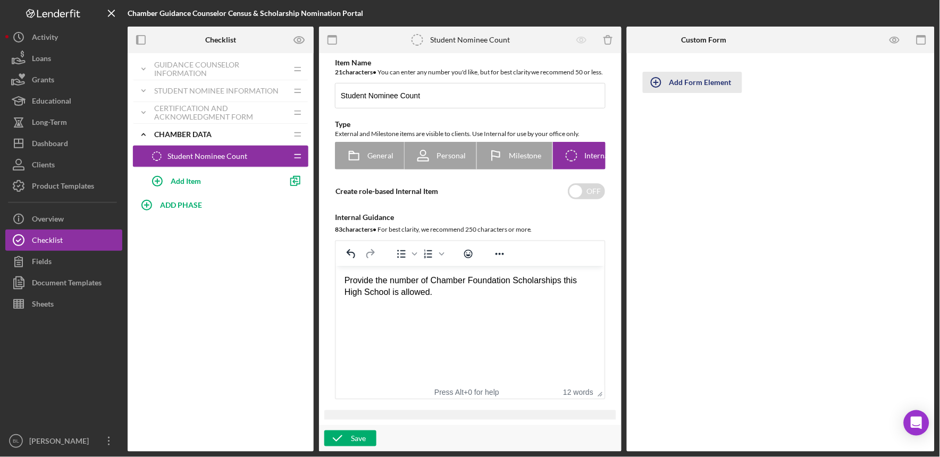
click at [675, 80] on div "Add Form Element" at bounding box center [701, 82] width 62 height 21
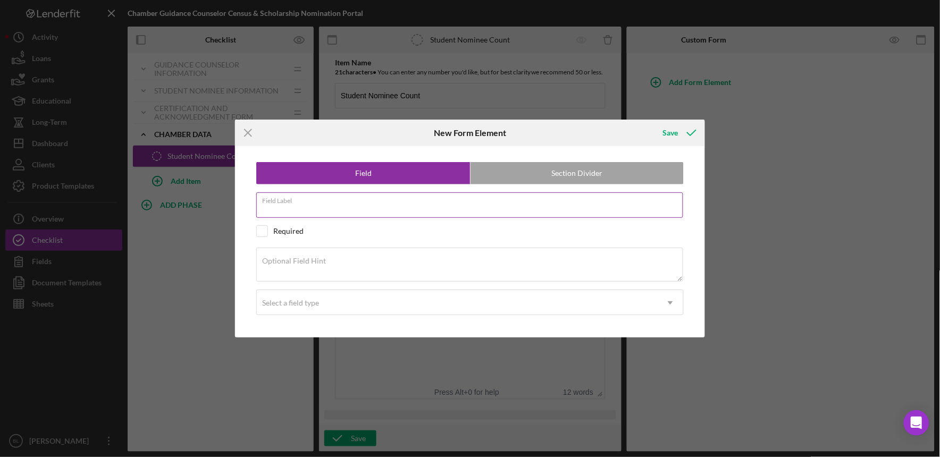
click at [466, 213] on input "Field Label" at bounding box center [469, 206] width 427 height 26
type input "H"
type input "Number of Allowed Nominees:"
click at [263, 227] on input "checkbox" at bounding box center [262, 231] width 11 height 11
checkbox input "true"
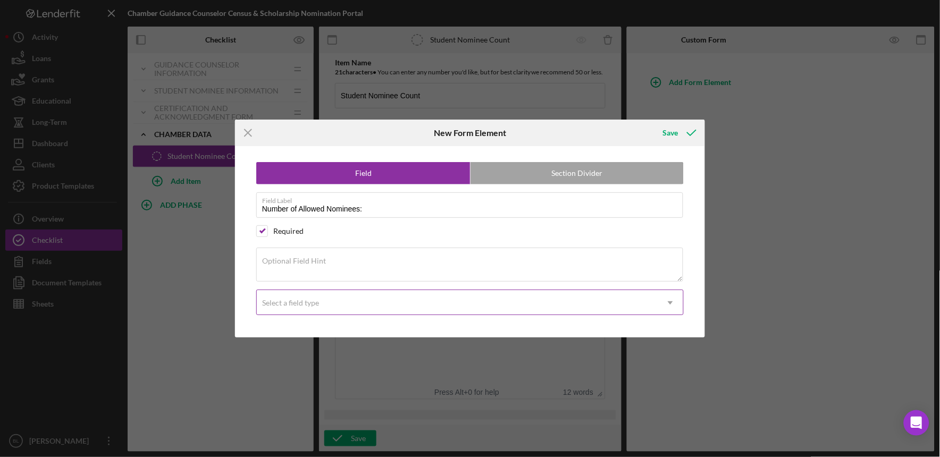
click at [310, 303] on div "Select a field type" at bounding box center [290, 303] width 57 height 9
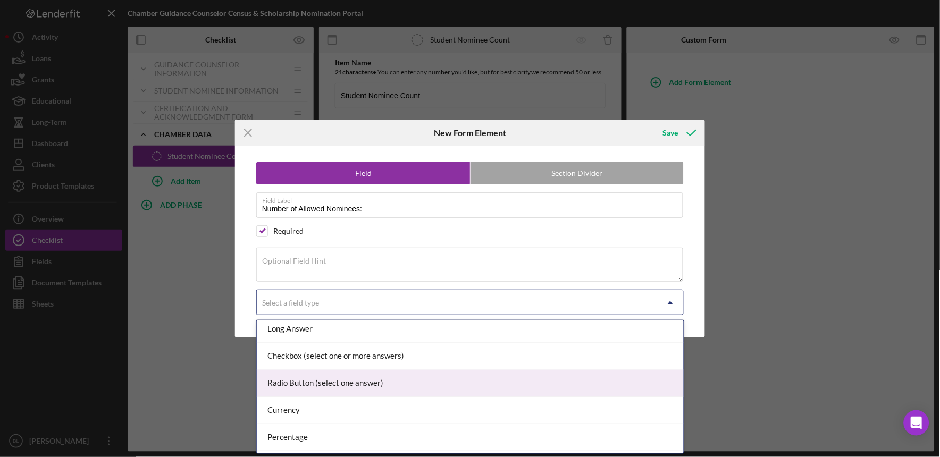
scroll to position [139, 0]
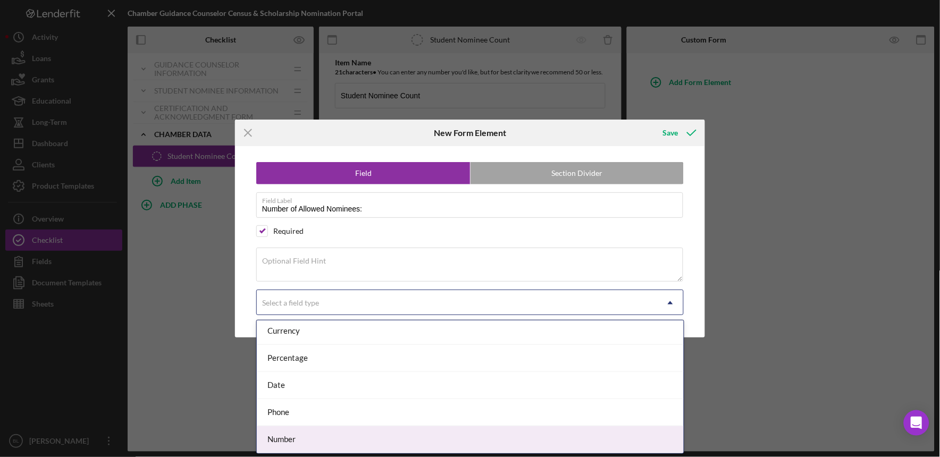
click at [293, 439] on div "Number" at bounding box center [470, 440] width 427 height 27
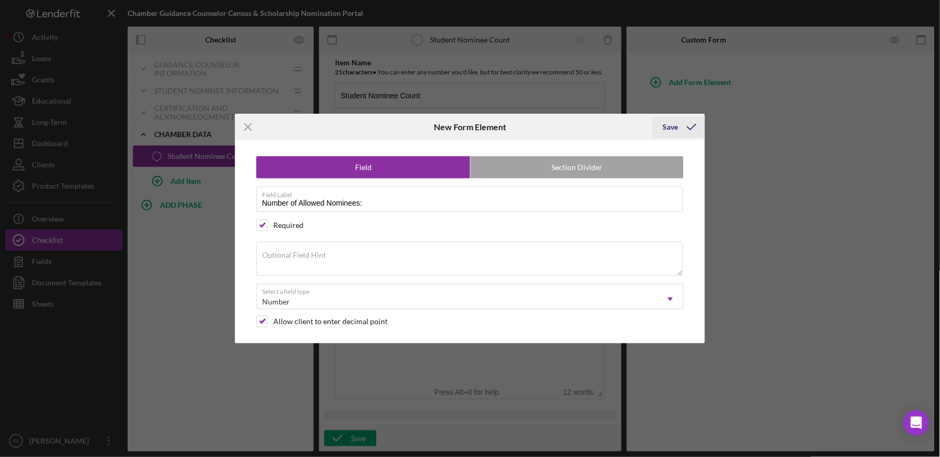
click at [675, 123] on div "Save" at bounding box center [670, 126] width 15 height 21
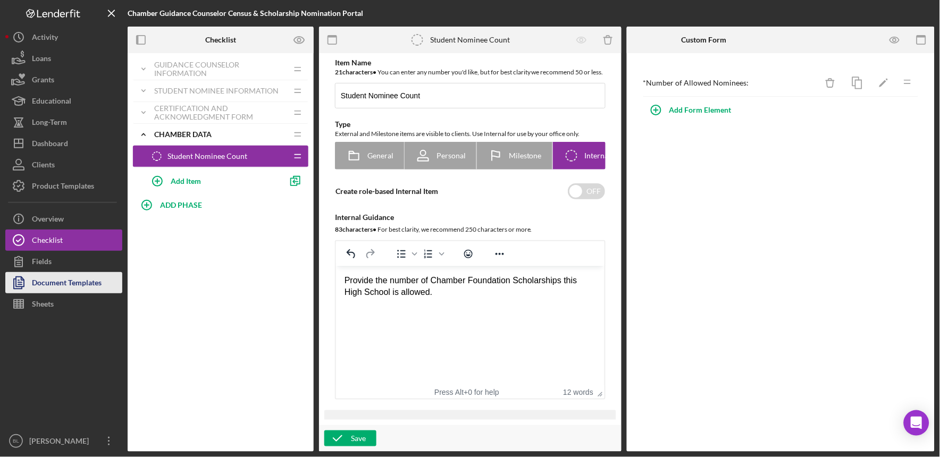
click at [81, 279] on div "Document Templates" at bounding box center [67, 284] width 70 height 24
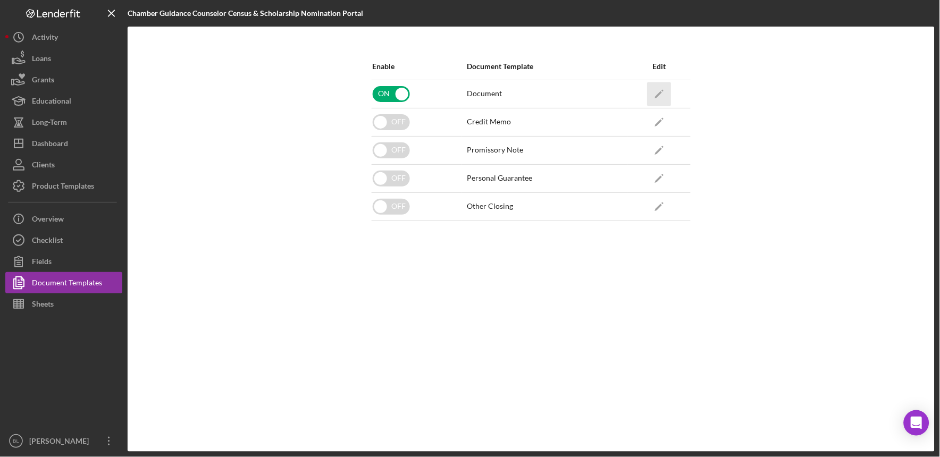
click at [663, 91] on icon "Icon/Edit" at bounding box center [659, 94] width 24 height 24
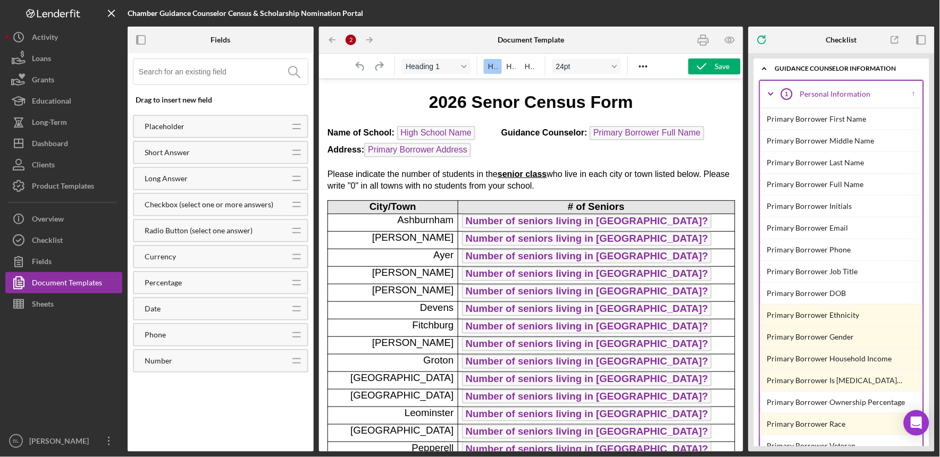
click at [506, 146] on p "Name of School: High School Name Guidance Counselor: Primary Borrower Full Name…" at bounding box center [530, 143] width 407 height 34
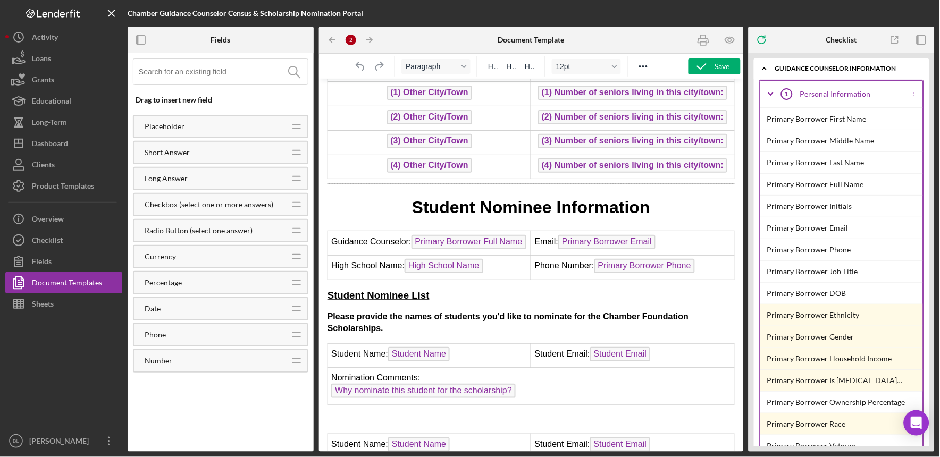
scroll to position [591, 0]
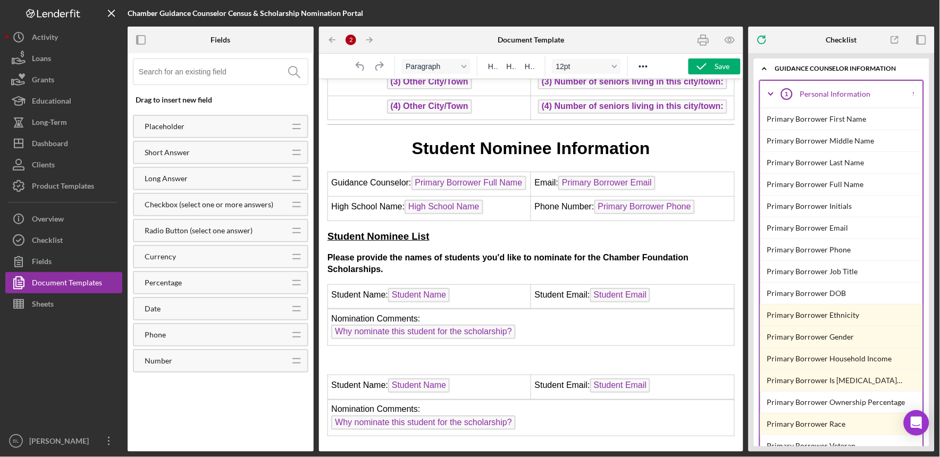
click at [413, 264] on p "Please provide the names of students you'd like to nominate for the Chamber Fou…" at bounding box center [530, 264] width 407 height 24
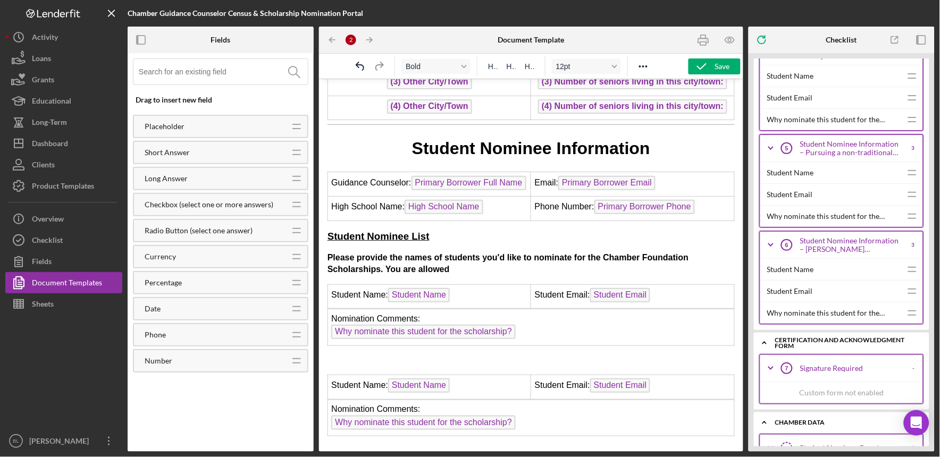
scroll to position [1833, 0]
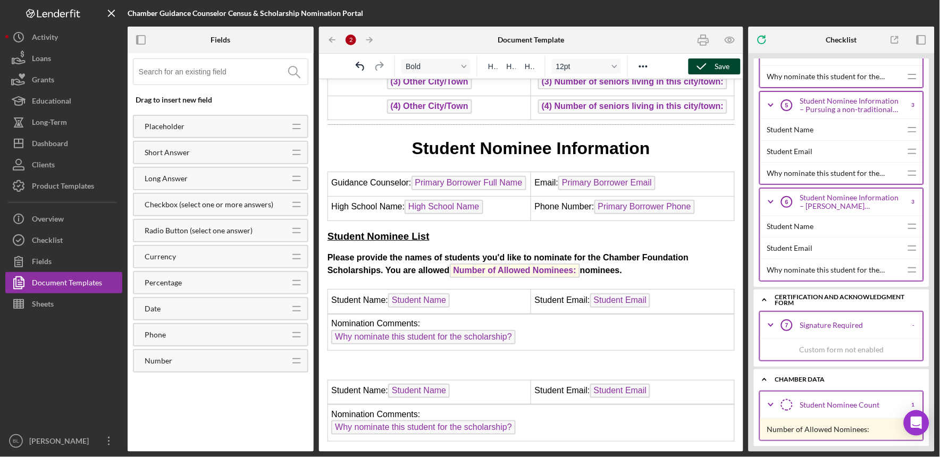
click at [675, 67] on icon "button" at bounding box center [702, 66] width 27 height 27
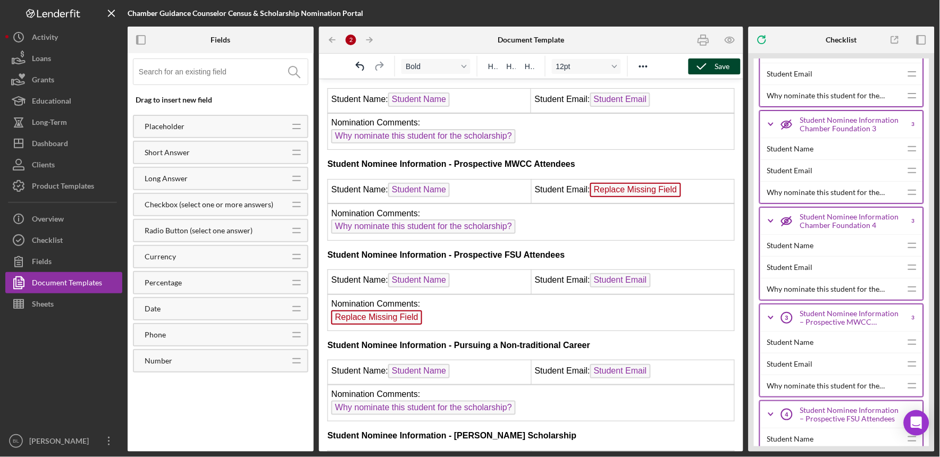
scroll to position [1478, 0]
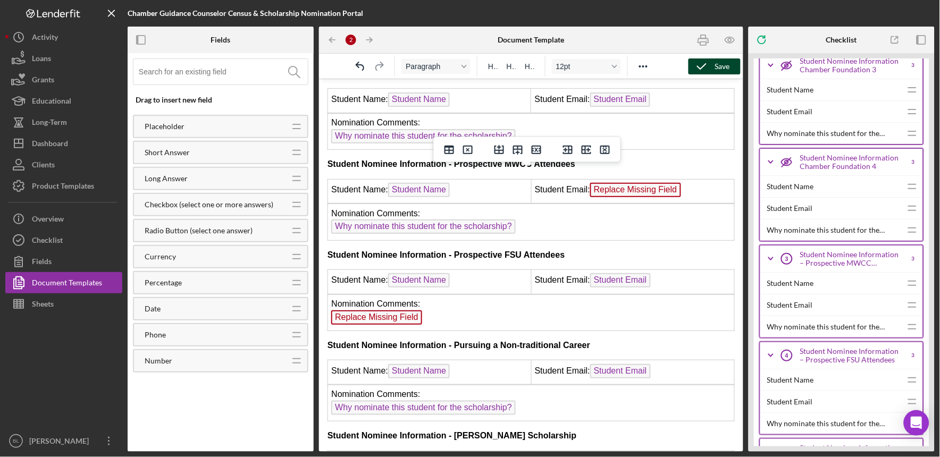
click at [675, 179] on td "Student Email: Replace Missing Field" at bounding box center [633, 191] width 204 height 24
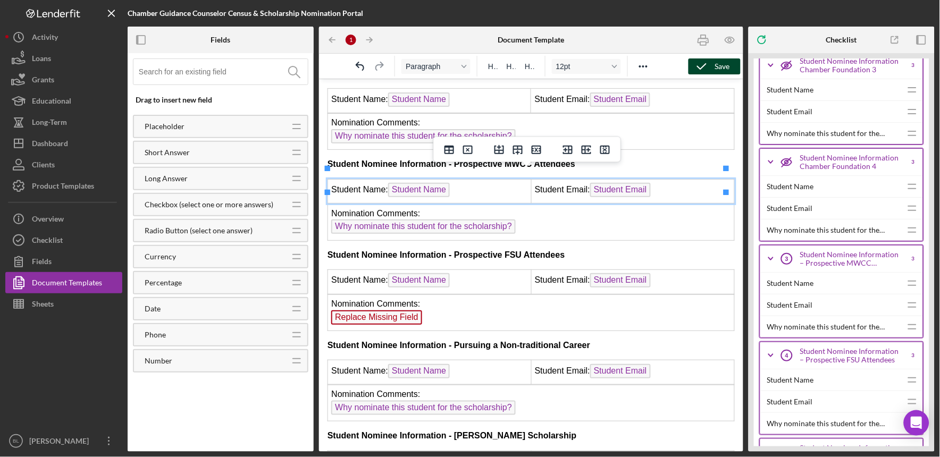
click at [526, 306] on td "Nomination Comments: Replace Missing Field" at bounding box center [531, 312] width 407 height 36
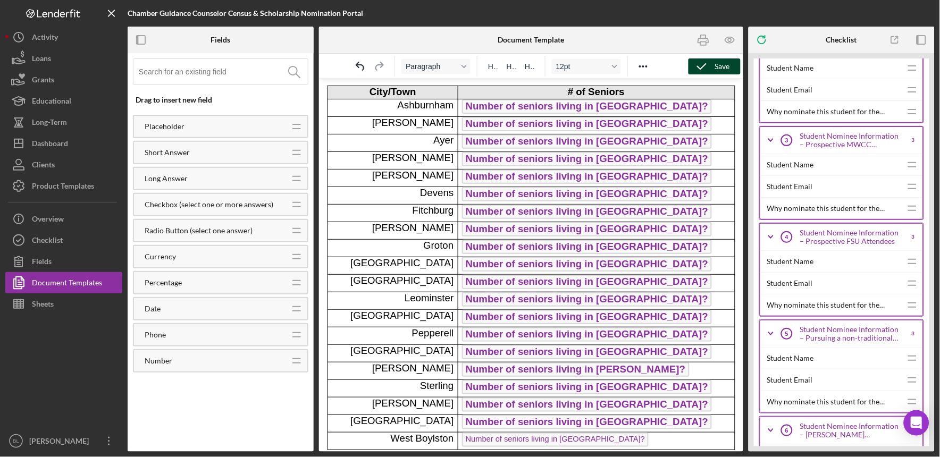
scroll to position [0, 0]
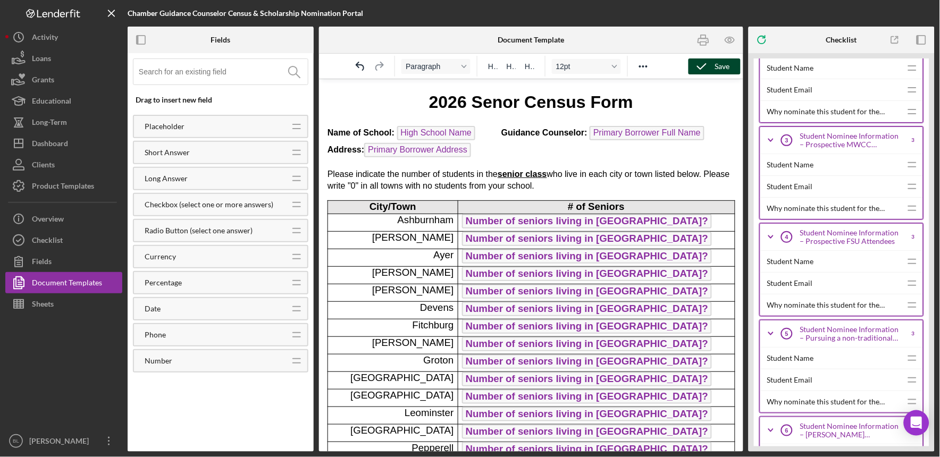
click at [675, 65] on div "Save" at bounding box center [722, 67] width 15 height 16
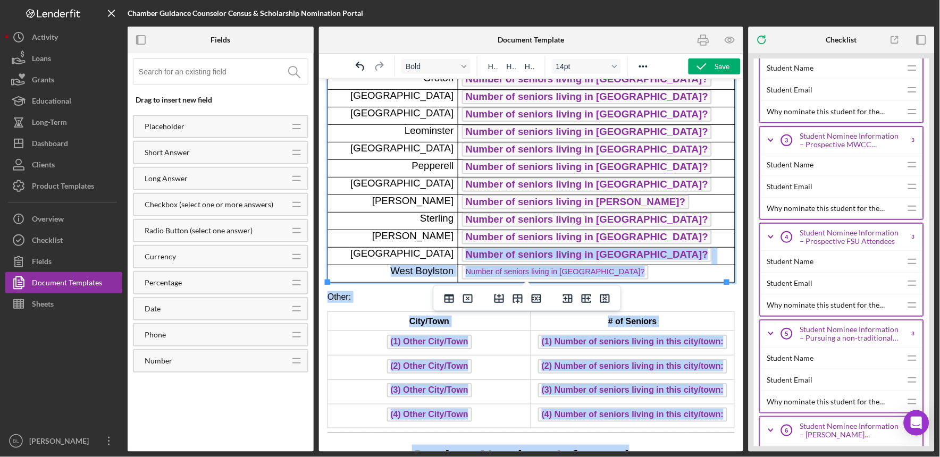
scroll to position [285, 0]
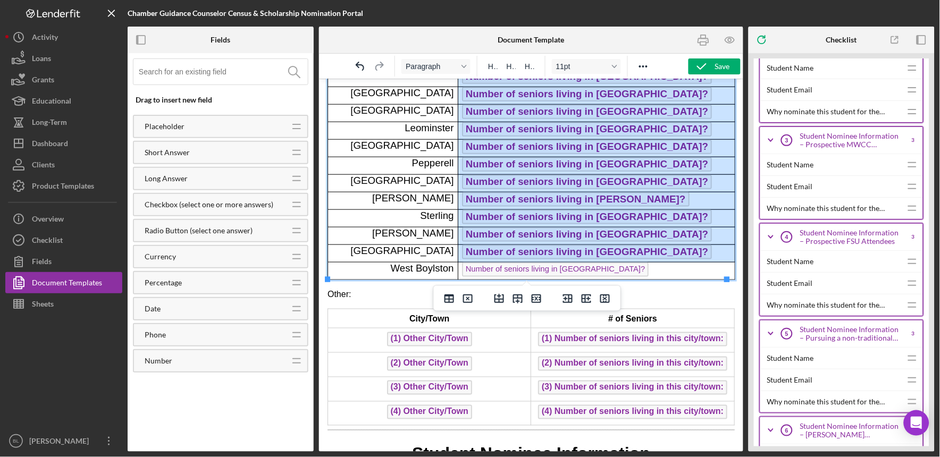
drag, startPoint x: 470, startPoint y: 143, endPoint x: 682, endPoint y: 246, distance: 236.7
click at [675, 246] on tbody "City/Town # of Seniors Ashburnham Number of seniors living in [GEOGRAPHIC_DATA]…" at bounding box center [531, 97] width 407 height 364
click at [465, 70] on button "Paragraph" at bounding box center [436, 66] width 69 height 15
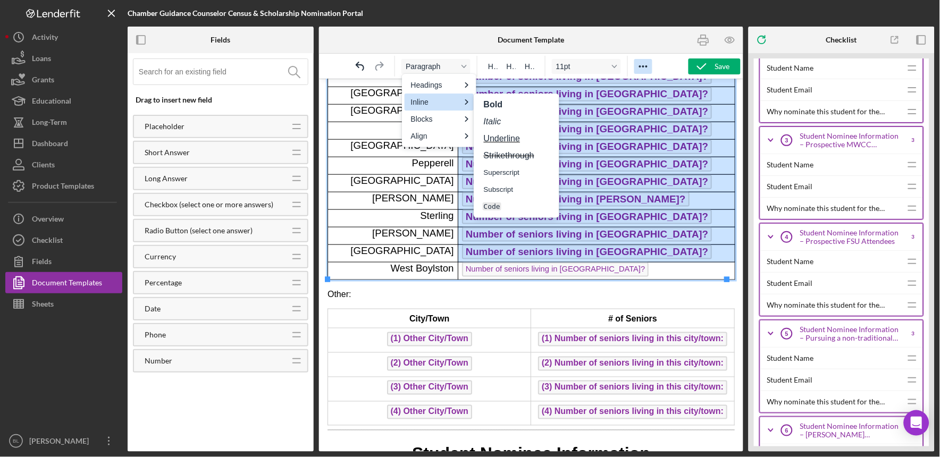
click at [646, 65] on icon "Reveal or hide additional toolbar items" at bounding box center [643, 66] width 13 height 13
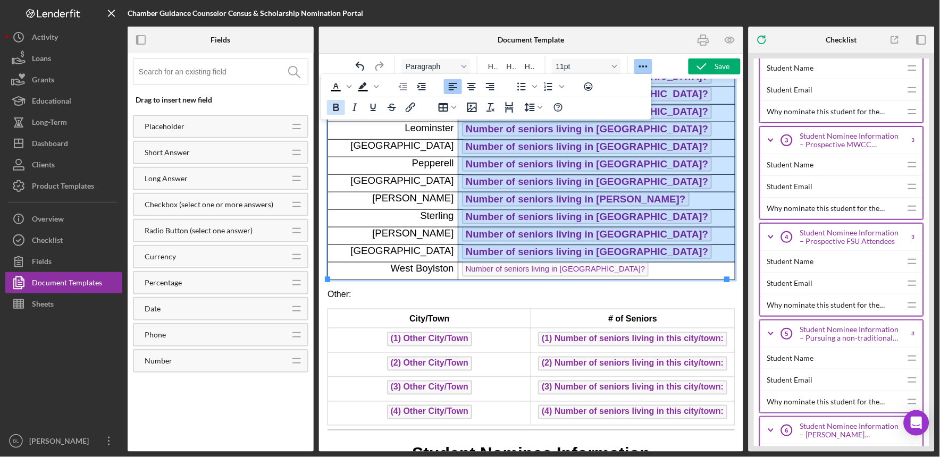
click at [335, 110] on icon "Bold" at bounding box center [337, 107] width 6 height 7
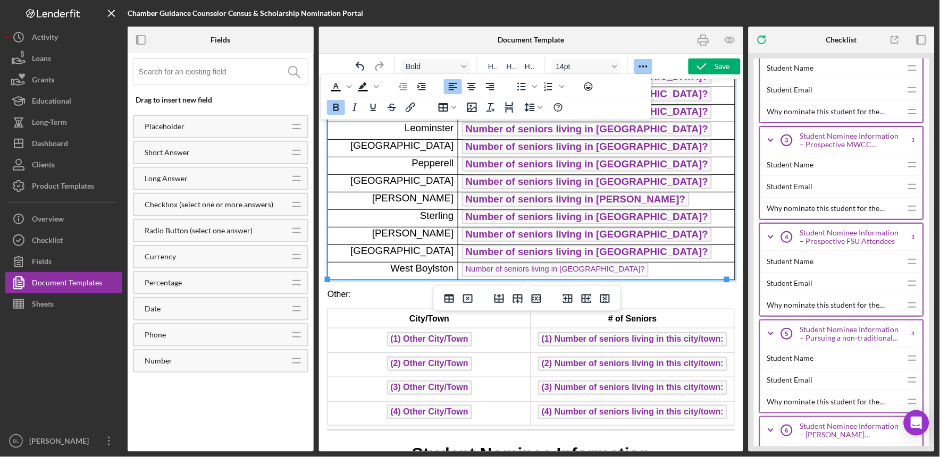
click at [675, 212] on td "Number of seniors living in [GEOGRAPHIC_DATA]? ﻿" at bounding box center [595, 218] width 277 height 18
click at [675, 288] on p "Other:" at bounding box center [530, 294] width 407 height 12
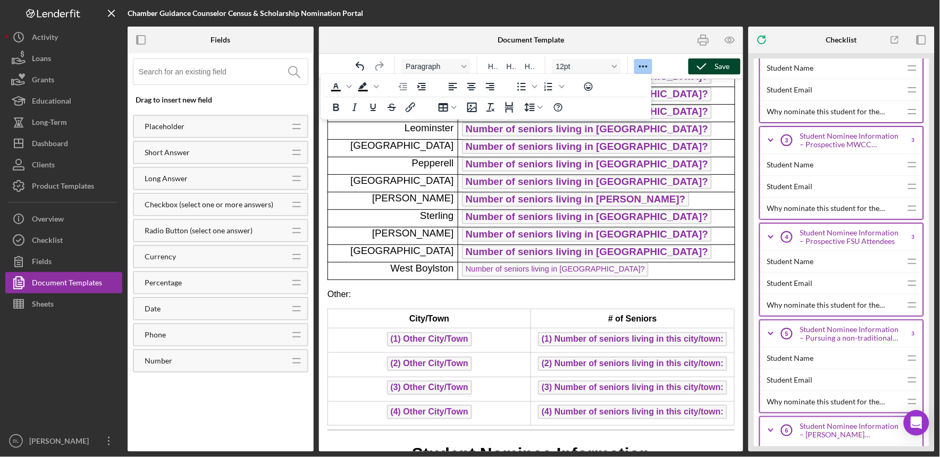
click at [675, 69] on div "Save" at bounding box center [722, 67] width 15 height 16
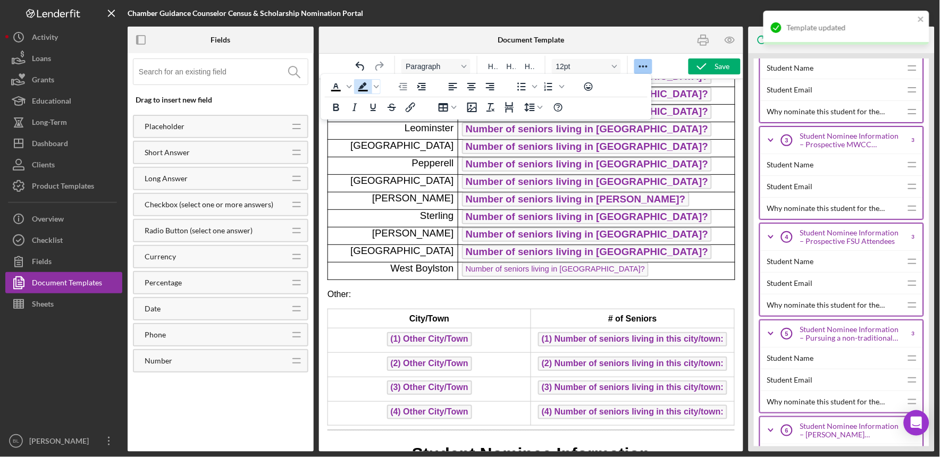
scroll to position [0, 0]
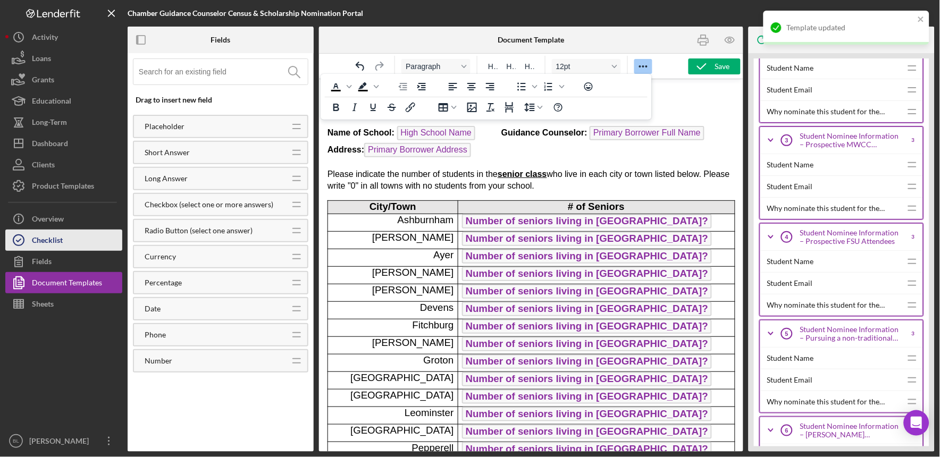
click at [55, 236] on div "Checklist" at bounding box center [47, 242] width 31 height 24
